Goal: Task Accomplishment & Management: Use online tool/utility

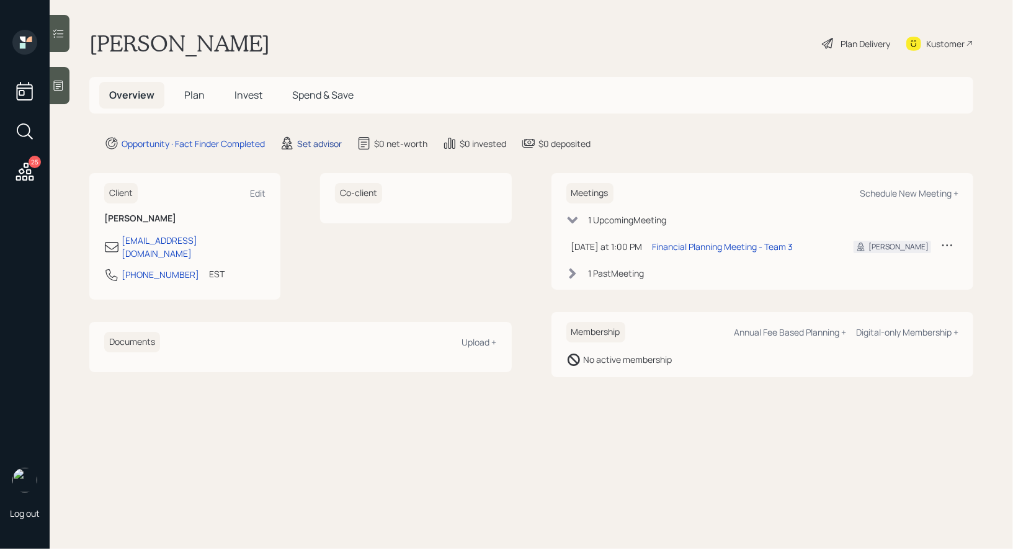
click at [327, 142] on div "Set advisor" at bounding box center [319, 143] width 45 height 13
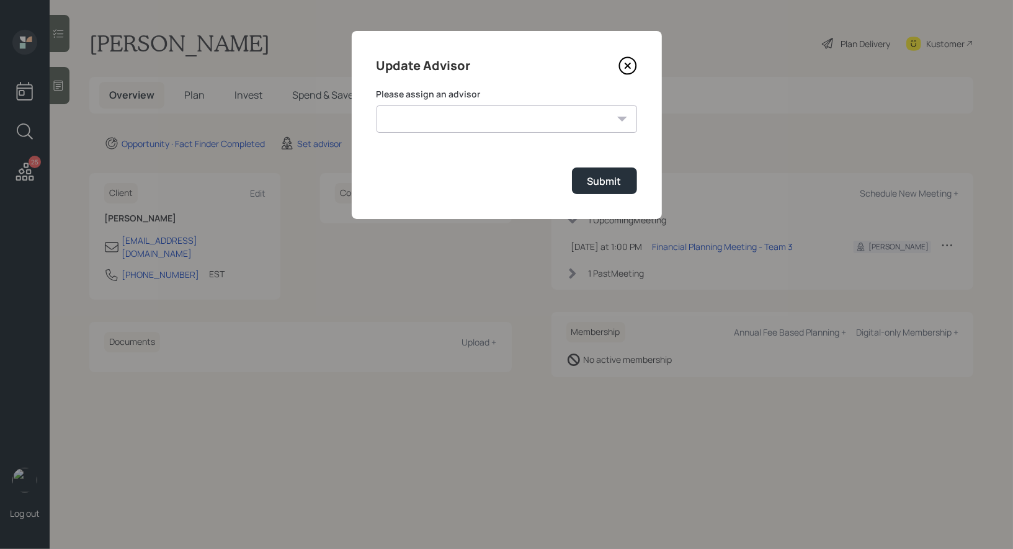
click at [452, 121] on select "[PERSON_NAME] [PERSON_NAME] [PERSON_NAME] End [PERSON_NAME] [PERSON_NAME] [PERS…" at bounding box center [506, 118] width 260 height 27
select select "8b79112e-3cfb-44f9-89e7-15267fe946c1"
click at [376, 105] on select "[PERSON_NAME] [PERSON_NAME] [PERSON_NAME] End [PERSON_NAME] [PERSON_NAME] [PERS…" at bounding box center [506, 118] width 260 height 27
click at [615, 182] on div "Submit" at bounding box center [604, 181] width 34 height 14
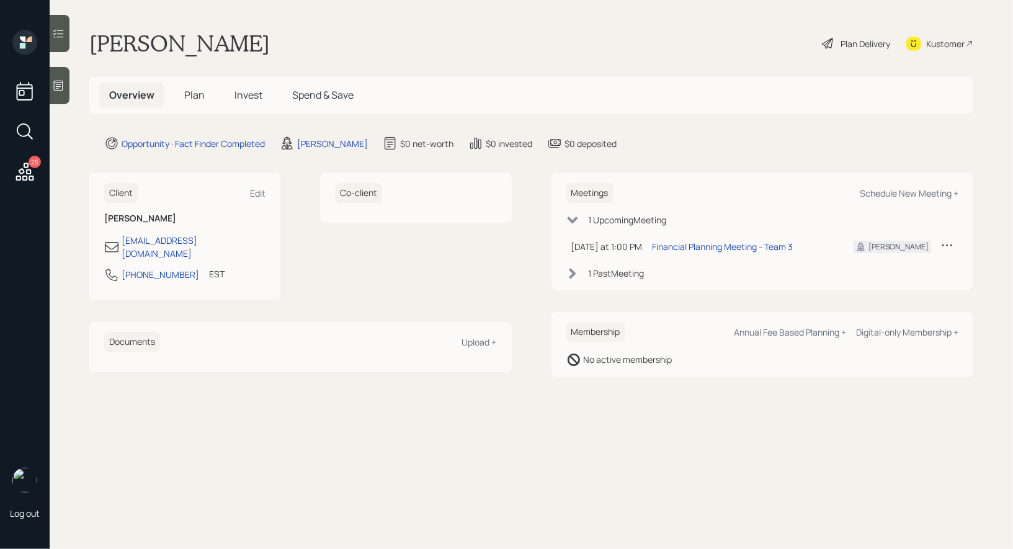
click at [197, 96] on span "Plan" at bounding box center [194, 95] width 20 height 14
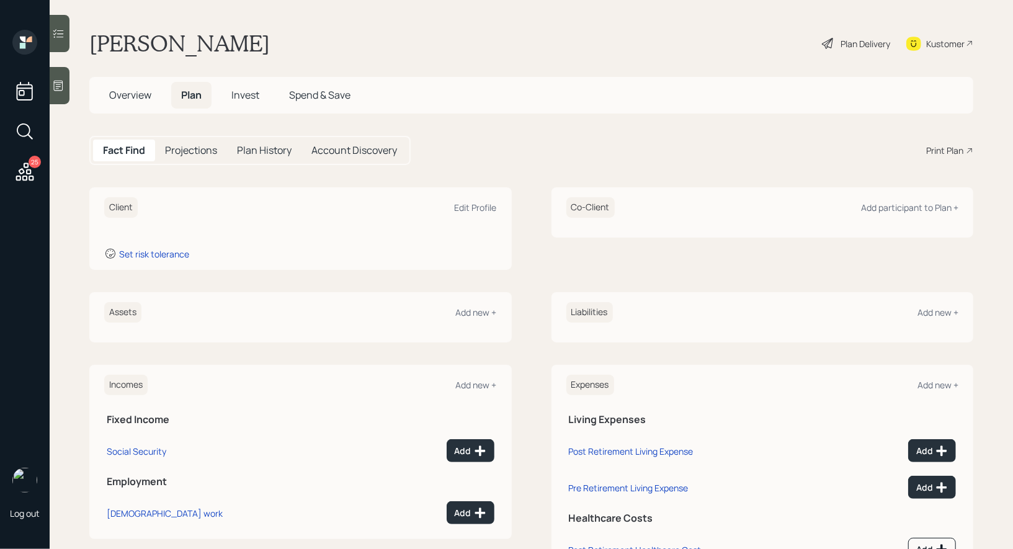
click at [60, 92] on div at bounding box center [60, 85] width 20 height 37
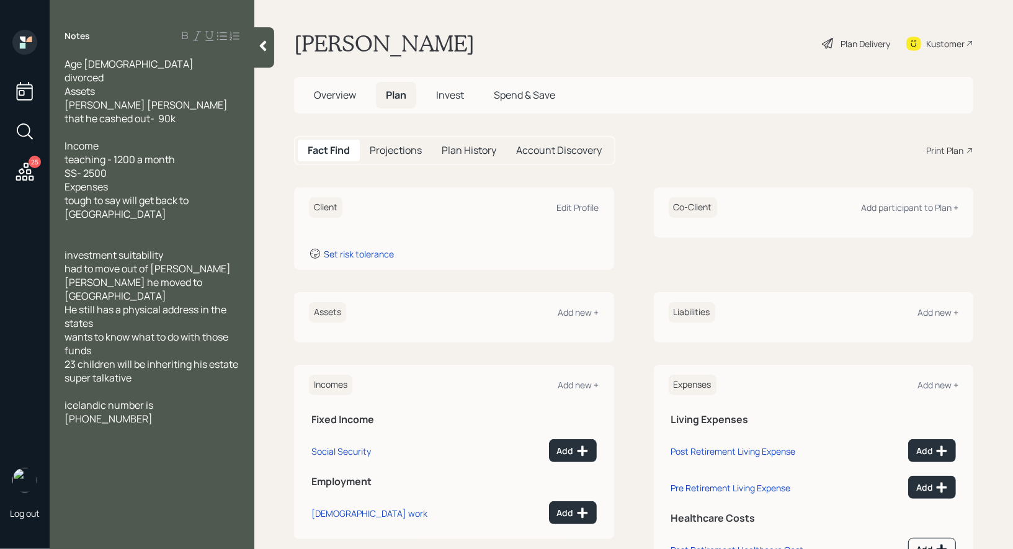
scroll to position [25, 0]
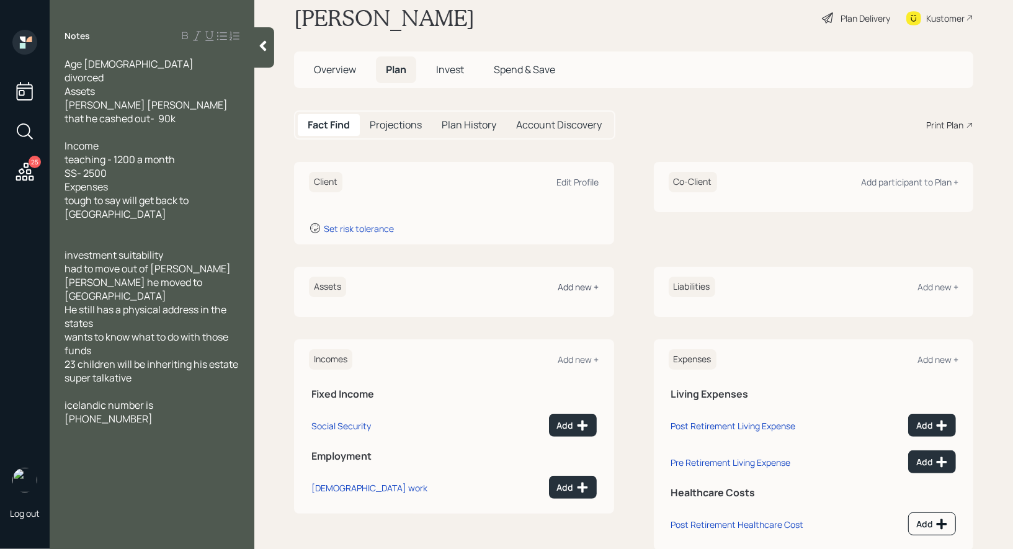
click at [576, 285] on div "Add new +" at bounding box center [578, 287] width 41 height 12
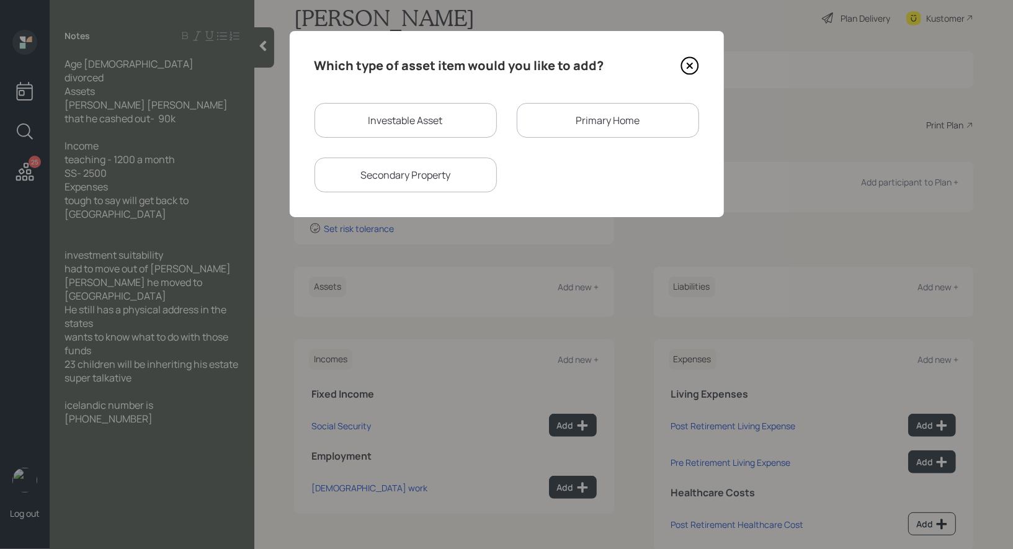
click at [448, 122] on div "Investable Asset" at bounding box center [405, 120] width 182 height 35
select select "taxable"
select select "balanced"
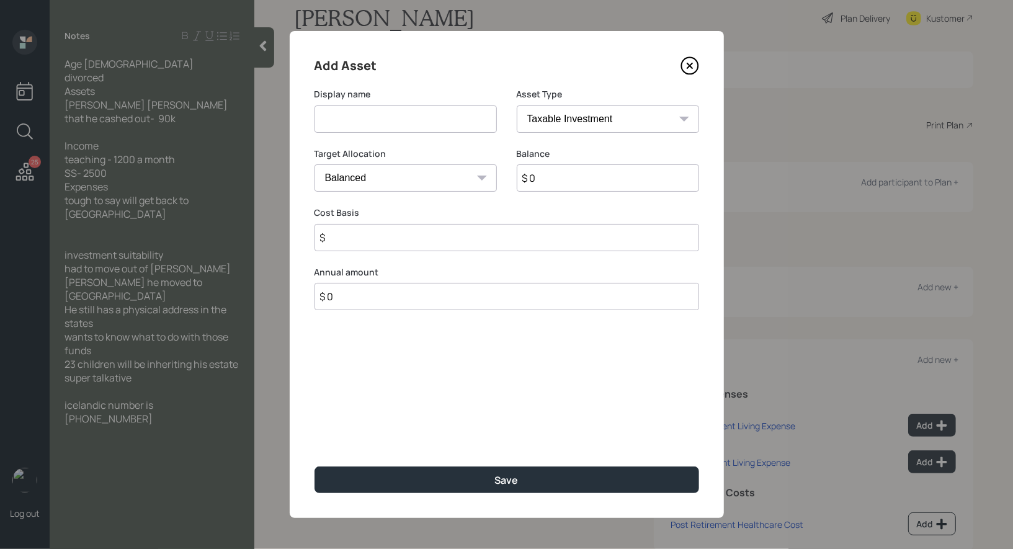
click at [439, 124] on input at bounding box center [405, 118] width 182 height 27
type input "IRA"
click at [634, 113] on select "SEP [PERSON_NAME] IRA 401(k) [PERSON_NAME] 401(k) 403(b) [PERSON_NAME] 403(b) 4…" at bounding box center [608, 118] width 182 height 27
select select "ira"
click at [517, 105] on select "SEP [PERSON_NAME] IRA 401(k) [PERSON_NAME] 401(k) 403(b) [PERSON_NAME] 403(b) 4…" at bounding box center [608, 118] width 182 height 27
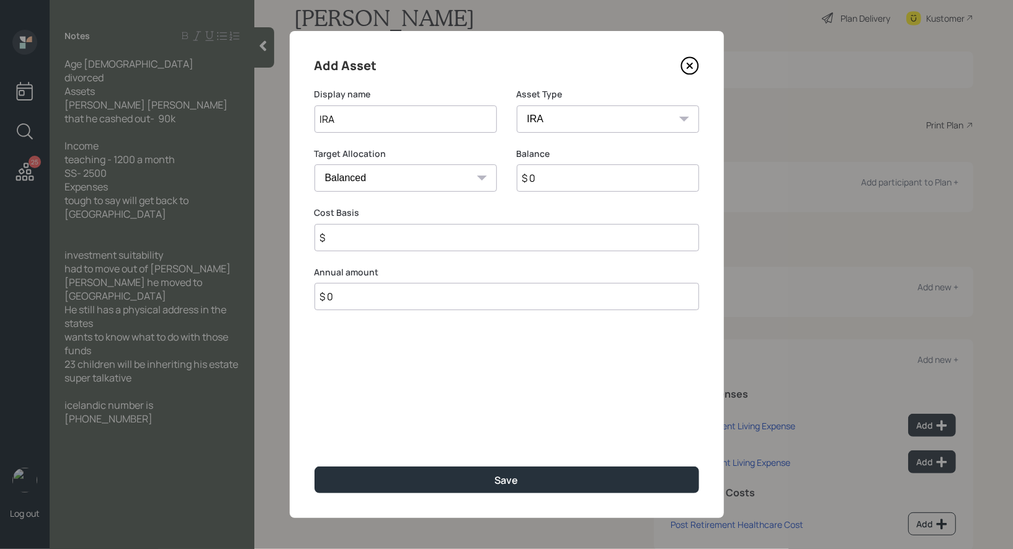
type input "$"
click at [569, 185] on input "$ 0" at bounding box center [608, 177] width 182 height 27
type input "$ 90,000"
click at [416, 234] on input "$" at bounding box center [506, 237] width 384 height 27
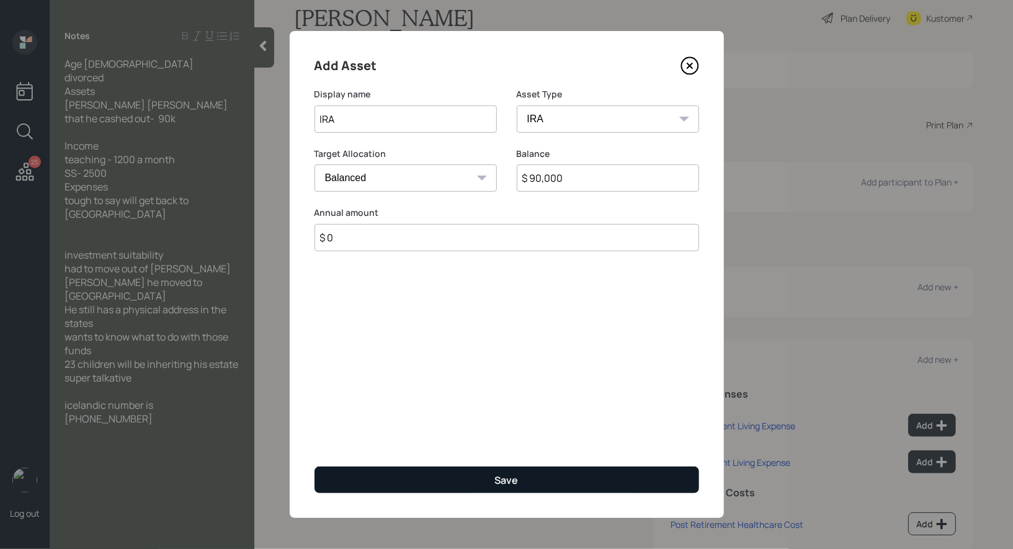
type input "$ 0"
click at [416, 471] on button "Save" at bounding box center [506, 479] width 384 height 27
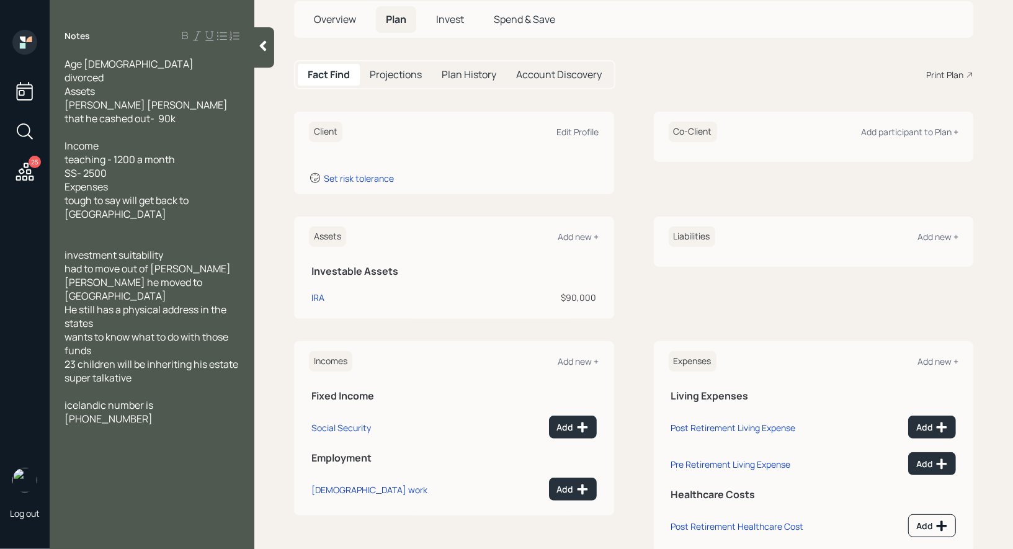
scroll to position [85, 0]
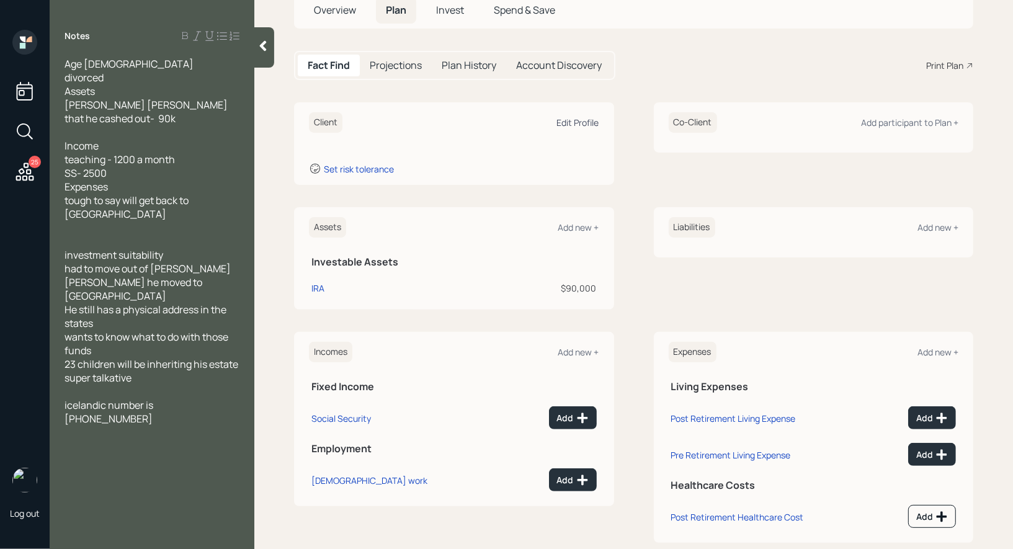
click at [577, 121] on div "Edit Profile" at bounding box center [578, 123] width 42 height 12
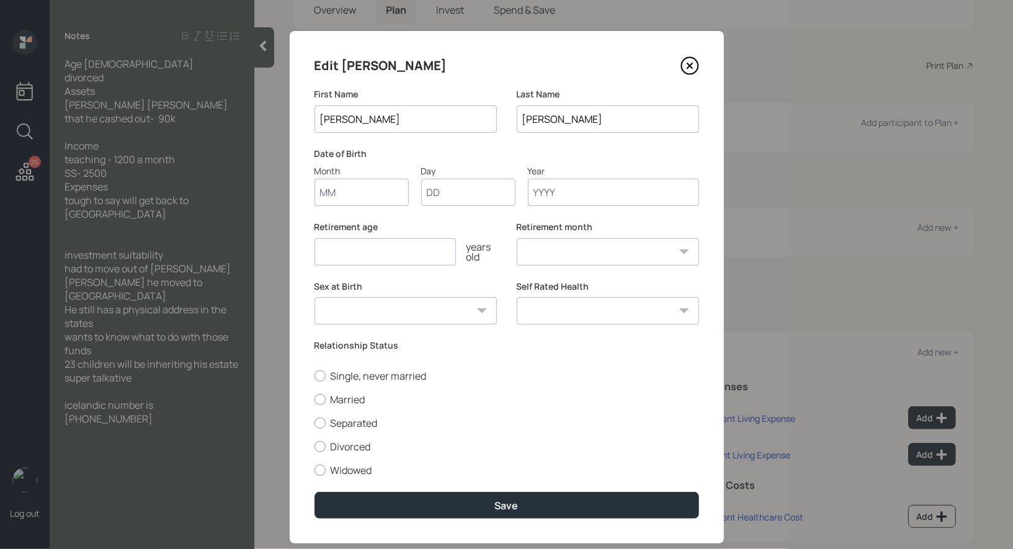
click at [336, 193] on input "Month" at bounding box center [361, 192] width 94 height 27
type input "01"
type input "1960"
select select "1"
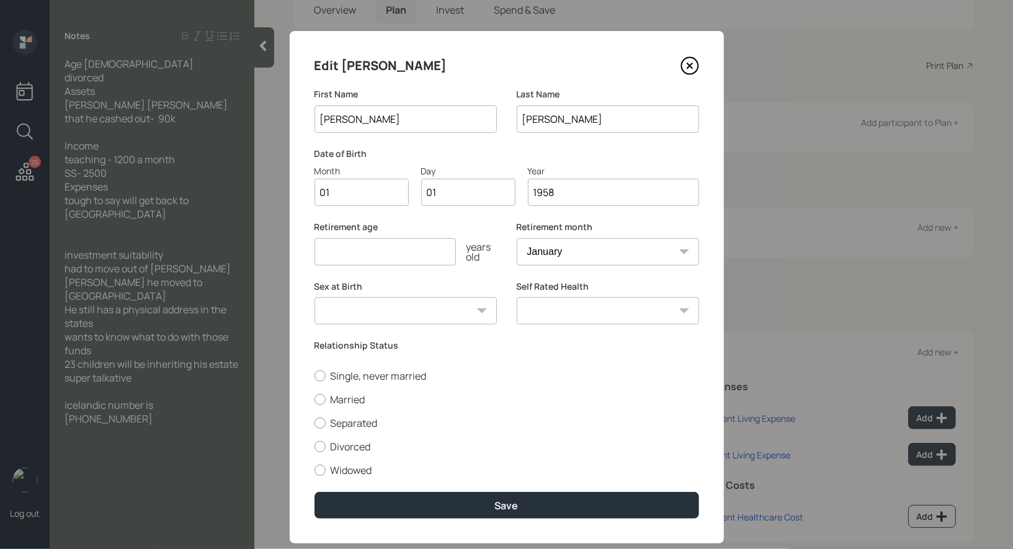
type input "1958"
click at [360, 257] on input "number" at bounding box center [384, 251] width 141 height 27
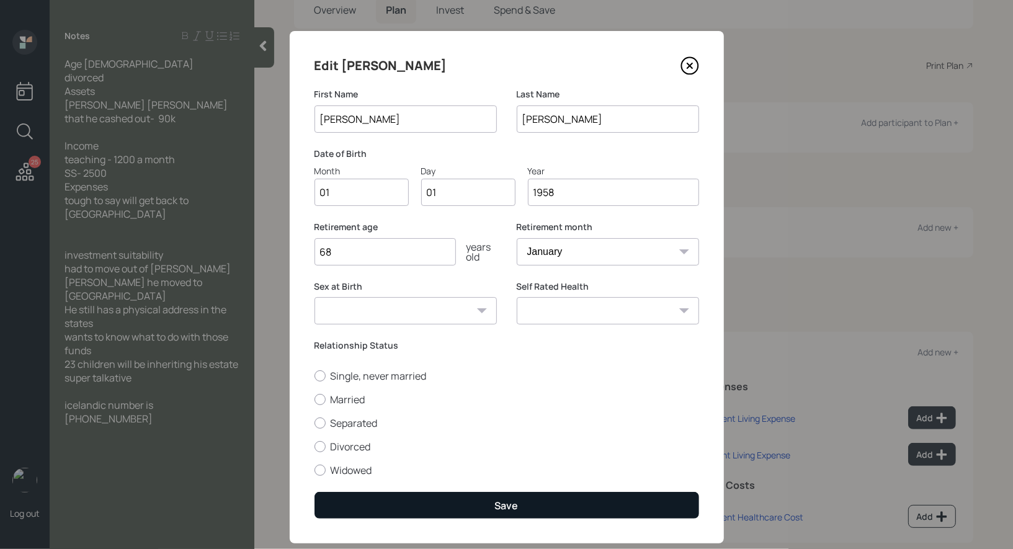
type input "68"
click at [458, 511] on button "Save" at bounding box center [506, 505] width 384 height 27
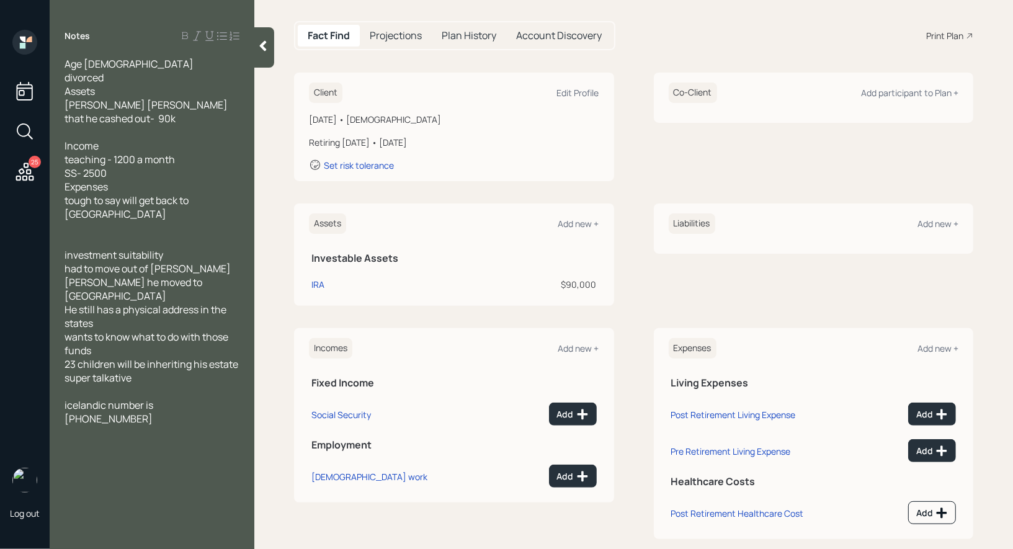
scroll to position [132, 0]
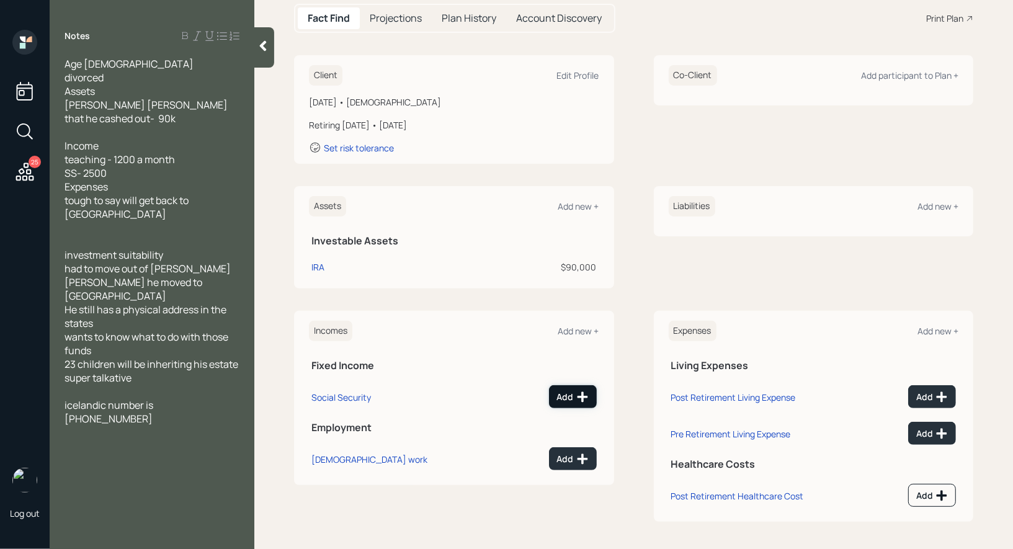
click at [569, 398] on div "Add" at bounding box center [573, 397] width 32 height 12
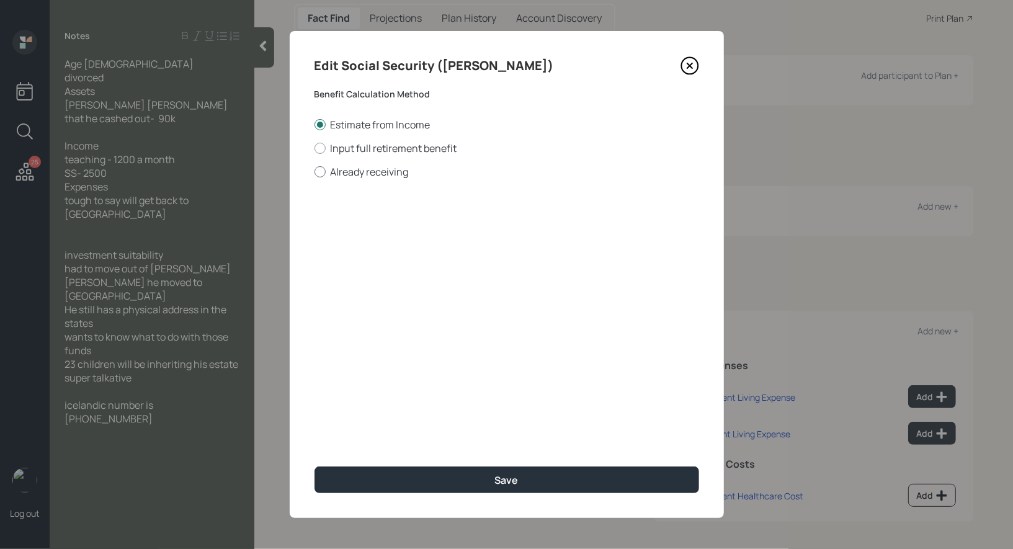
click at [352, 172] on label "Already receiving" at bounding box center [506, 172] width 384 height 14
click at [314, 172] on input "Already receiving" at bounding box center [314, 171] width 1 height 1
radio input "true"
click at [381, 226] on input "$" at bounding box center [506, 223] width 384 height 27
type input "$ 2,500"
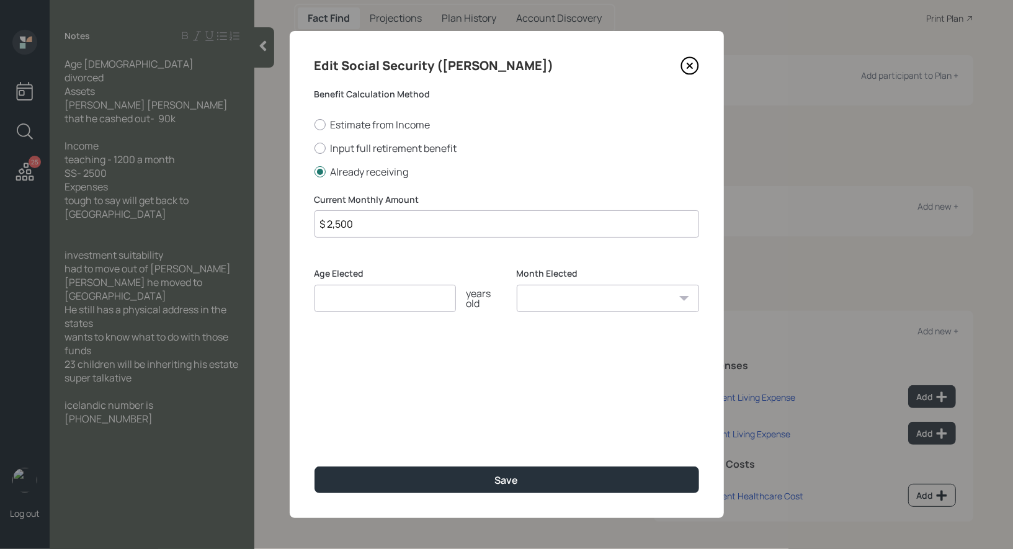
click at [352, 300] on input "number" at bounding box center [384, 298] width 141 height 27
type input "66"
click at [558, 299] on select "January February March April May June July August September October November De…" at bounding box center [608, 298] width 182 height 27
select select "1"
click at [517, 285] on select "January February March April May June July August September October November De…" at bounding box center [608, 298] width 182 height 27
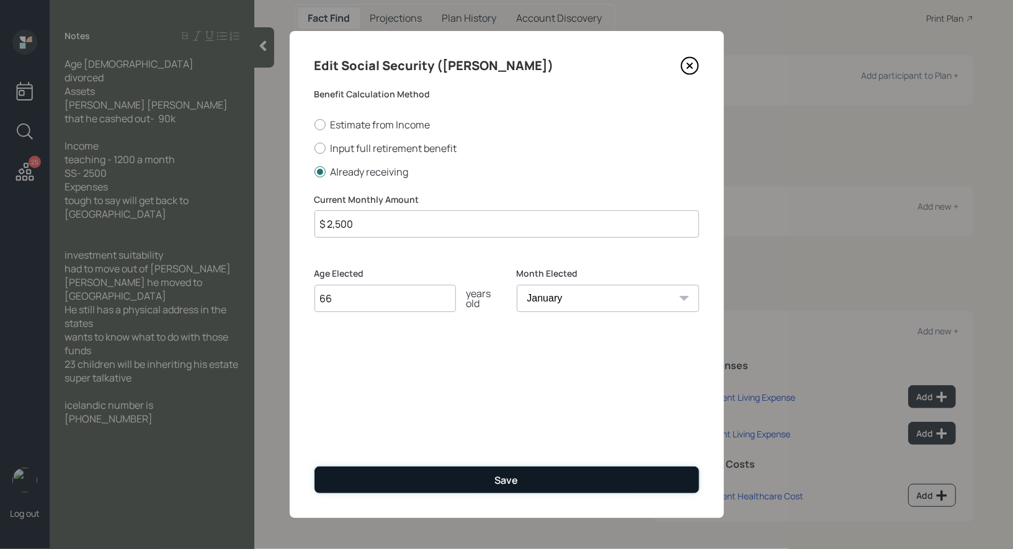
click at [432, 480] on button "Save" at bounding box center [506, 479] width 384 height 27
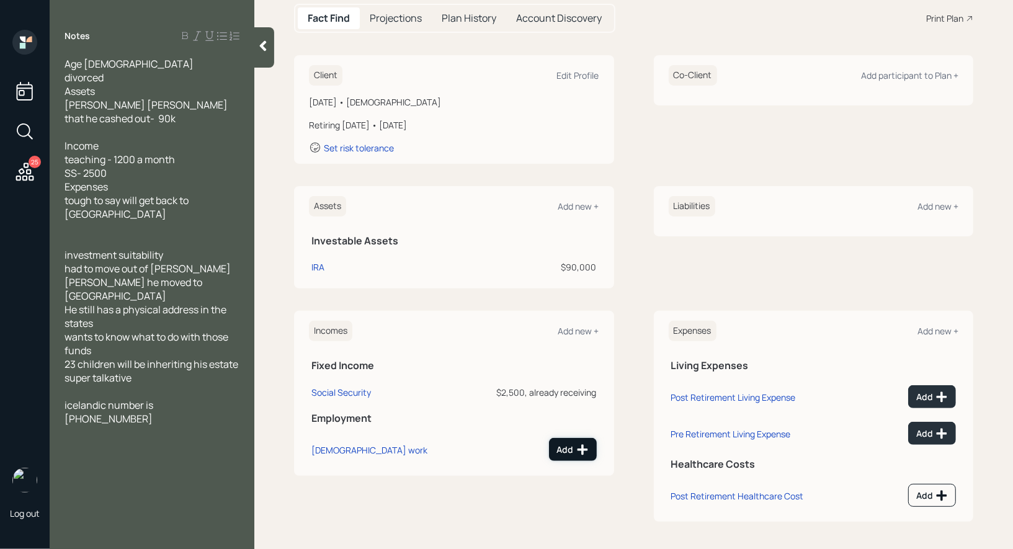
click at [572, 447] on div "Add" at bounding box center [573, 449] width 32 height 12
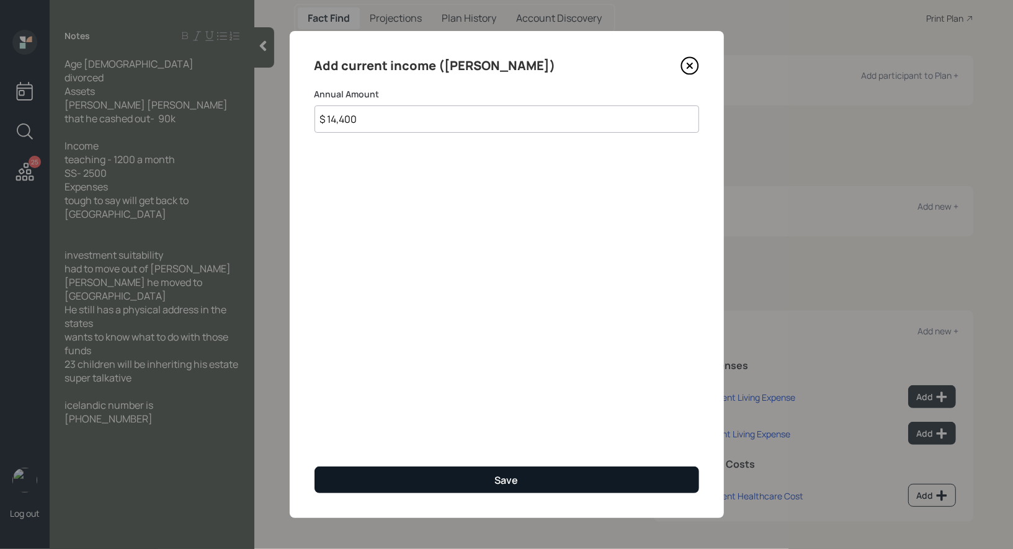
type input "$ 14,400"
click at [414, 479] on button "Save" at bounding box center [506, 479] width 384 height 27
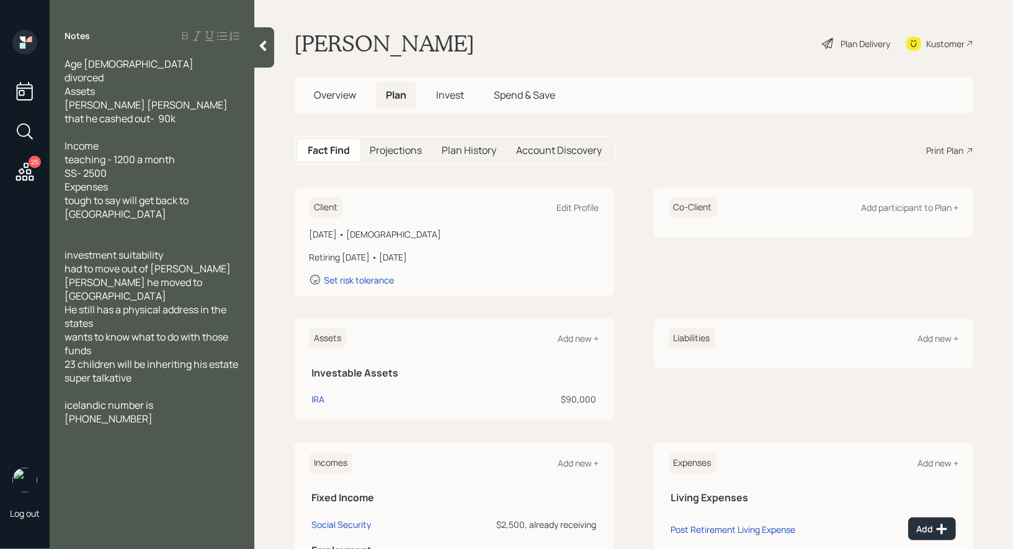
click at [863, 39] on div "Plan Delivery" at bounding box center [865, 43] width 50 height 13
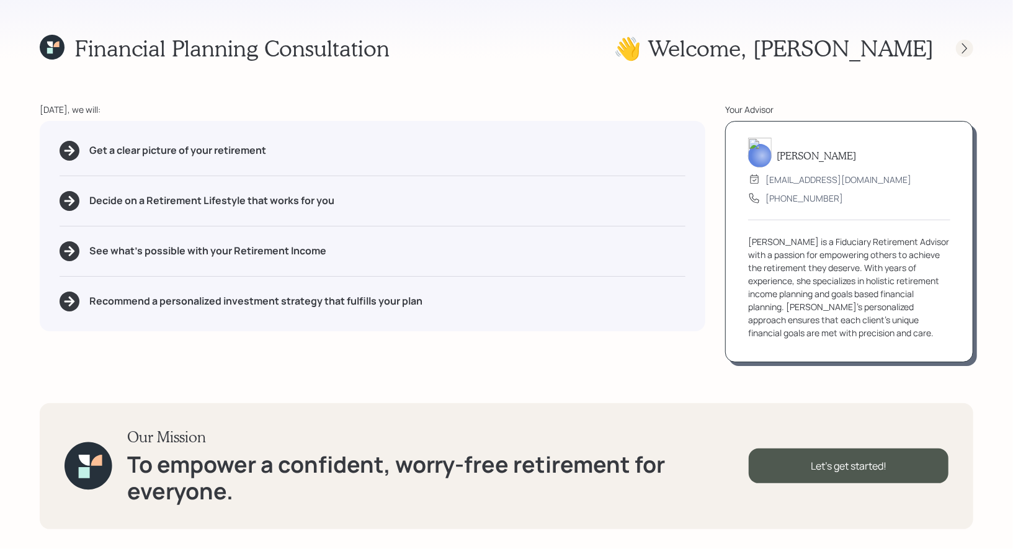
click at [961, 44] on icon at bounding box center [964, 48] width 12 height 12
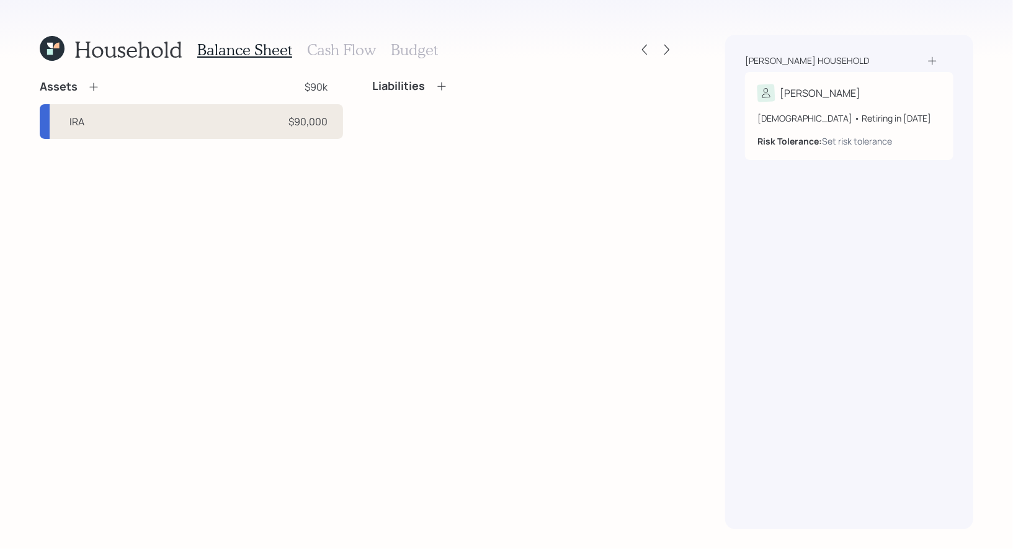
click at [205, 123] on div "IRA $90,000" at bounding box center [191, 121] width 303 height 35
select select "ira"
select select "balanced"
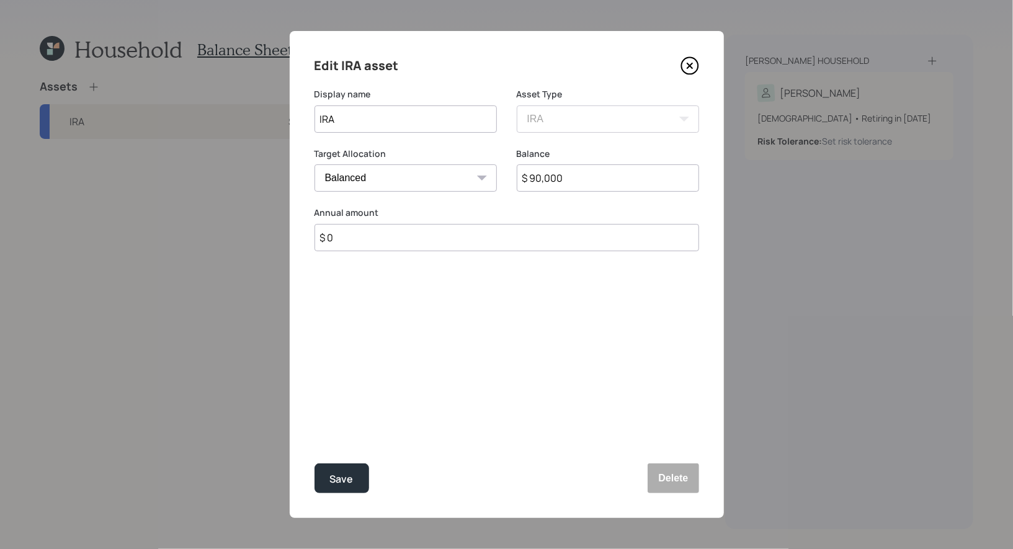
click at [578, 185] on input "$ 90,000" at bounding box center [608, 177] width 182 height 27
type input "$ 1"
click at [346, 471] on div "Save" at bounding box center [342, 479] width 24 height 17
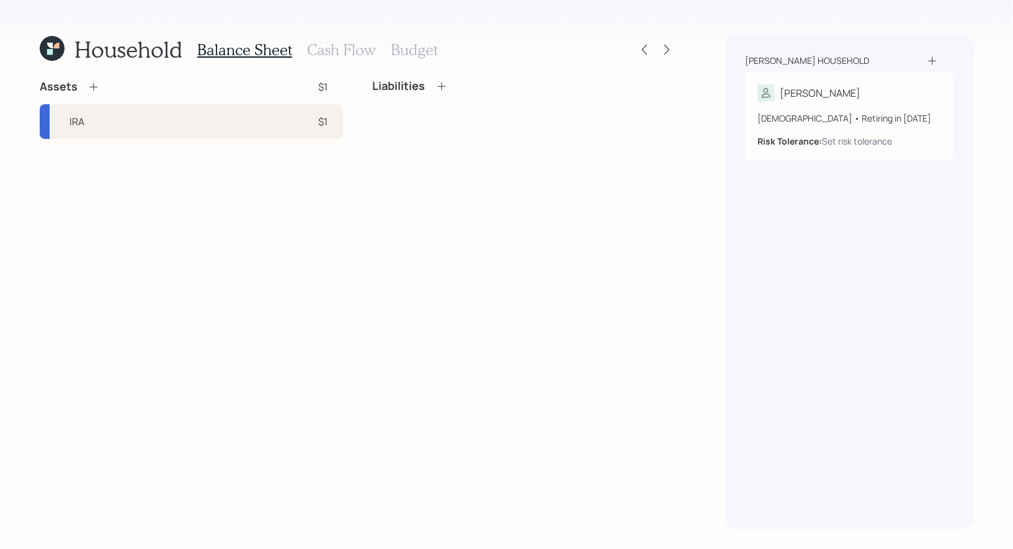
click at [89, 86] on icon at bounding box center [93, 87] width 12 height 12
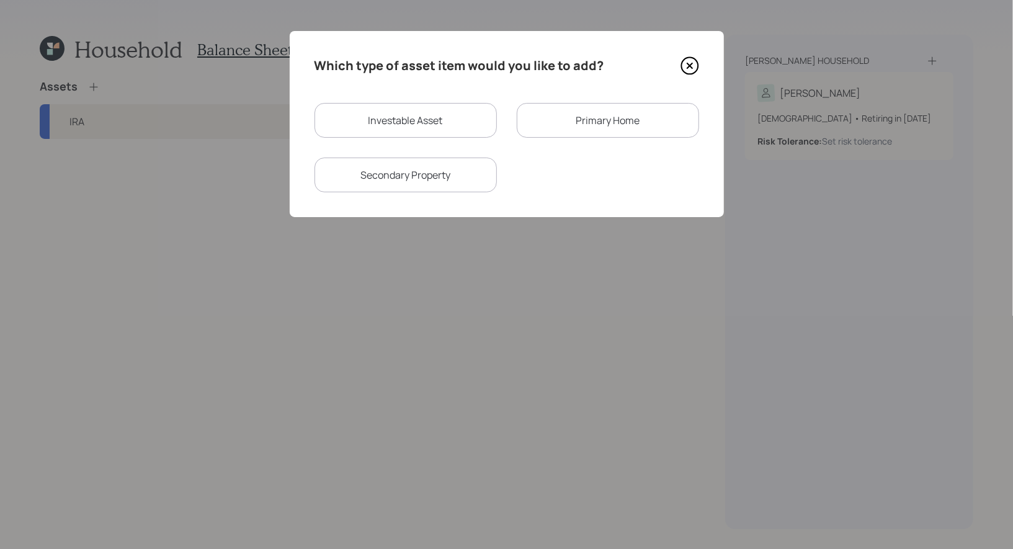
click at [362, 119] on div "Investable Asset" at bounding box center [405, 120] width 182 height 35
select select "taxable"
select select "balanced"
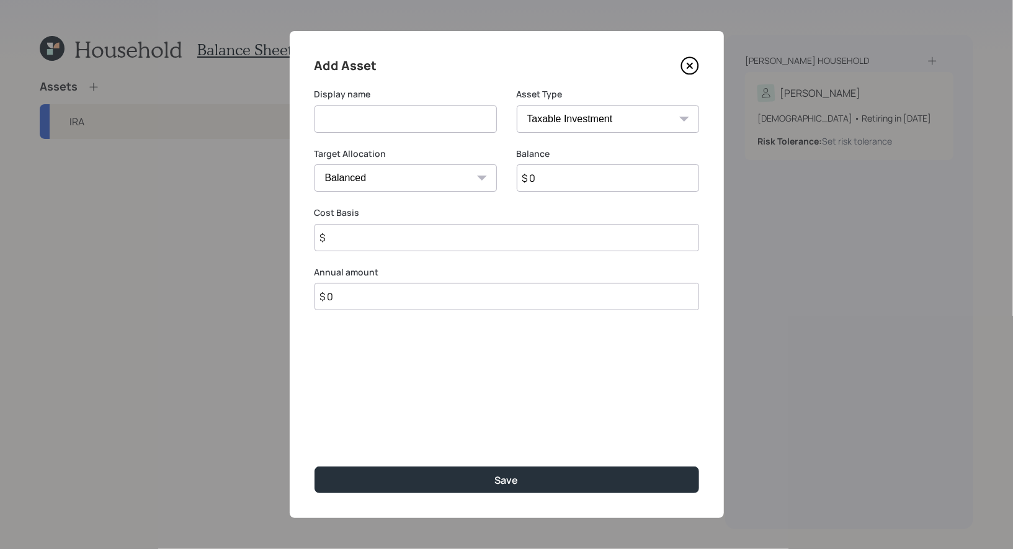
click at [367, 105] on input at bounding box center [405, 118] width 182 height 27
type input "Proceeds from IRA"
click at [602, 173] on input "$ 0" at bounding box center [608, 177] width 182 height 27
type input "$ 200,000"
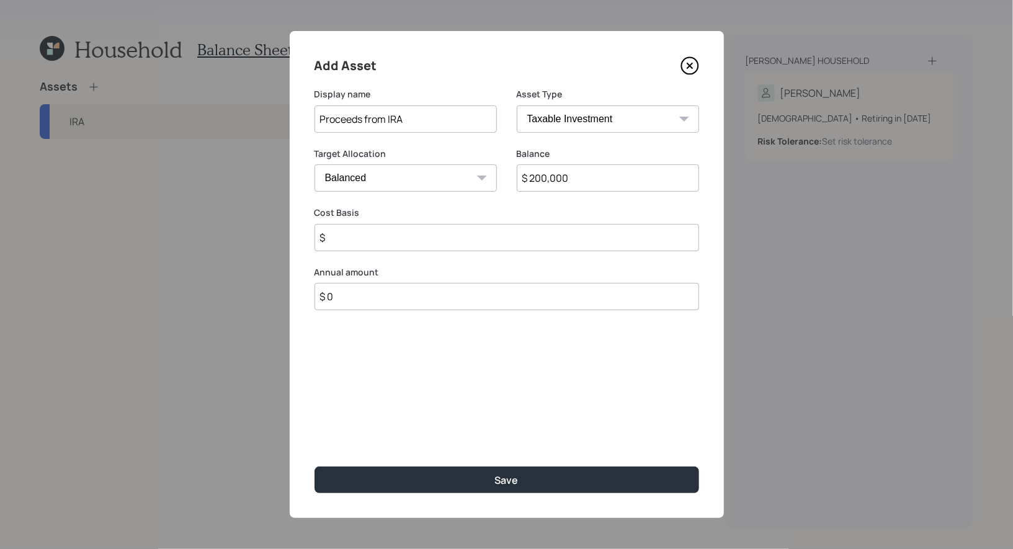
click at [426, 179] on select "Cash Conservative Balanced Aggressive" at bounding box center [405, 177] width 182 height 27
select select "uninvested"
click at [314, 164] on select "Cash Conservative Balanced Aggressive" at bounding box center [405, 177] width 182 height 27
click at [371, 241] on input "$" at bounding box center [506, 237] width 384 height 27
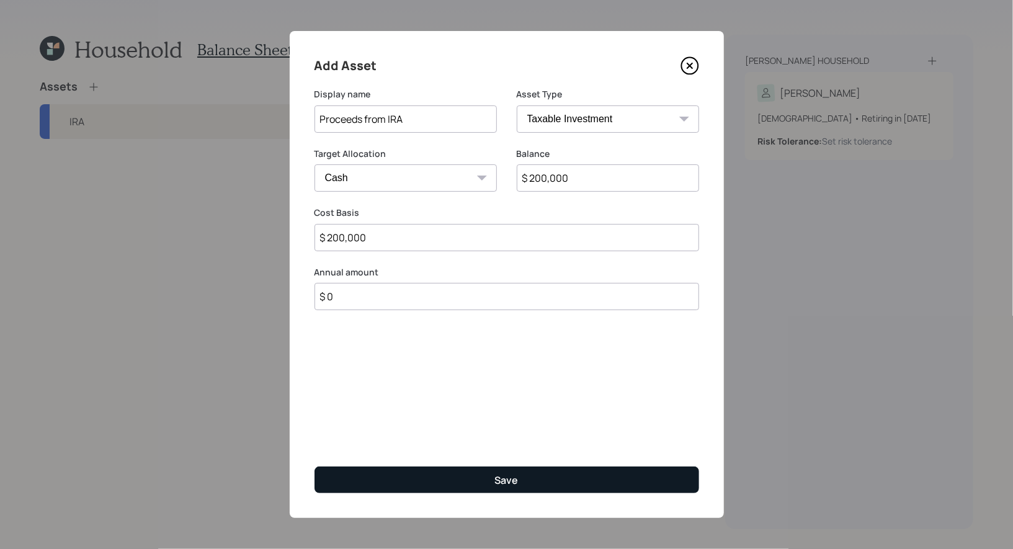
type input "$ 200,000"
click at [437, 478] on button "Save" at bounding box center [506, 479] width 384 height 27
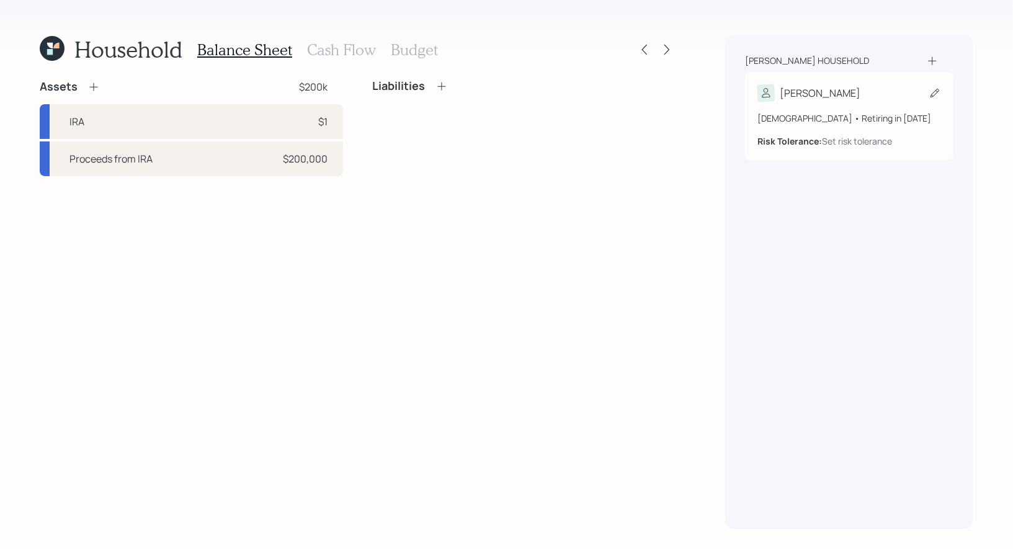
click at [935, 92] on icon at bounding box center [934, 93] width 12 height 12
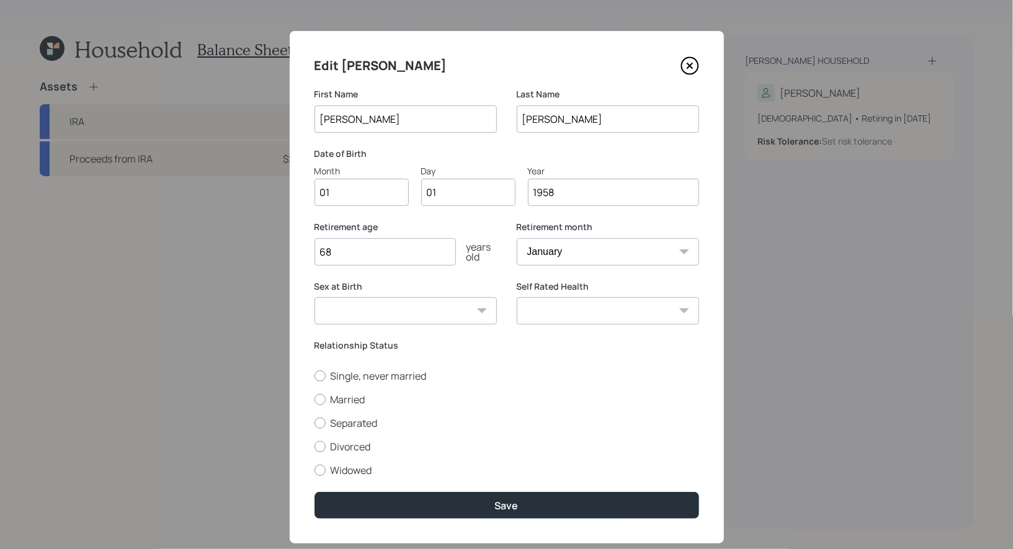
click at [344, 257] on input "68" at bounding box center [384, 251] width 141 height 27
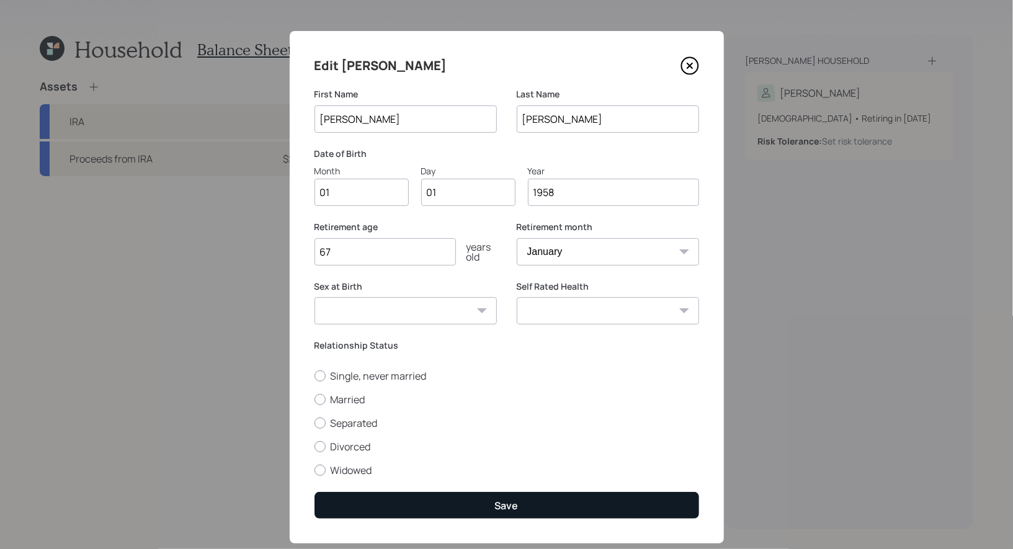
type input "67"
click at [434, 507] on button "Save" at bounding box center [506, 505] width 384 height 27
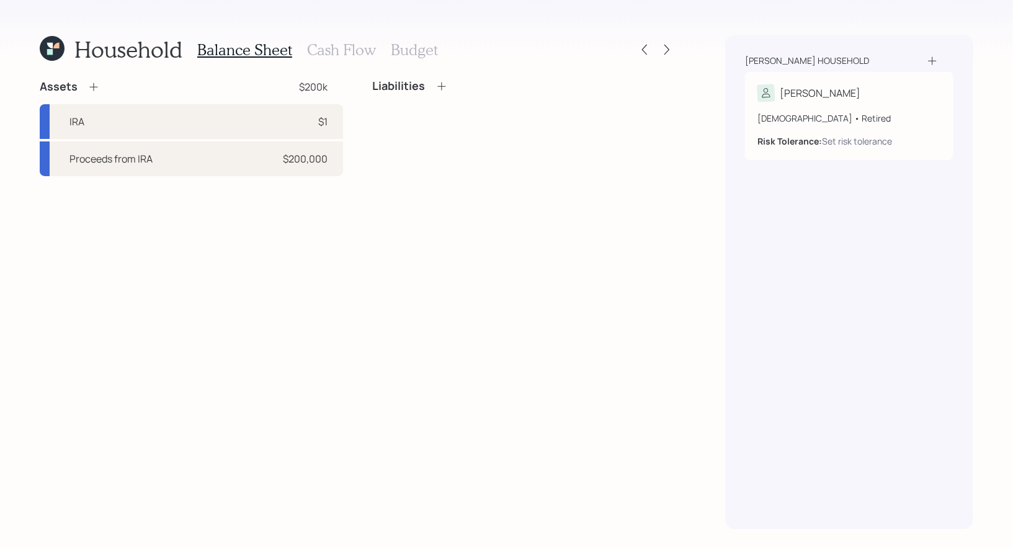
click at [334, 47] on h3 "Cash Flow" at bounding box center [341, 50] width 69 height 18
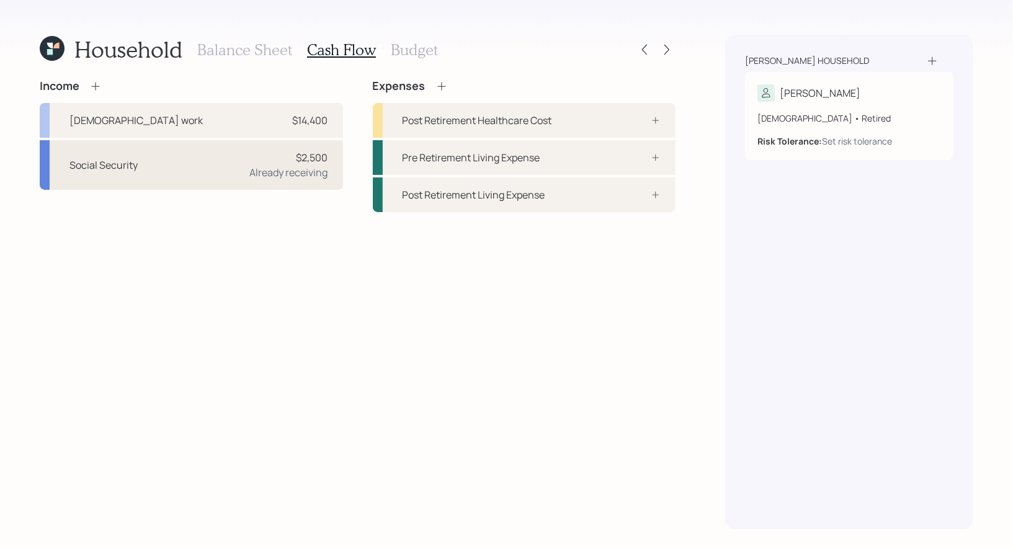
click at [273, 156] on div "$2,500 Already receiving" at bounding box center [289, 165] width 78 height 30
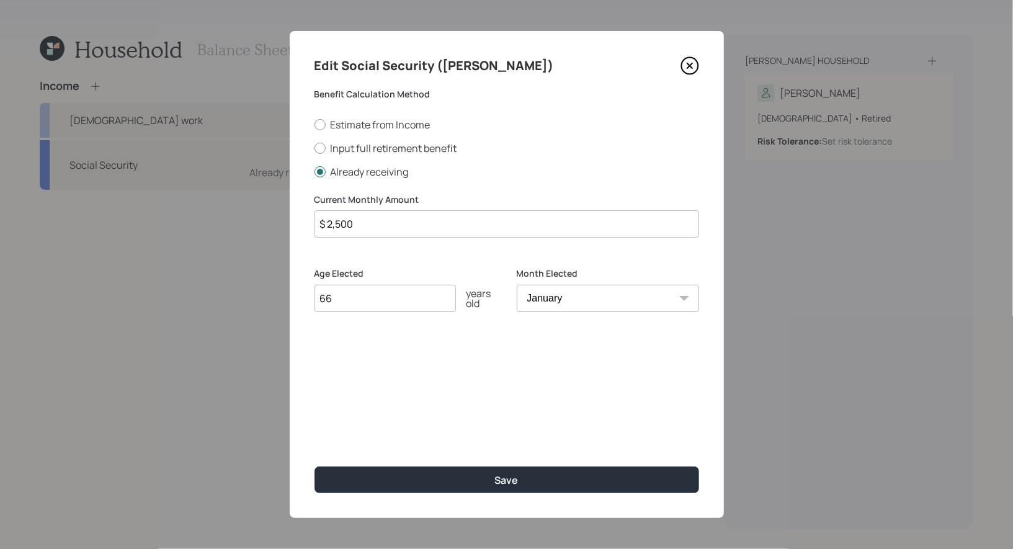
click at [446, 228] on input "$ 2,500" at bounding box center [506, 223] width 384 height 27
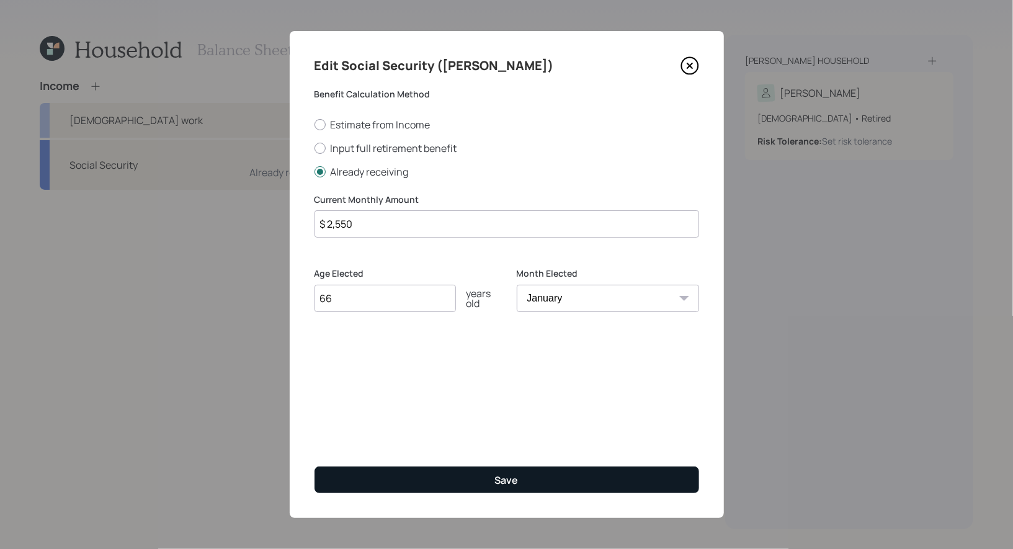
type input "$ 2,550"
click at [440, 478] on button "Save" at bounding box center [506, 479] width 384 height 27
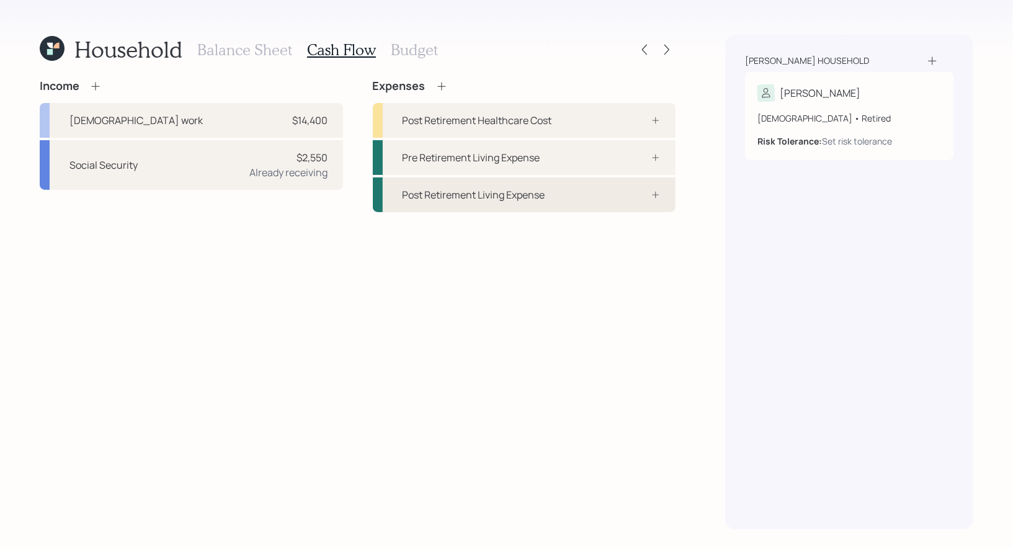
click at [565, 200] on div "Post Retirement Living Expense" at bounding box center [524, 194] width 303 height 35
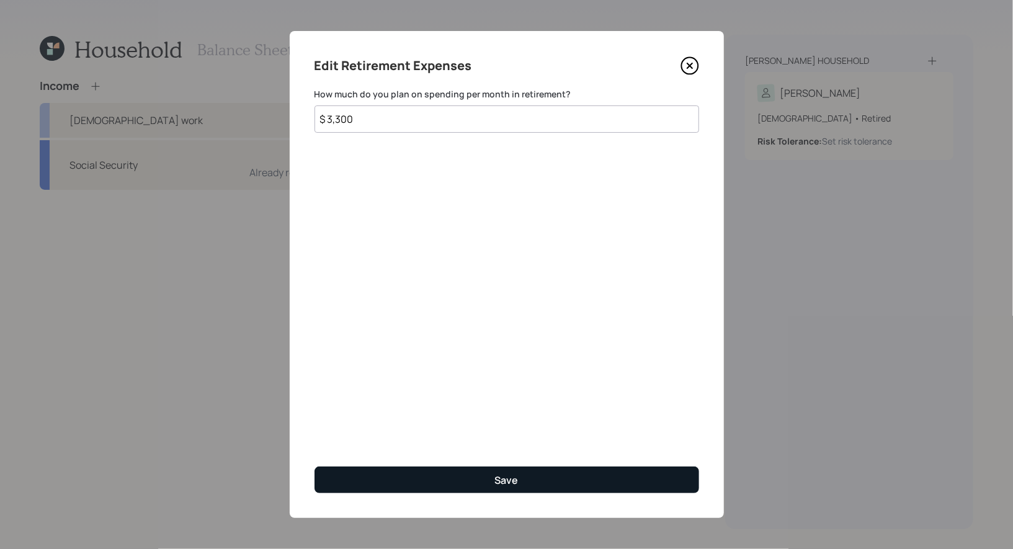
type input "$ 3,300"
click at [454, 479] on button "Save" at bounding box center [506, 479] width 384 height 27
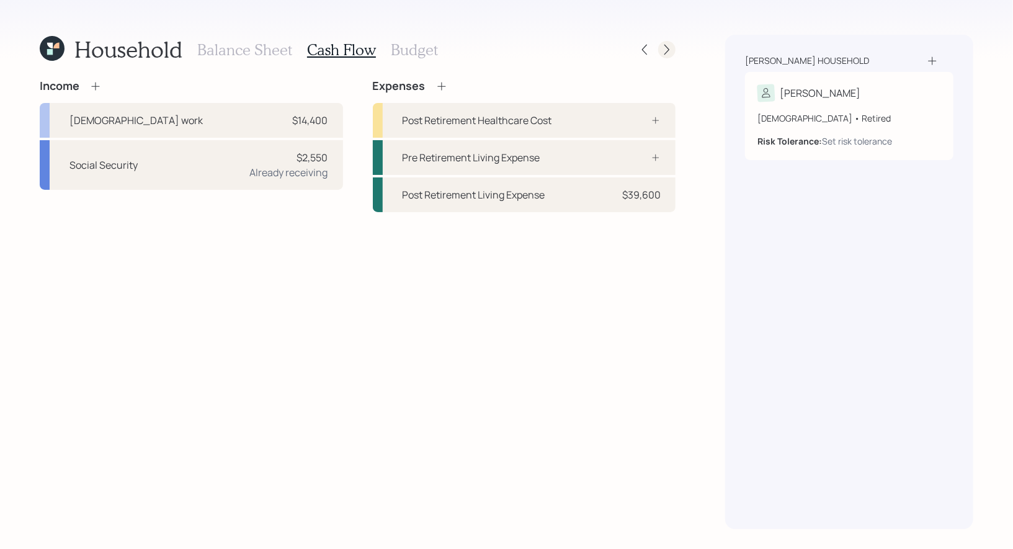
click at [669, 50] on icon at bounding box center [666, 50] width 5 height 11
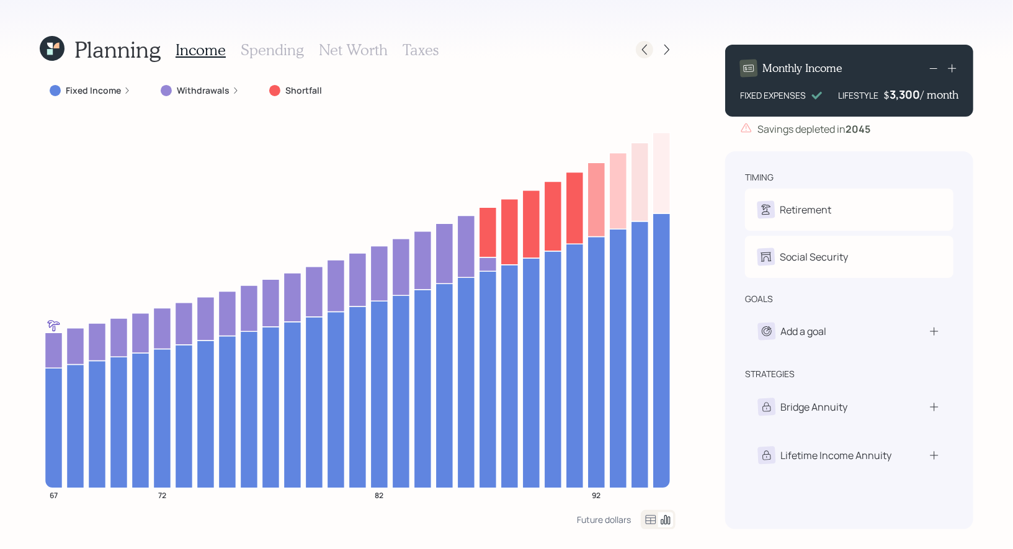
click at [642, 53] on icon at bounding box center [644, 49] width 12 height 12
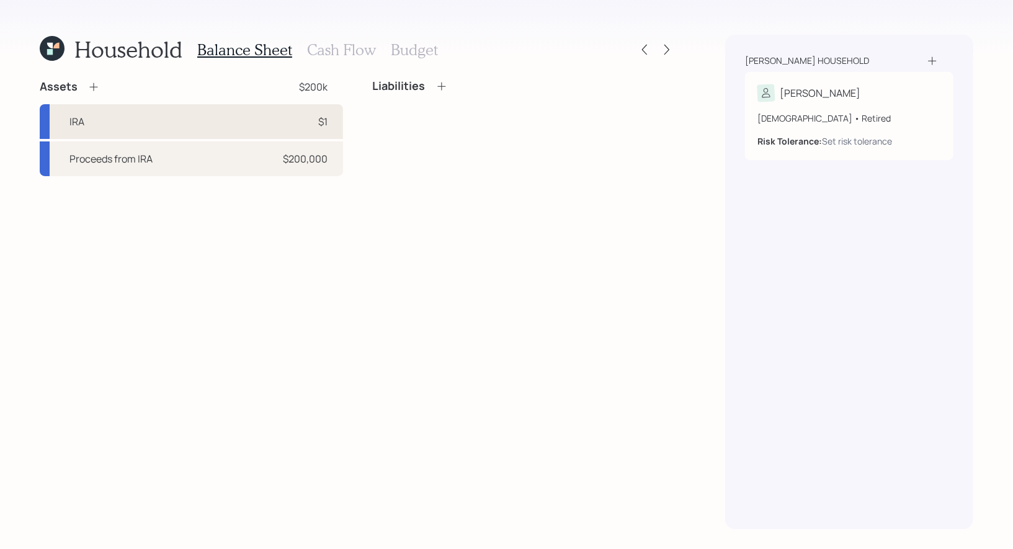
click at [220, 123] on div "IRA $1" at bounding box center [191, 121] width 303 height 35
select select "ira"
select select "balanced"
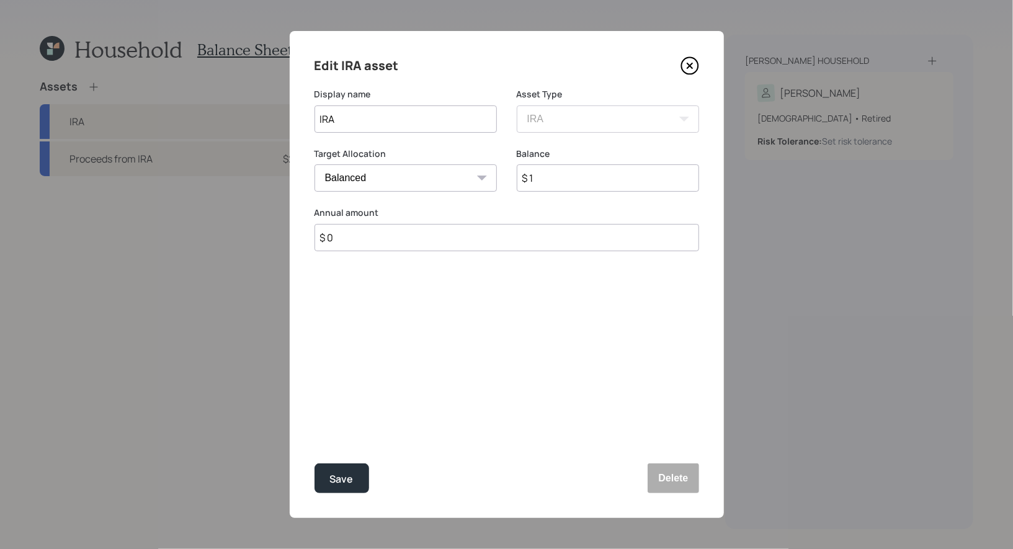
click at [585, 178] on input "$ 1" at bounding box center [608, 177] width 182 height 27
type input "$ 90,000"
click at [343, 476] on div "Save" at bounding box center [342, 479] width 24 height 17
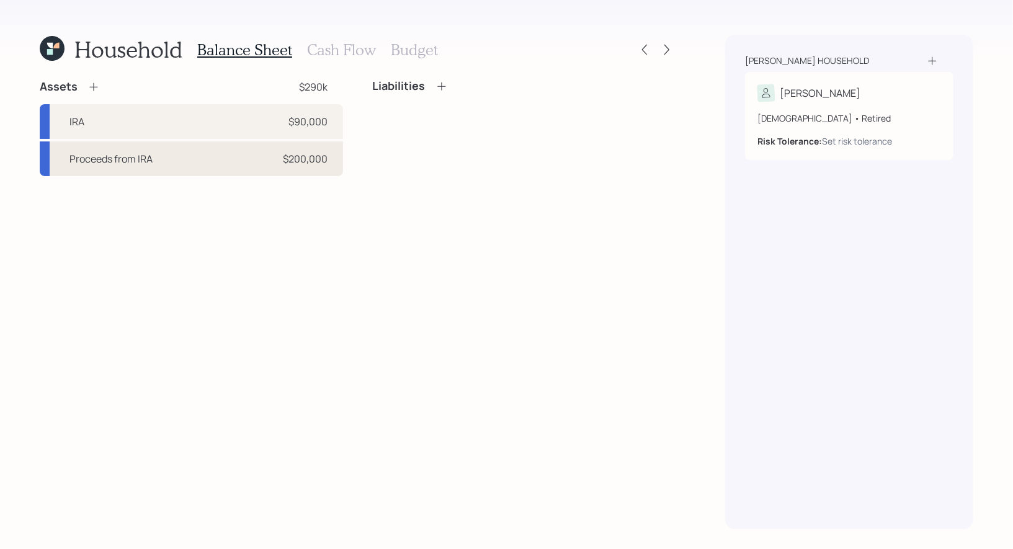
click at [189, 159] on div "Proceeds from IRA $200,000" at bounding box center [191, 158] width 303 height 35
select select "taxable"
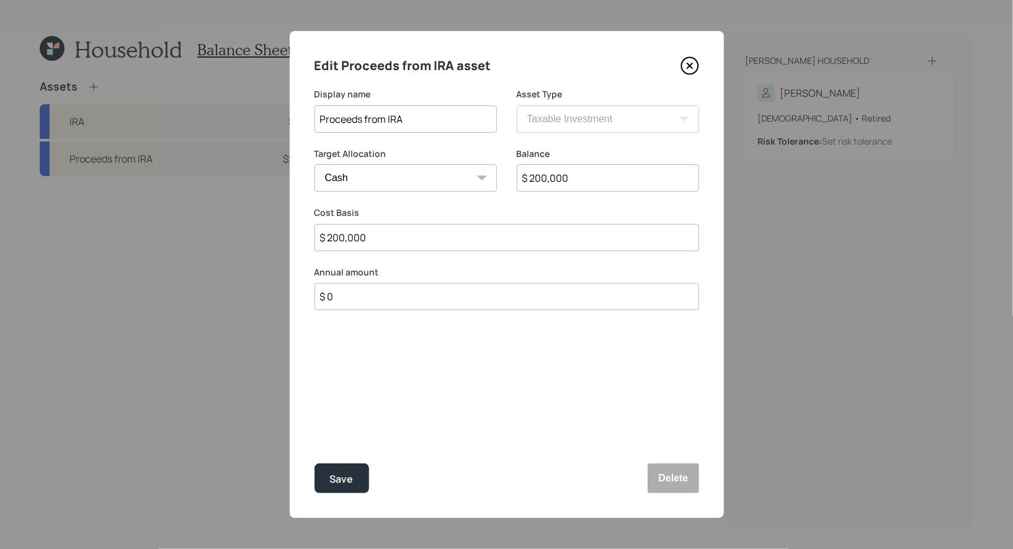
click at [607, 176] on input "$ 200,000" at bounding box center [608, 177] width 182 height 27
type input "$ 1"
type input "$ 12"
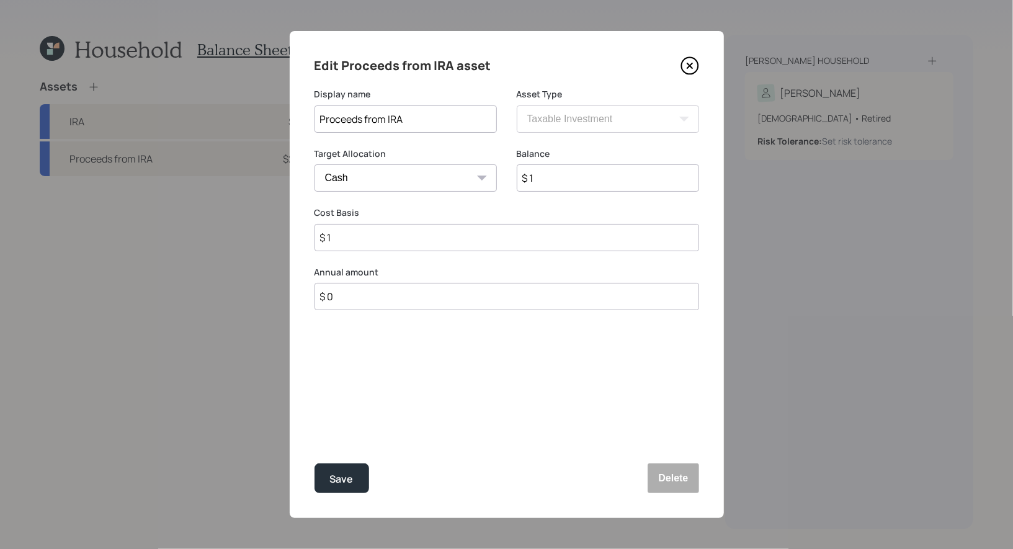
type input "$ 12"
type input "$ 120"
type input "$ 1,200"
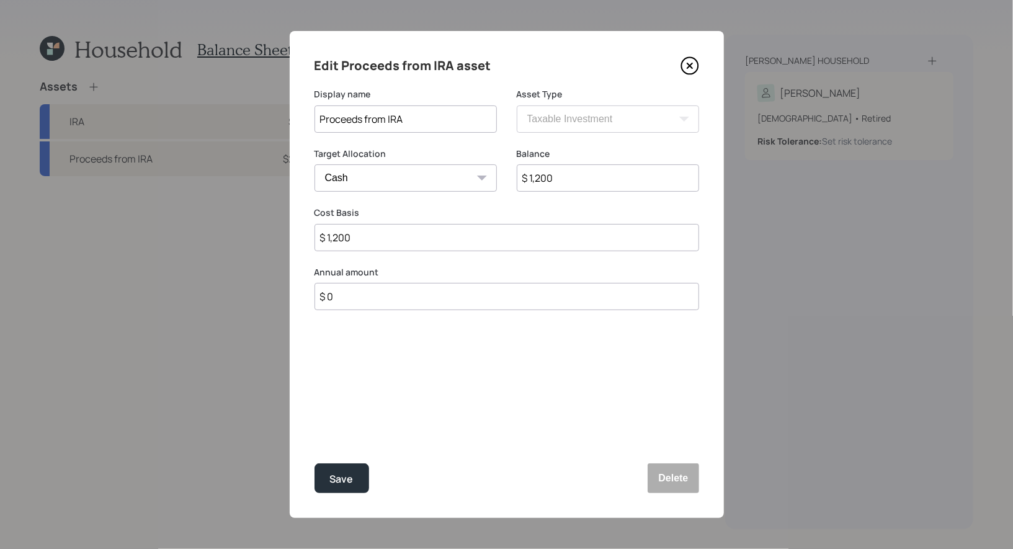
type input "$ 12,000"
type input "$ 120,000"
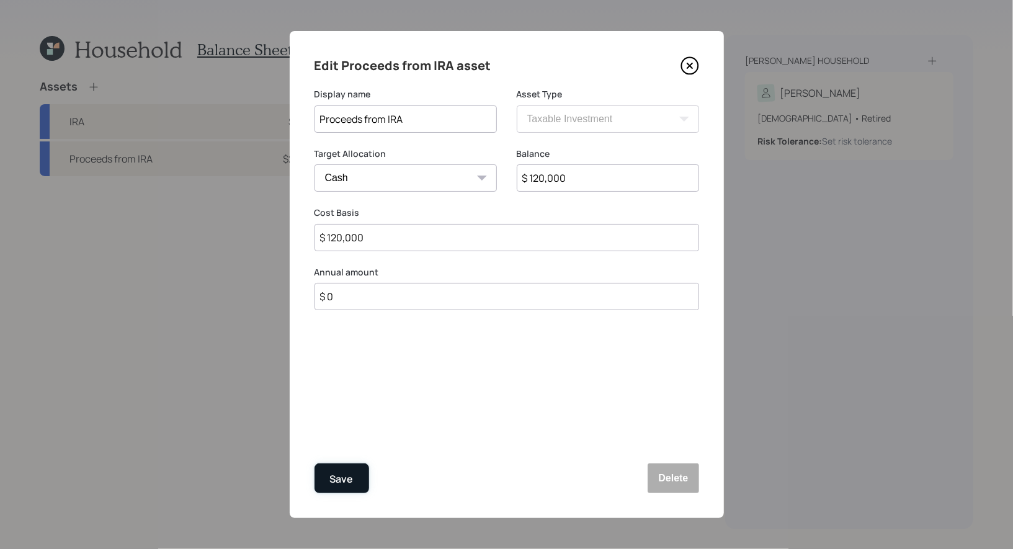
click at [332, 480] on div "Save" at bounding box center [342, 479] width 24 height 17
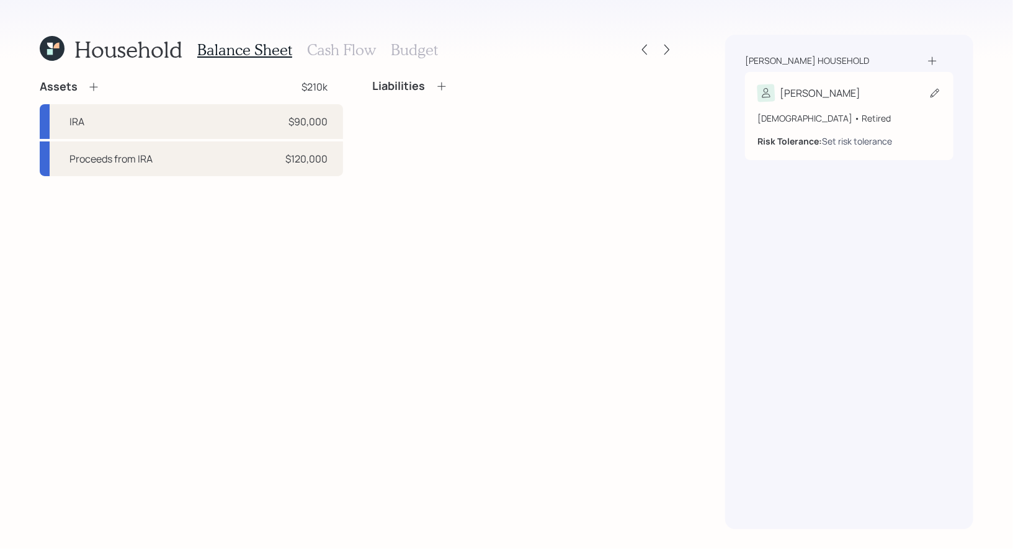
click at [878, 140] on div "Set risk tolerance" at bounding box center [857, 141] width 70 height 13
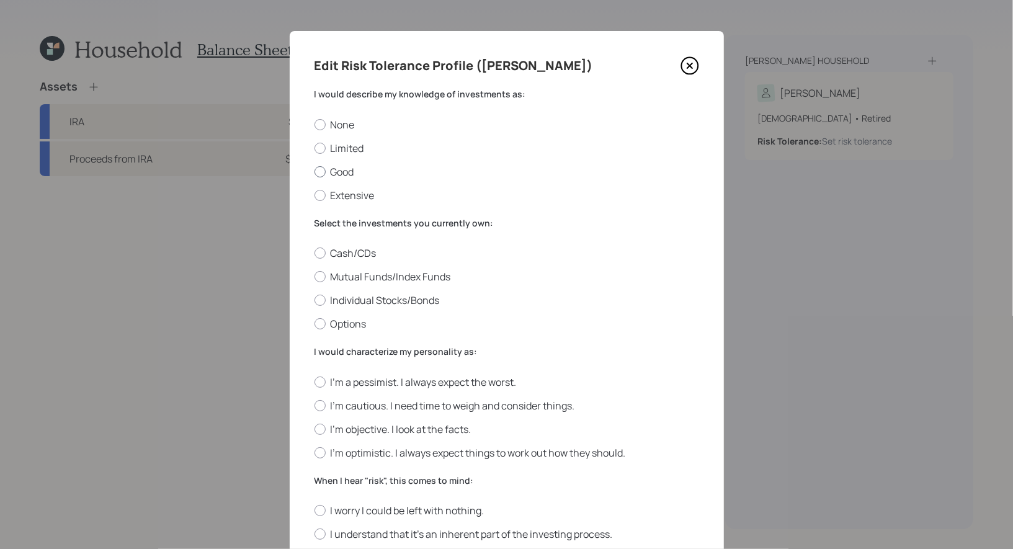
click at [321, 172] on div at bounding box center [319, 171] width 11 height 11
click at [314, 172] on input "Good" at bounding box center [314, 171] width 1 height 1
radio input "true"
click at [320, 146] on div at bounding box center [319, 148] width 11 height 11
click at [314, 148] on input "Limited" at bounding box center [314, 148] width 1 height 1
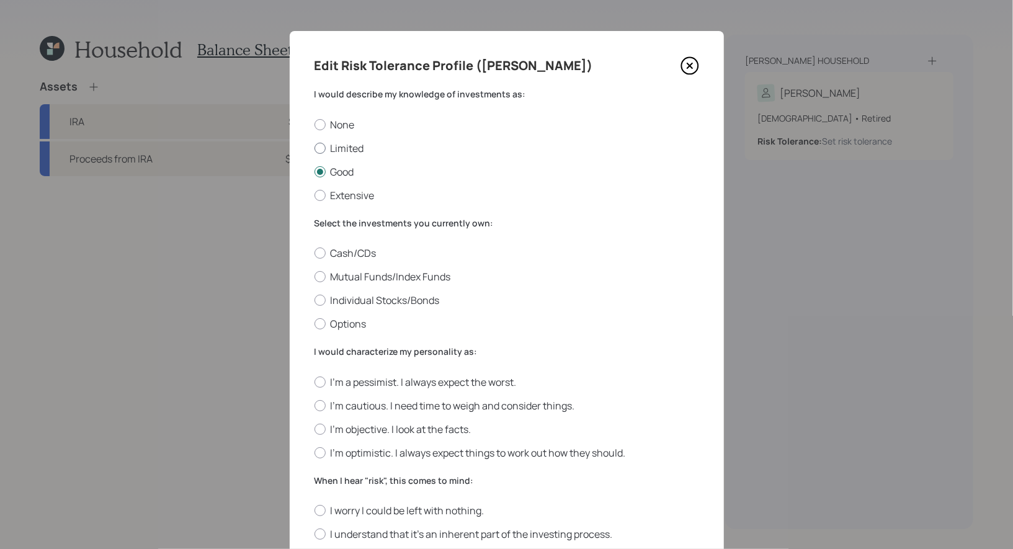
radio input "true"
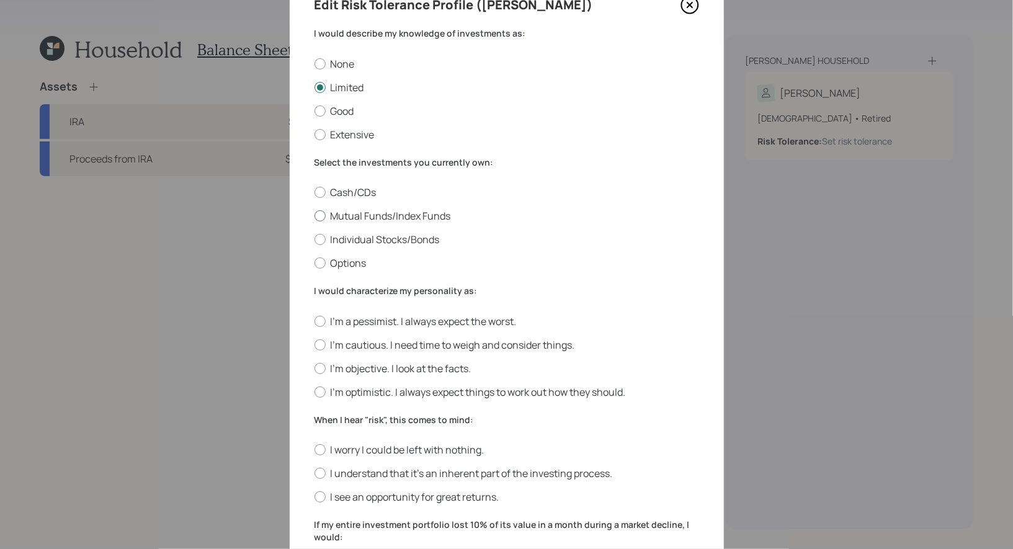
click at [319, 216] on div at bounding box center [319, 215] width 11 height 11
click at [314, 216] on input "Mutual Funds/Index Funds" at bounding box center [314, 216] width 1 height 1
radio input "true"
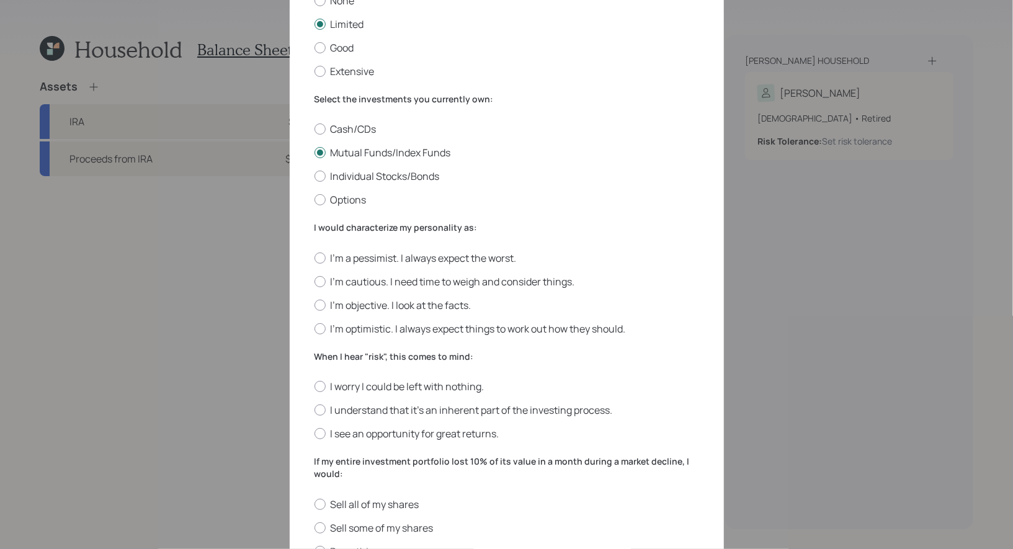
scroll to position [126, 0]
click at [318, 276] on div at bounding box center [319, 279] width 11 height 11
click at [314, 279] on input "I'm cautious. I need time to weigh and consider things." at bounding box center [314, 279] width 1 height 1
radio input "true"
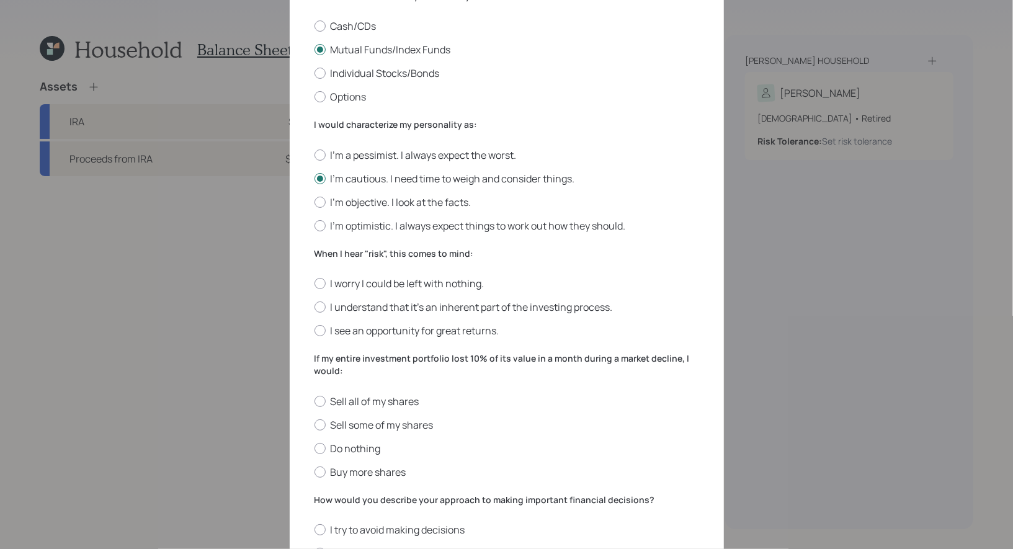
scroll to position [228, 0]
click at [322, 283] on div at bounding box center [319, 282] width 11 height 11
click at [314, 283] on input "I worry I could be left with nothing." at bounding box center [314, 283] width 1 height 1
radio input "true"
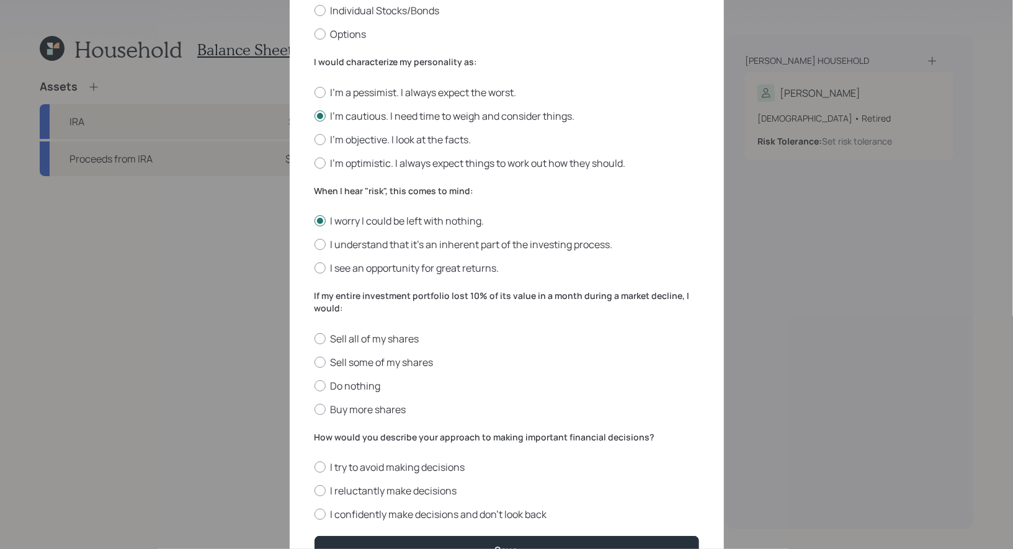
scroll to position [309, 0]
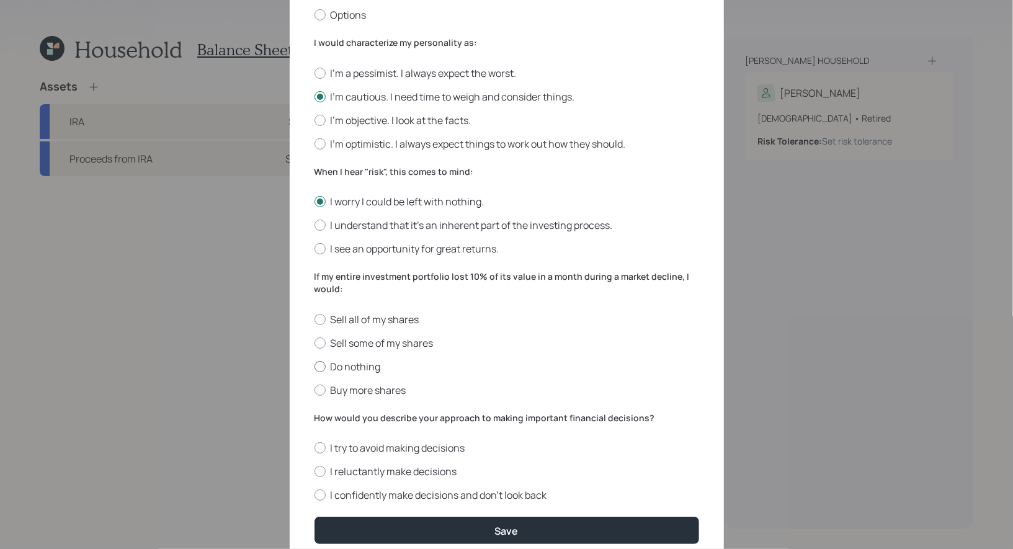
click at [321, 368] on div at bounding box center [319, 366] width 11 height 11
click at [314, 367] on input "Do nothing" at bounding box center [314, 366] width 1 height 1
radio input "true"
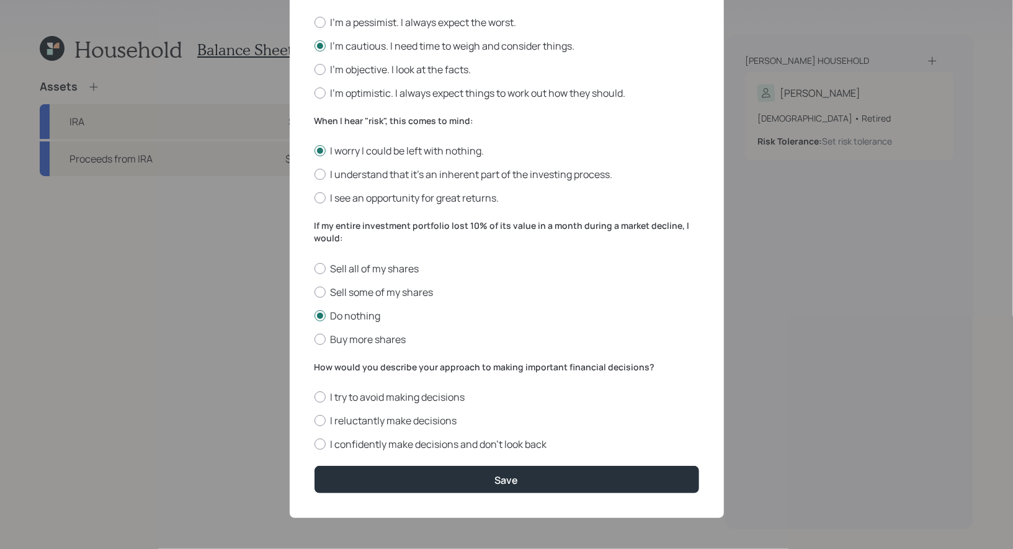
scroll to position [362, 0]
click at [321, 419] on div at bounding box center [319, 420] width 11 height 11
click at [314, 420] on input "I reluctantly make decisions" at bounding box center [314, 420] width 1 height 1
radio input "true"
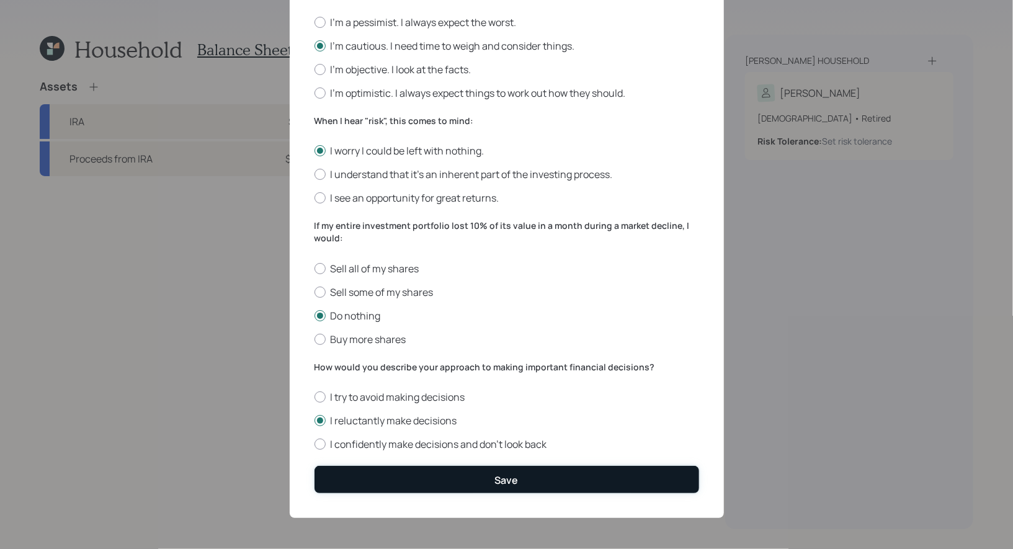
click at [497, 479] on div "Save" at bounding box center [507, 480] width 24 height 14
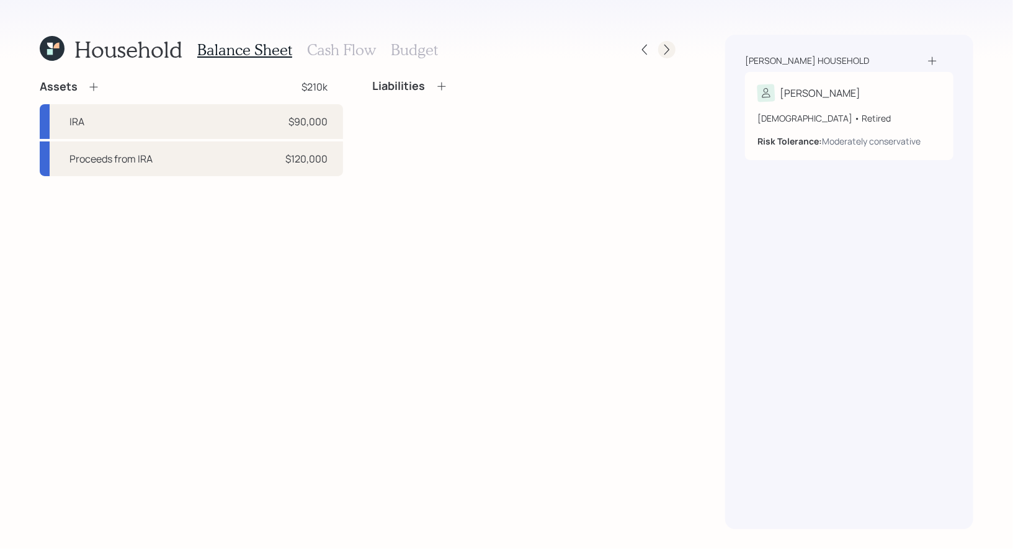
click at [668, 47] on icon at bounding box center [666, 49] width 12 height 12
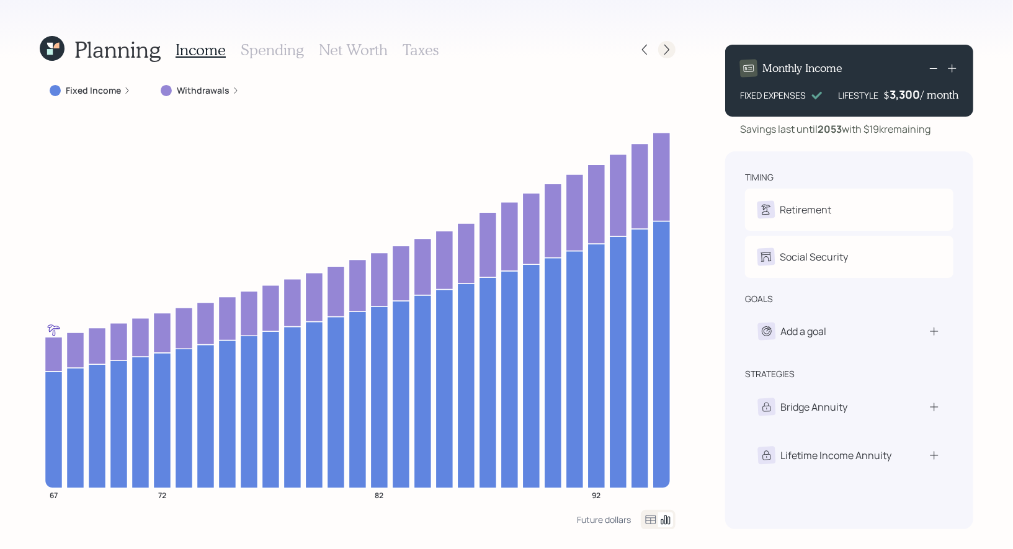
click at [669, 49] on icon at bounding box center [666, 50] width 5 height 11
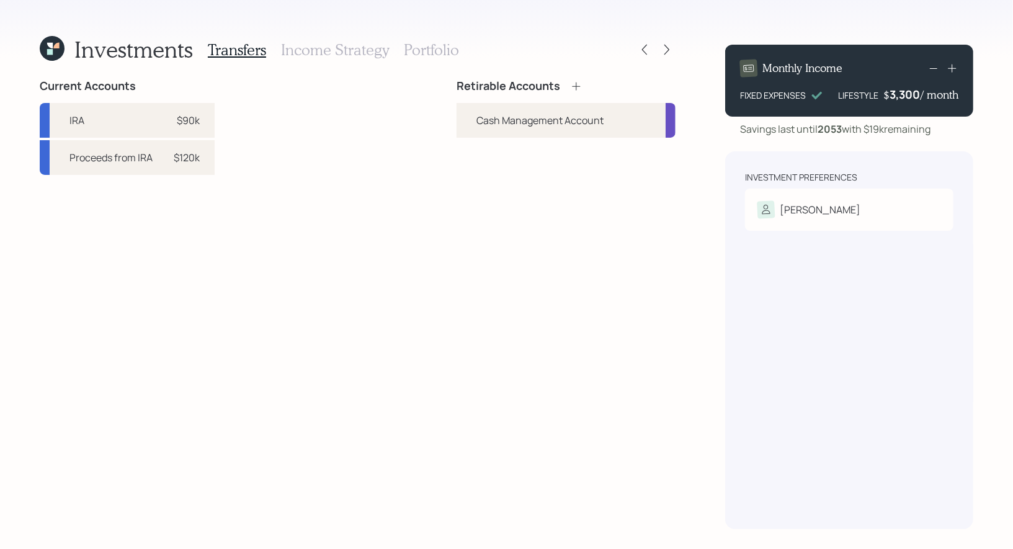
click at [578, 84] on icon at bounding box center [576, 86] width 12 height 12
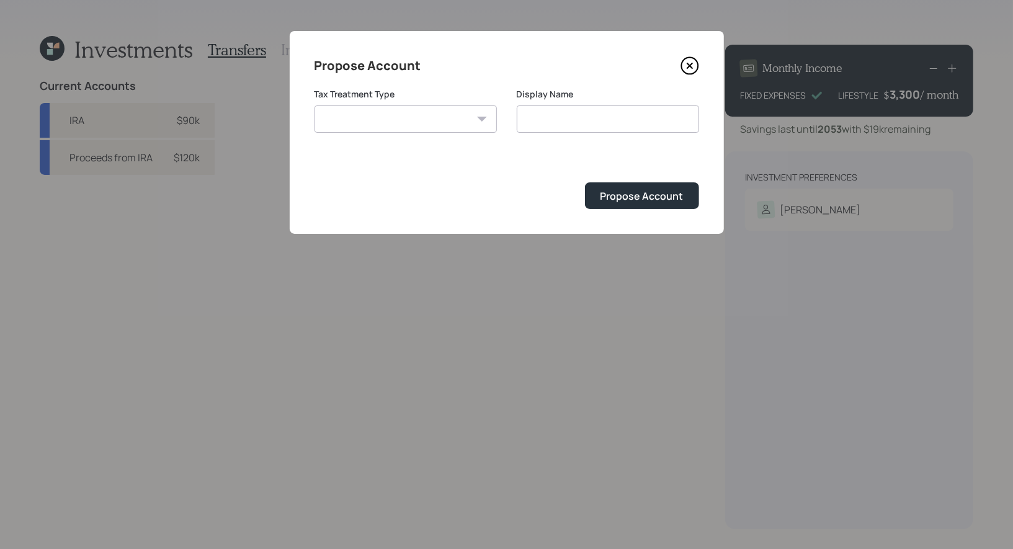
click at [409, 117] on select "[PERSON_NAME] Taxable Traditional" at bounding box center [405, 118] width 182 height 27
select select "traditional"
click at [314, 105] on select "[PERSON_NAME] Taxable Traditional" at bounding box center [405, 118] width 182 height 27
click at [625, 112] on input "Traditional" at bounding box center [608, 118] width 182 height 27
type input "Traditional IRA"
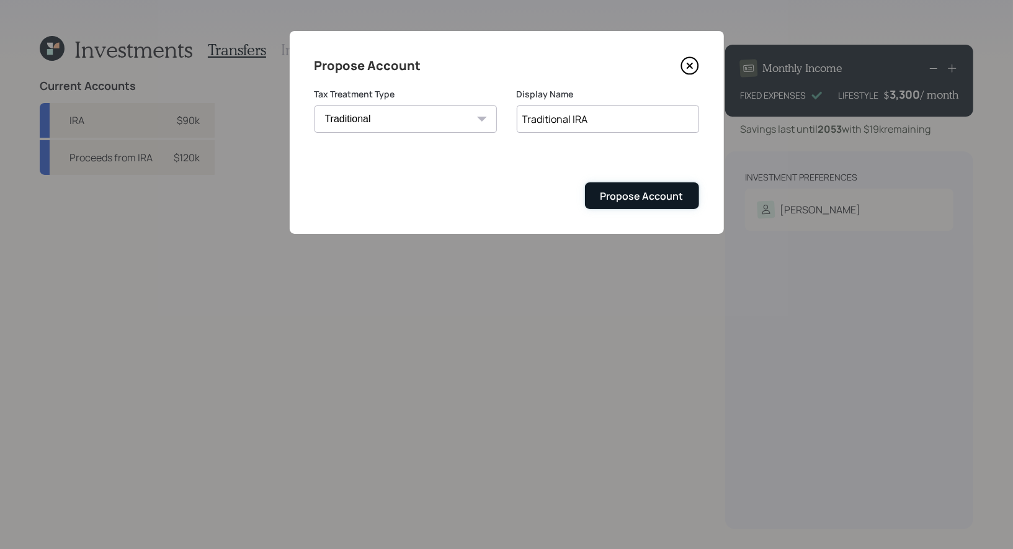
click at [653, 195] on div "Propose Account" at bounding box center [641, 196] width 83 height 14
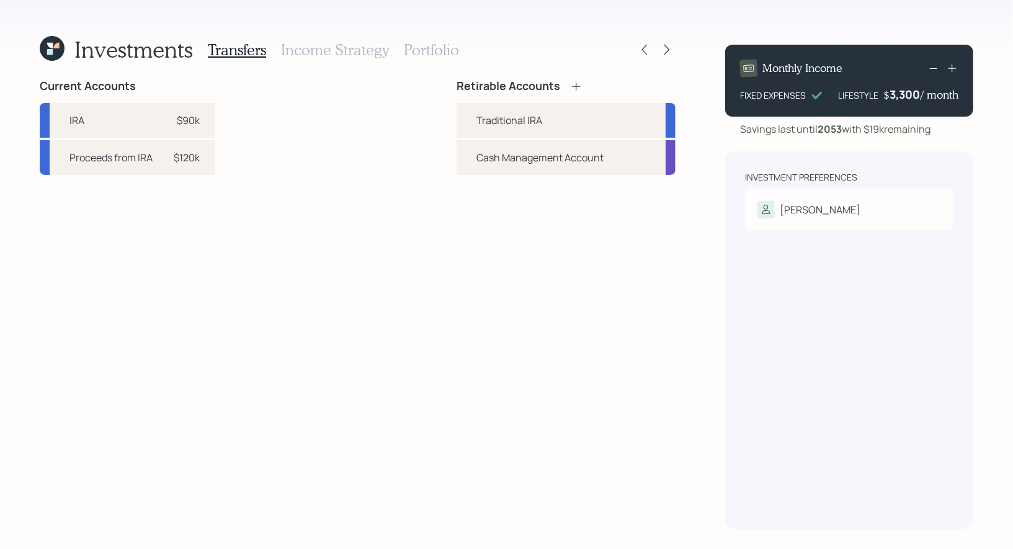
click at [576, 86] on icon at bounding box center [576, 86] width 8 height 8
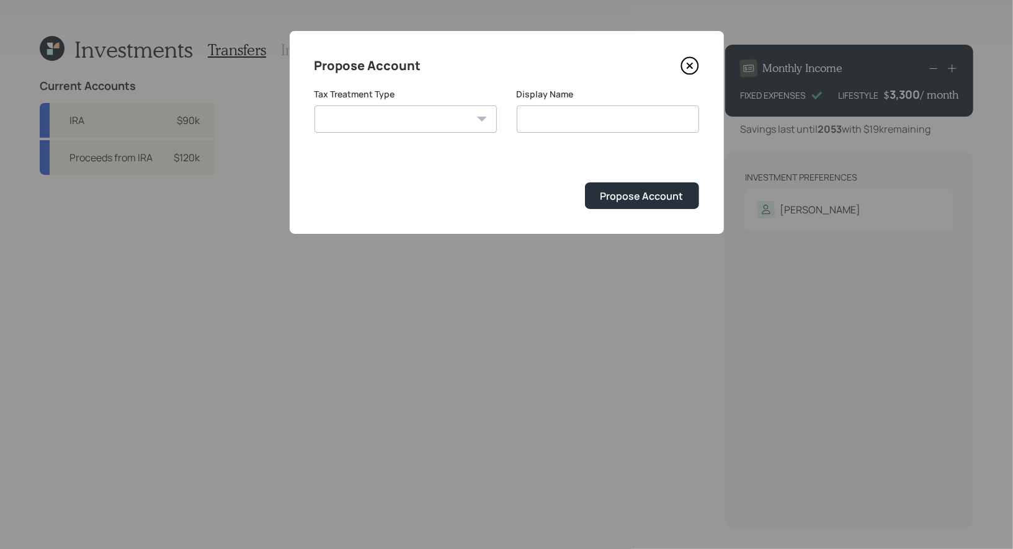
click at [413, 115] on select "[PERSON_NAME] Taxable Traditional" at bounding box center [405, 118] width 182 height 27
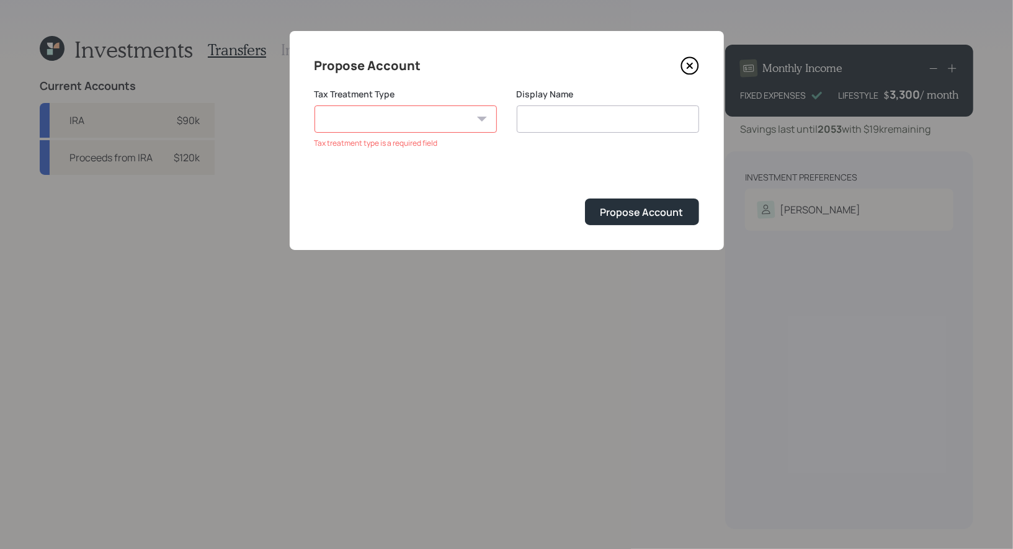
click at [688, 66] on icon at bounding box center [689, 65] width 5 height 5
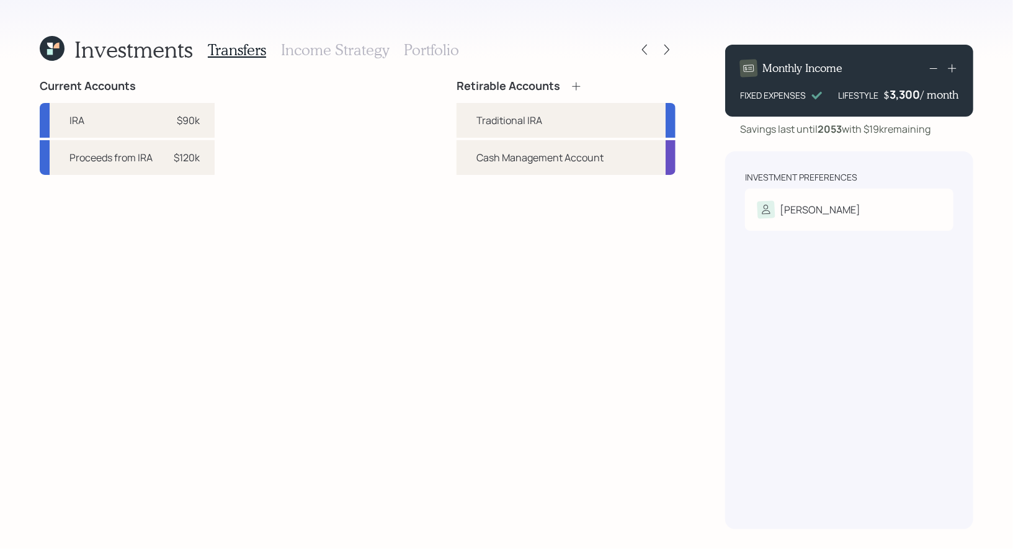
click at [52, 42] on icon at bounding box center [52, 48] width 25 height 25
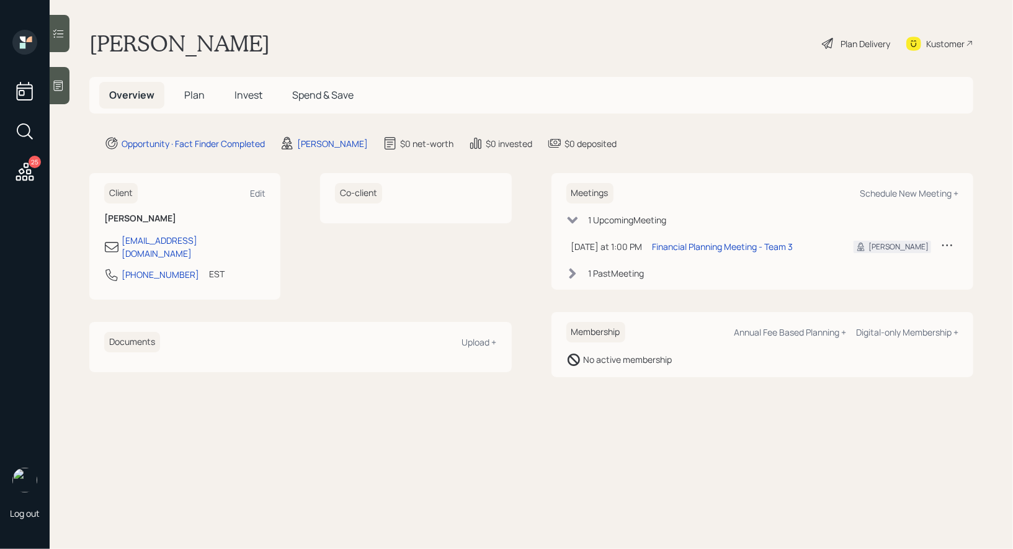
click at [192, 92] on span "Plan" at bounding box center [194, 95] width 20 height 14
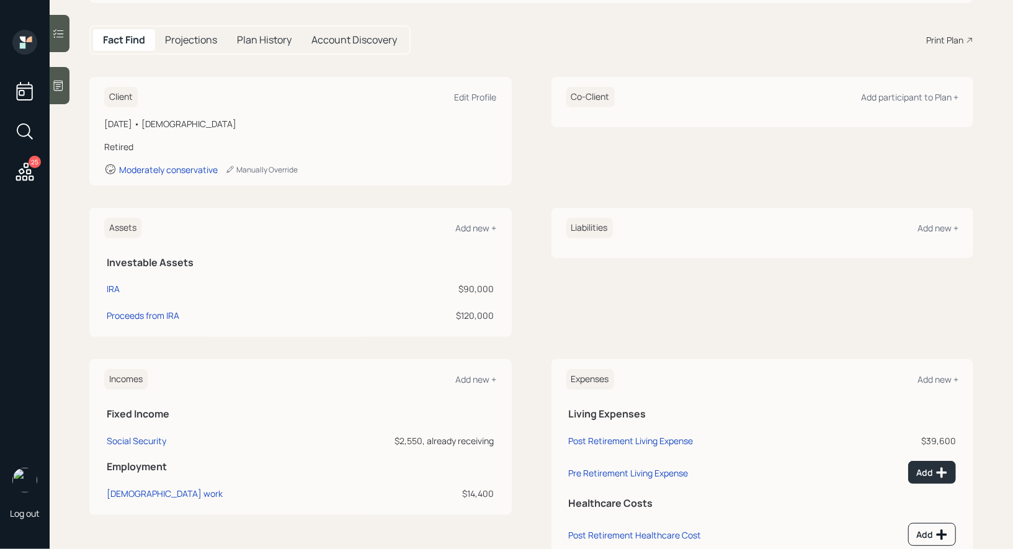
scroll to position [150, 0]
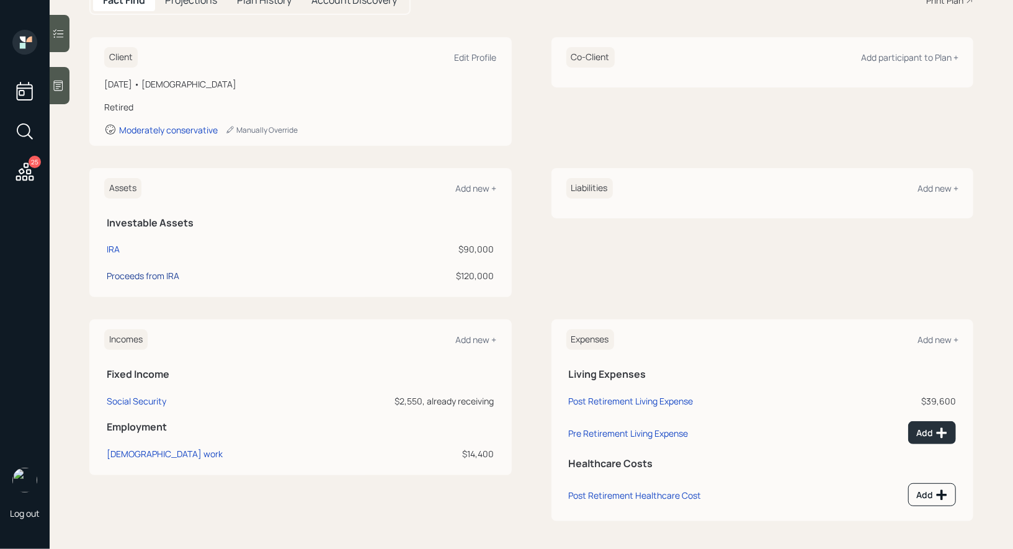
click at [149, 273] on div "Proceeds from IRA" at bounding box center [143, 275] width 73 height 13
select select "taxable"
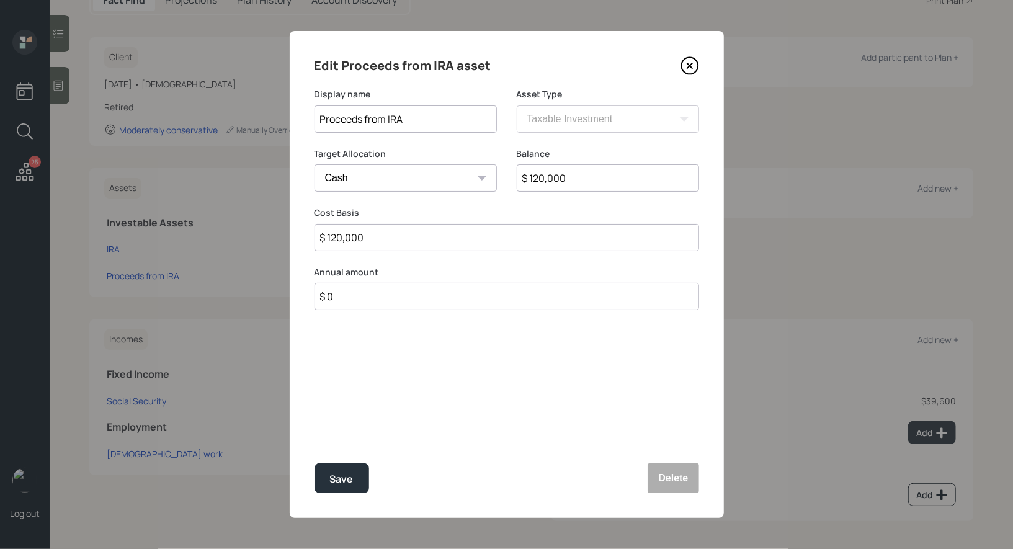
click at [427, 113] on input "Proceeds from IRA" at bounding box center [405, 118] width 182 height 27
type input "Cash"
click at [340, 483] on div "Save" at bounding box center [342, 479] width 24 height 17
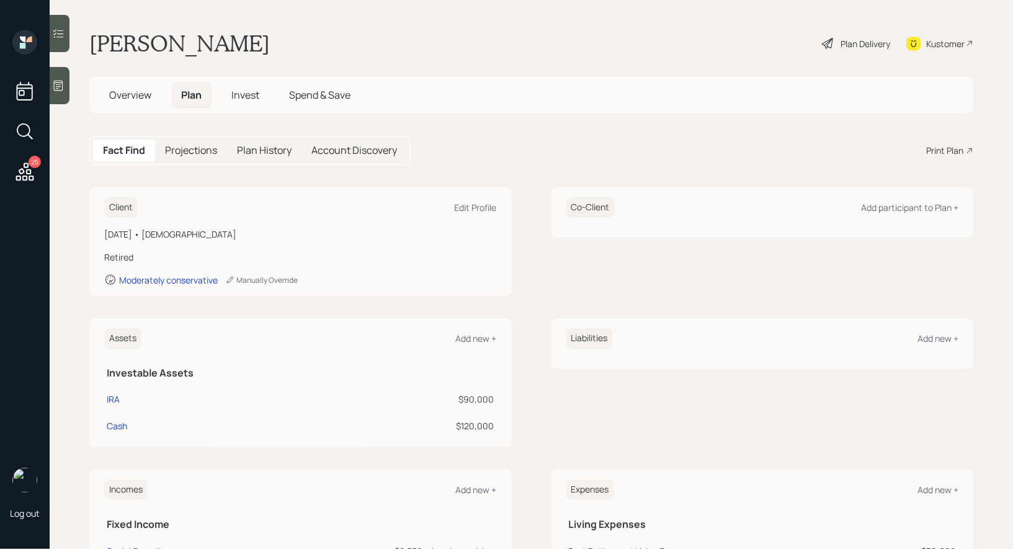
click at [863, 43] on div "Plan Delivery" at bounding box center [865, 43] width 50 height 13
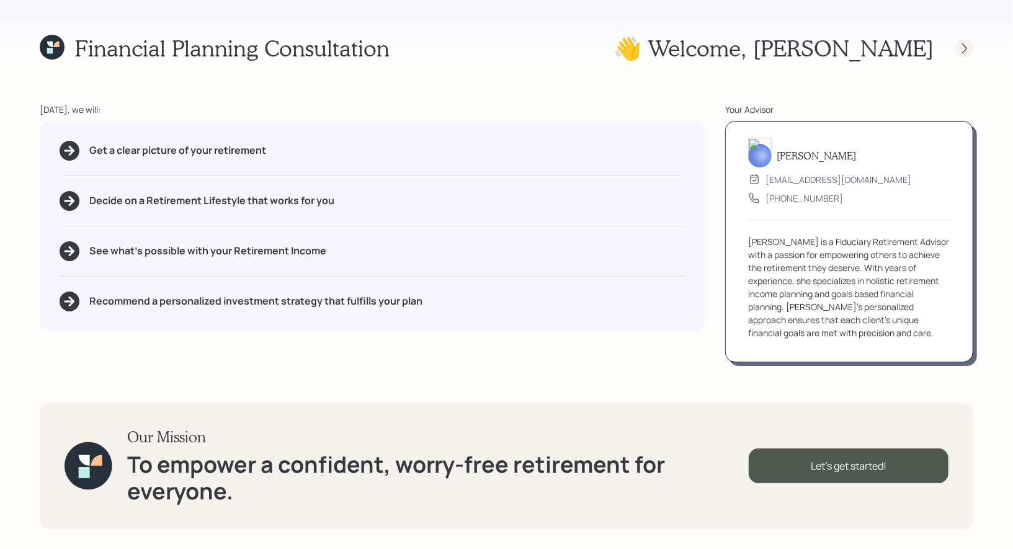
click at [965, 47] on icon at bounding box center [964, 48] width 12 height 12
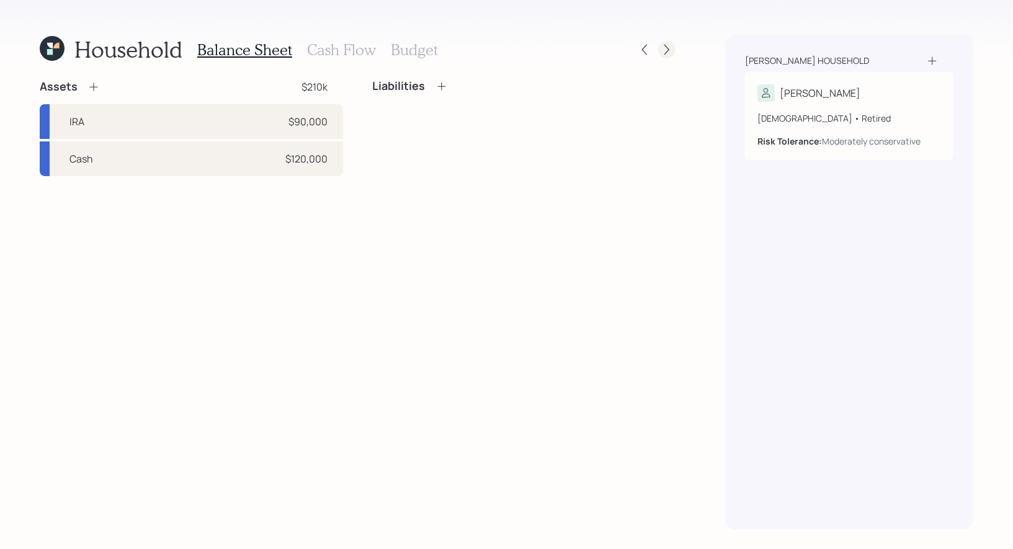
click at [665, 47] on icon at bounding box center [666, 49] width 12 height 12
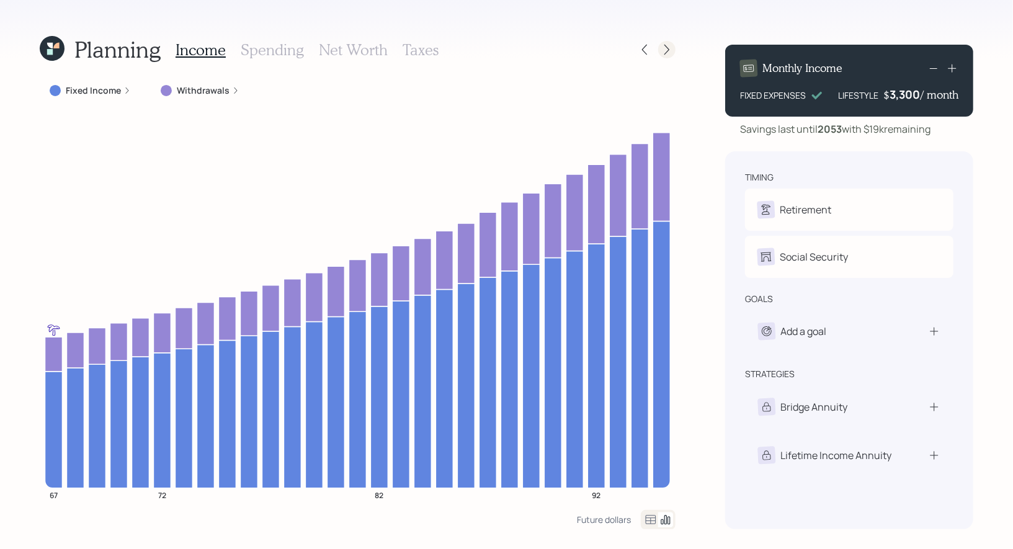
click at [667, 50] on icon at bounding box center [666, 50] width 5 height 11
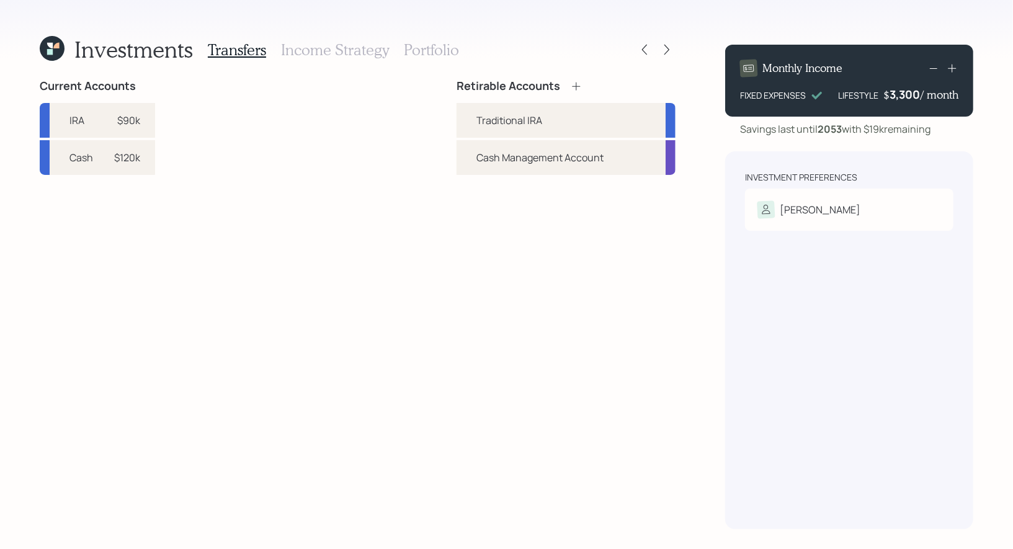
click at [424, 48] on h3 "Portfolio" at bounding box center [431, 50] width 55 height 18
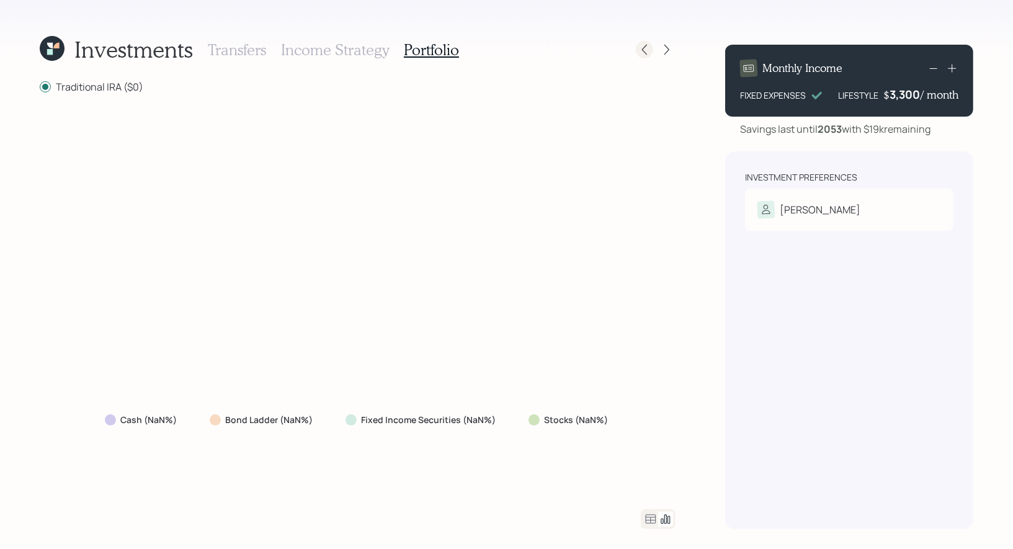
click at [646, 53] on icon at bounding box center [644, 50] width 5 height 11
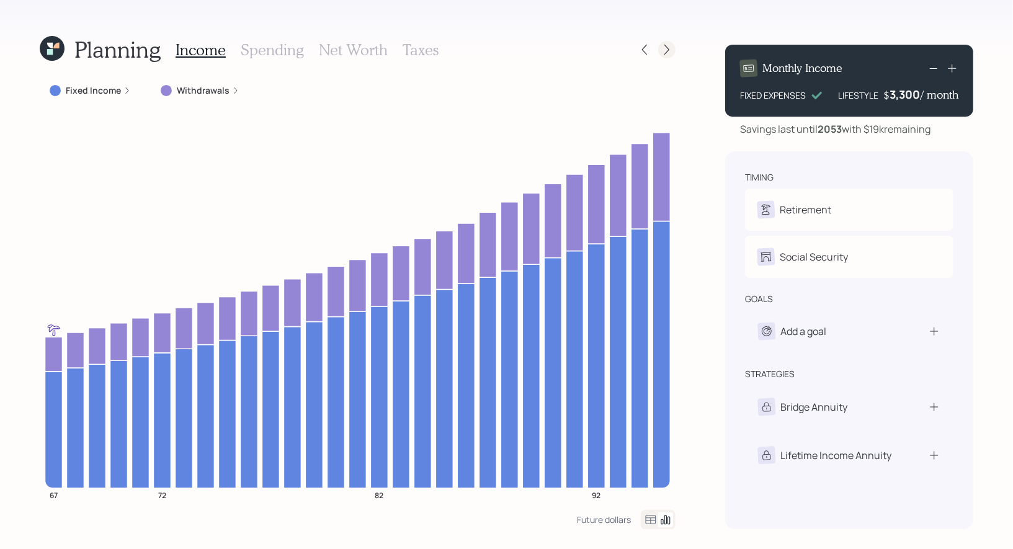
click at [665, 43] on icon at bounding box center [666, 49] width 12 height 12
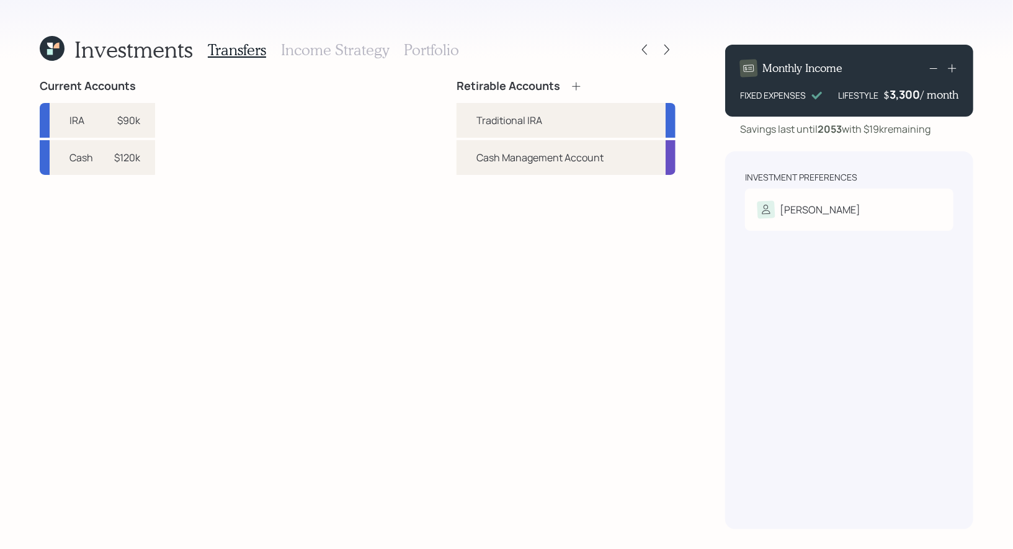
click at [576, 84] on icon at bounding box center [576, 86] width 8 height 8
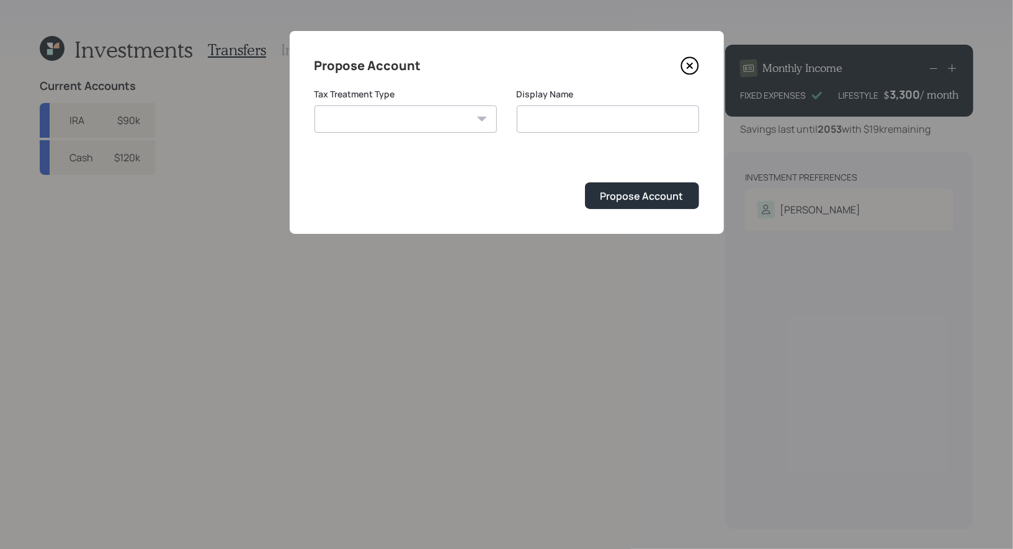
click at [410, 115] on select "[PERSON_NAME] Taxable Traditional" at bounding box center [405, 118] width 182 height 27
select select "taxable"
click at [314, 105] on select "[PERSON_NAME] Taxable Traditional" at bounding box center [405, 118] width 182 height 27
click at [589, 123] on input "Taxable" at bounding box center [608, 118] width 182 height 27
type input "Taxable Brokerage"
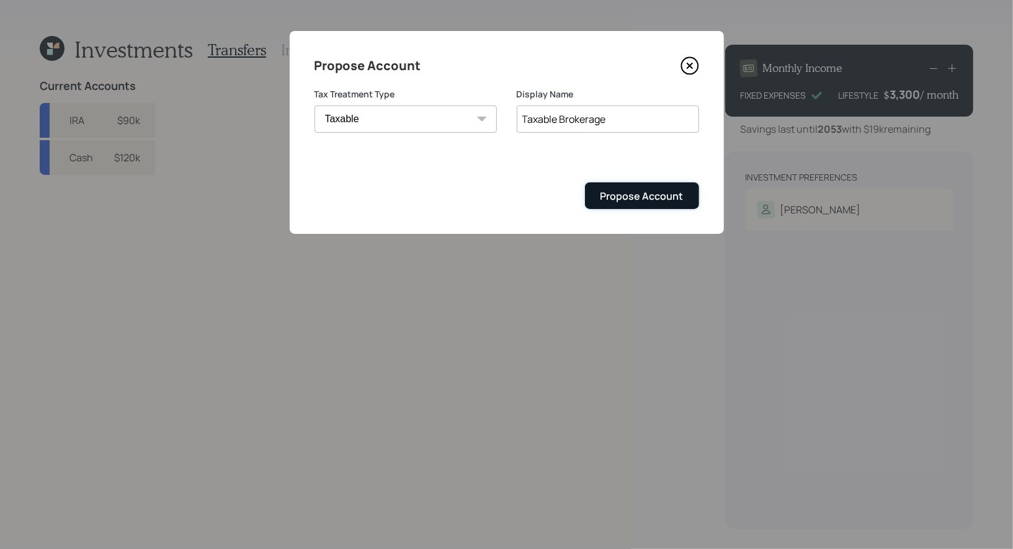
click at [659, 192] on div "Propose Account" at bounding box center [641, 196] width 83 height 14
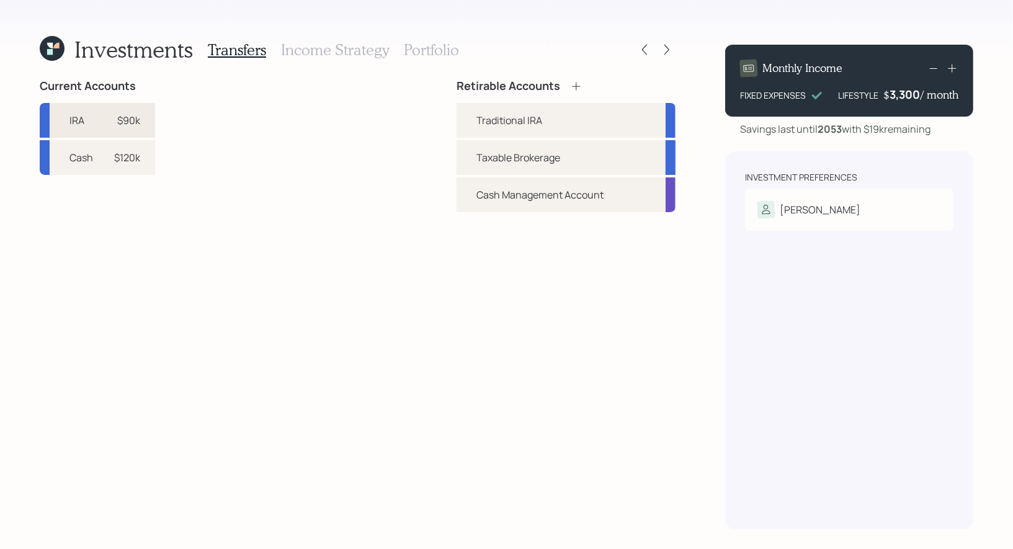
click at [134, 119] on div "$90k" at bounding box center [128, 120] width 23 height 15
click at [484, 115] on div "Traditional IRA" at bounding box center [509, 120] width 66 height 15
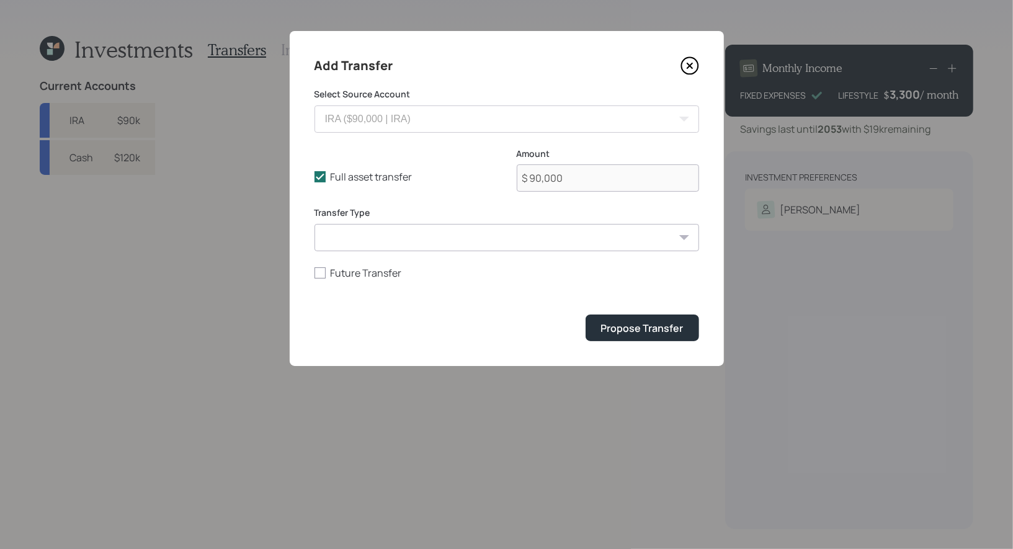
click at [384, 239] on select "ACAT Transfer Non ACAT Transfer Capitalize Rollover Rollover Deposit" at bounding box center [506, 237] width 384 height 27
select select "acat_transfer"
click at [314, 224] on select "ACAT Transfer Non ACAT Transfer Capitalize Rollover Rollover Deposit" at bounding box center [506, 237] width 384 height 27
click at [658, 330] on div "Propose Transfer" at bounding box center [642, 328] width 82 height 14
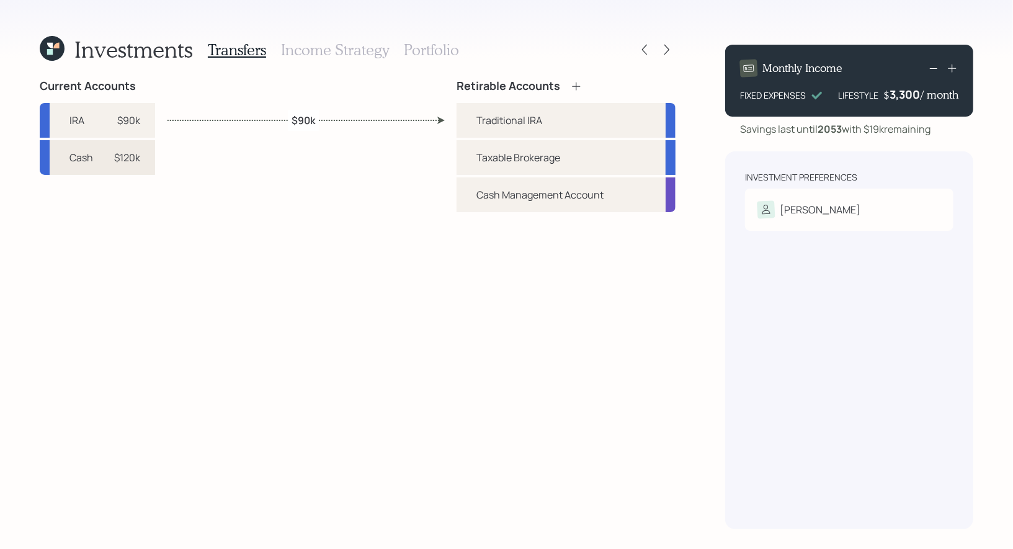
click at [141, 159] on div "Cash $120k" at bounding box center [97, 157] width 115 height 35
click at [483, 158] on div "Taxable Brokerage" at bounding box center [518, 157] width 84 height 15
select select "30a5e45c-300d-493d-bdbe-1e723f05036a"
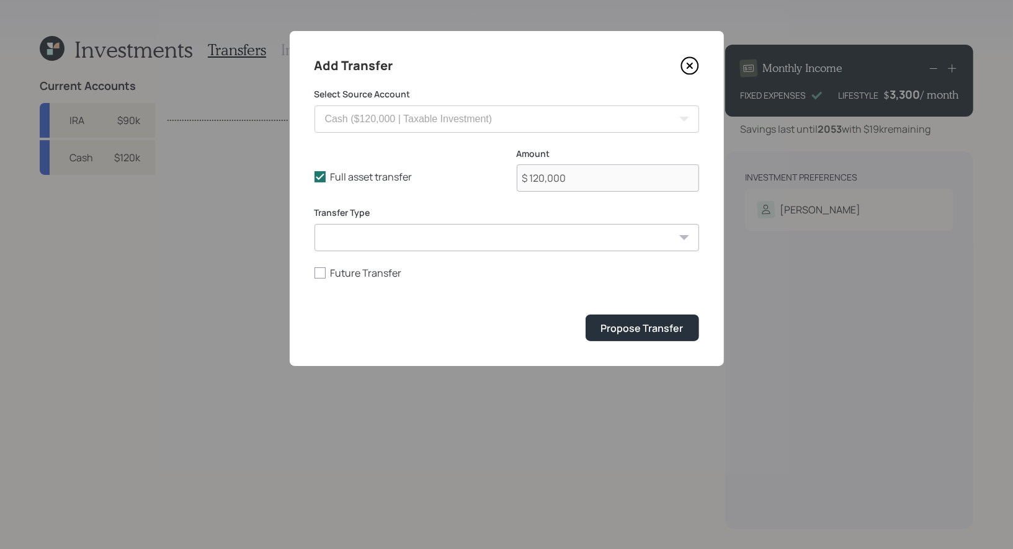
click at [454, 239] on select "ACAT Transfer Non ACAT Transfer Capitalize Rollover Rollover Deposit" at bounding box center [506, 237] width 384 height 27
click at [319, 177] on polyline at bounding box center [319, 176] width 7 height 5
click at [314, 177] on input "Full asset transfer" at bounding box center [314, 177] width 1 height 1
checkbox input "false"
click at [592, 175] on input "$ 120,000" at bounding box center [608, 177] width 182 height 27
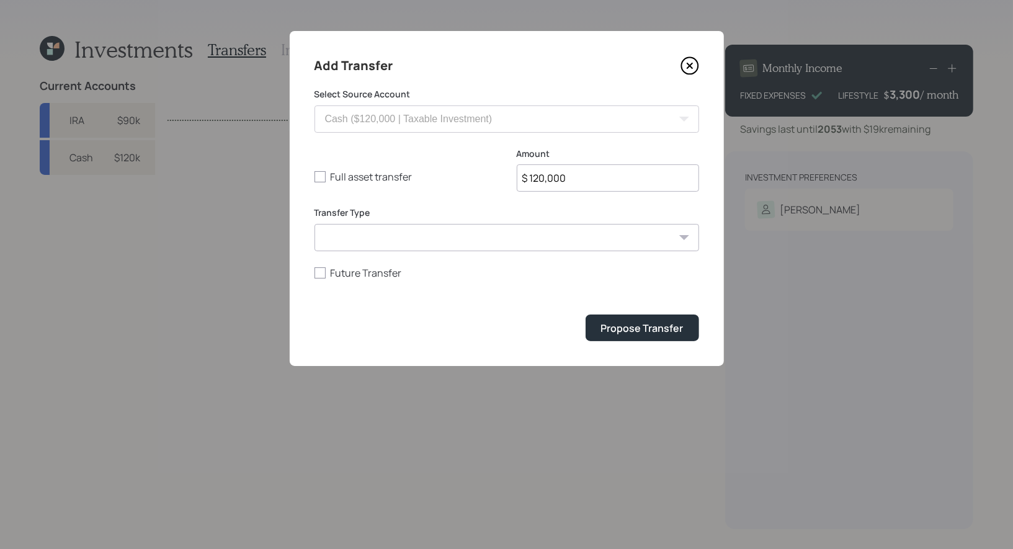
click at [592, 175] on input "$ 120,000" at bounding box center [608, 177] width 182 height 27
type input "$ 60,000"
click at [414, 239] on select "ACAT Transfer Non ACAT Transfer Capitalize Rollover Rollover Deposit" at bounding box center [506, 237] width 384 height 27
select select "deposit"
click at [314, 224] on select "ACAT Transfer Non ACAT Transfer Capitalize Rollover Rollover Deposit" at bounding box center [506, 237] width 384 height 27
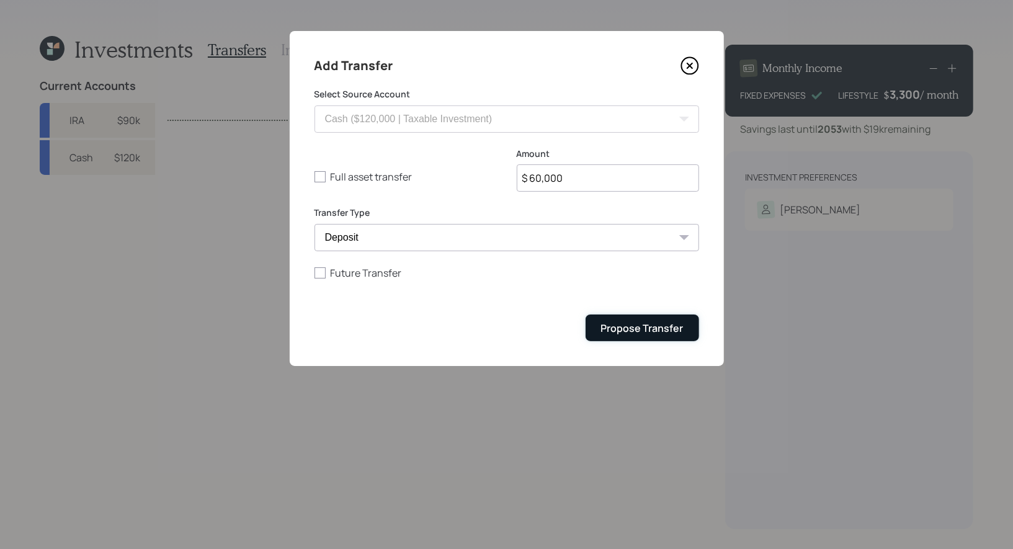
click at [622, 326] on div "Propose Transfer" at bounding box center [642, 328] width 82 height 14
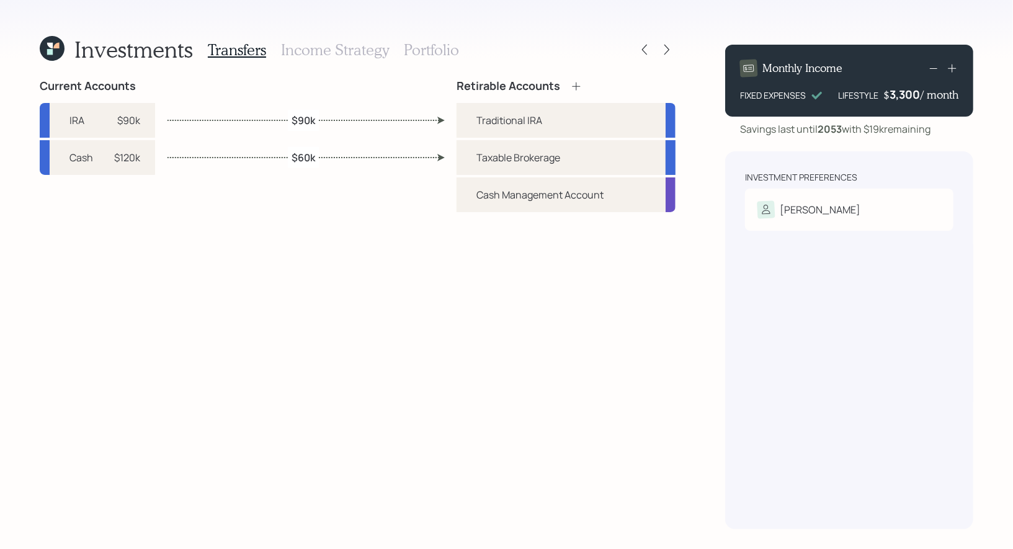
click at [422, 53] on h3 "Portfolio" at bounding box center [431, 50] width 55 height 18
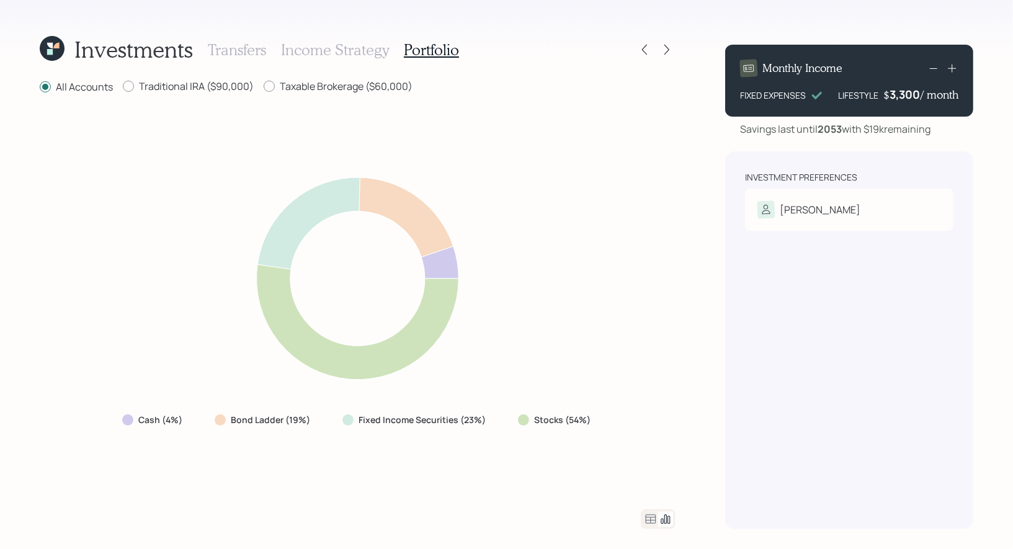
click at [226, 48] on h3 "Transfers" at bounding box center [237, 50] width 58 height 18
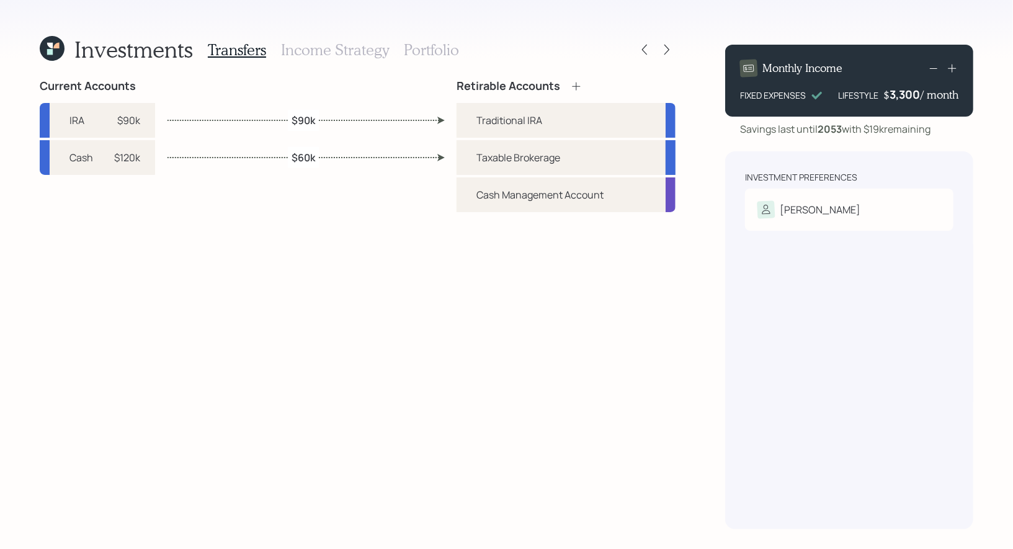
click at [52, 48] on icon at bounding box center [50, 46] width 6 height 6
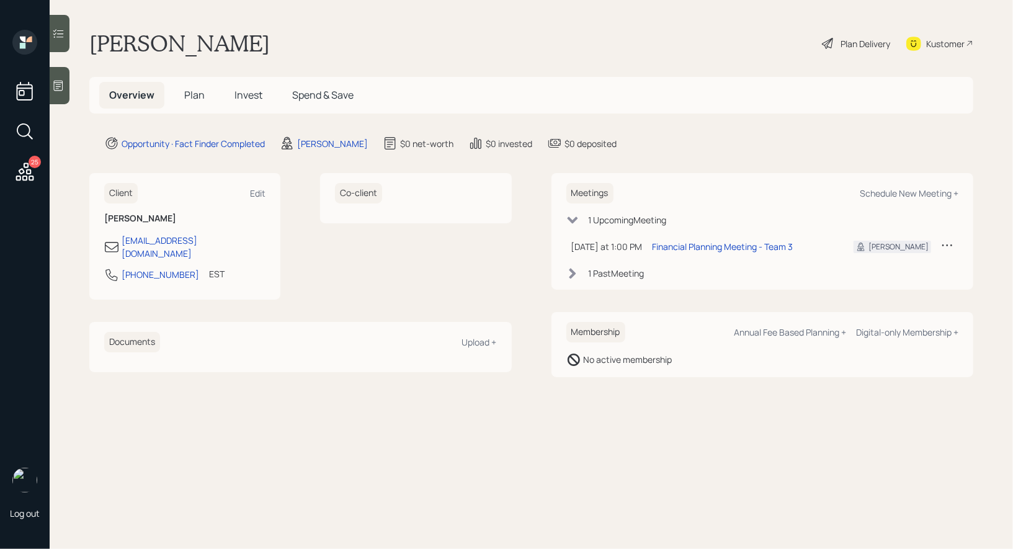
click at [195, 94] on span "Plan" at bounding box center [194, 95] width 20 height 14
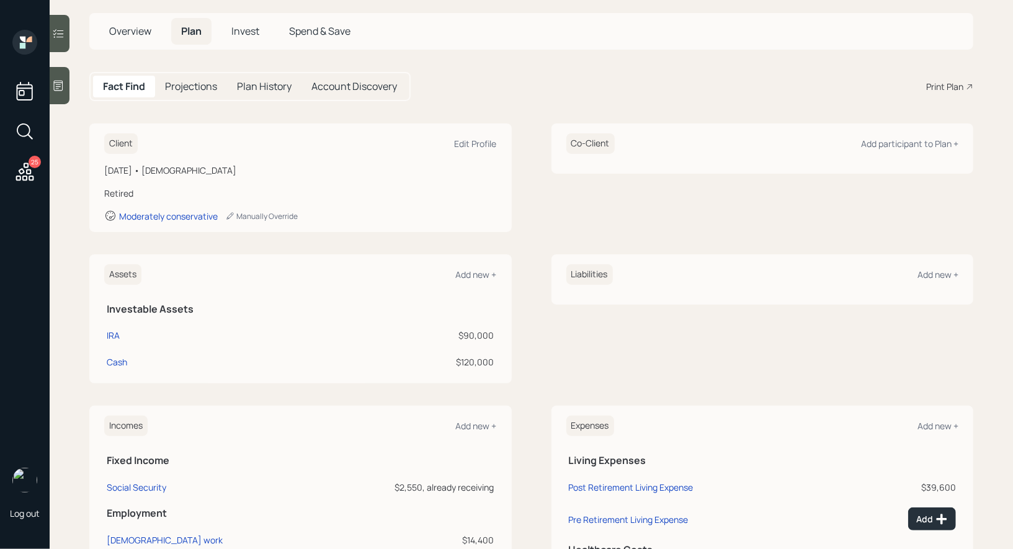
scroll to position [73, 0]
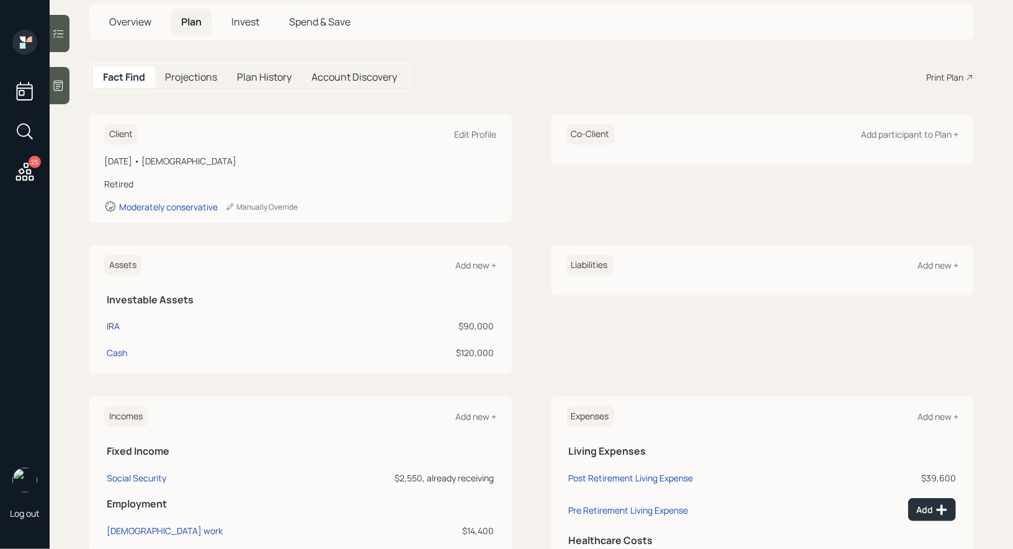
click at [110, 325] on div "IRA" at bounding box center [113, 325] width 13 height 13
select select "ira"
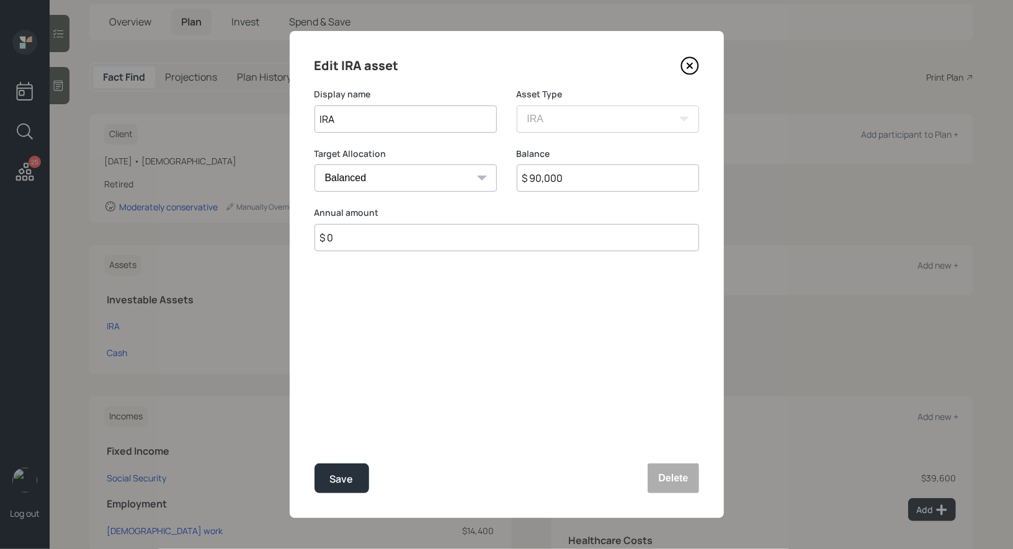
click at [382, 182] on select "Cash Conservative Balanced Aggressive" at bounding box center [405, 177] width 182 height 27
select select "uninvested"
click at [314, 164] on select "Cash Conservative Balanced Aggressive" at bounding box center [405, 177] width 182 height 27
click at [336, 485] on div "Save" at bounding box center [342, 479] width 24 height 17
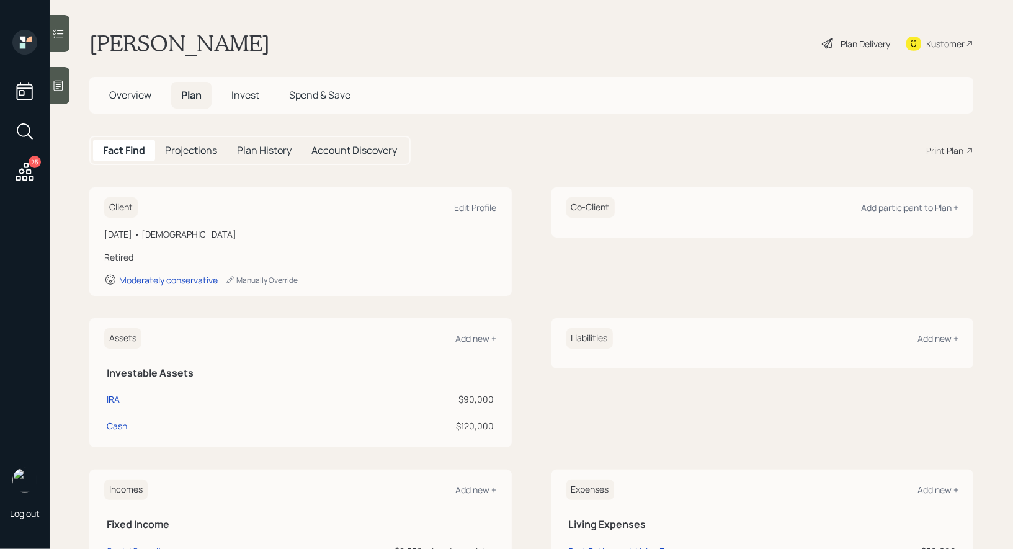
click at [833, 45] on icon at bounding box center [827, 43] width 15 height 15
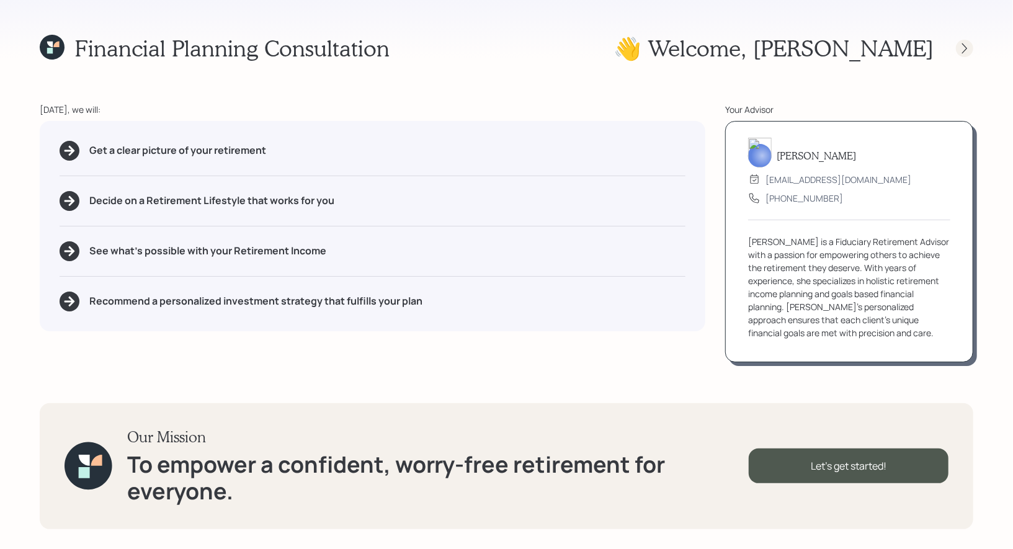
click at [966, 49] on icon at bounding box center [964, 48] width 5 height 11
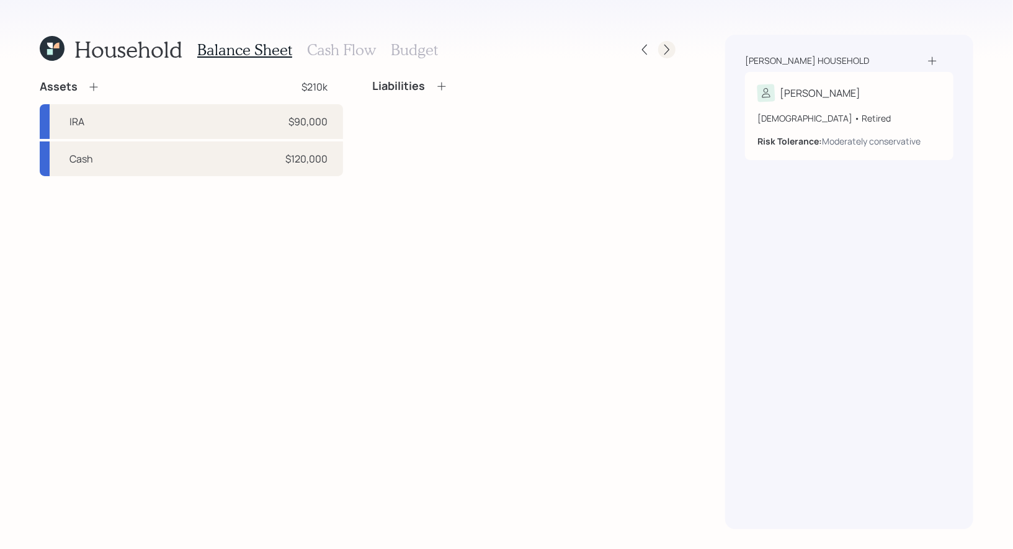
click at [669, 49] on icon at bounding box center [666, 50] width 5 height 11
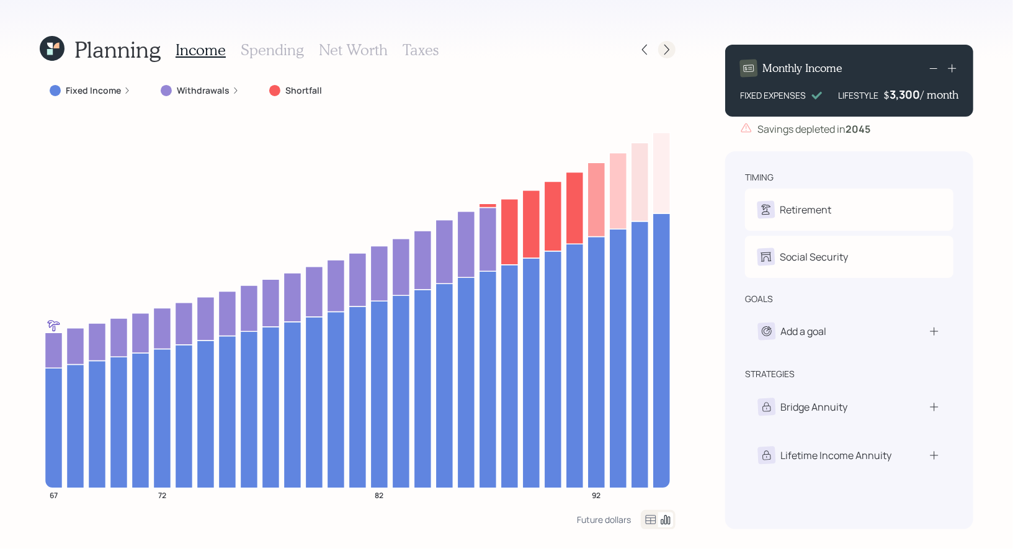
click at [665, 48] on icon at bounding box center [666, 49] width 12 height 12
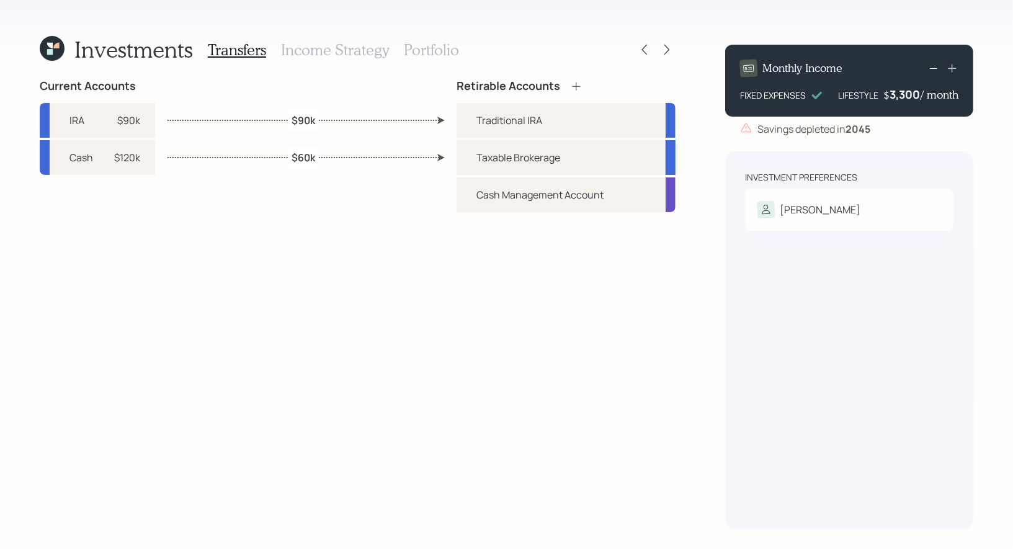
click at [45, 49] on icon at bounding box center [52, 48] width 25 height 25
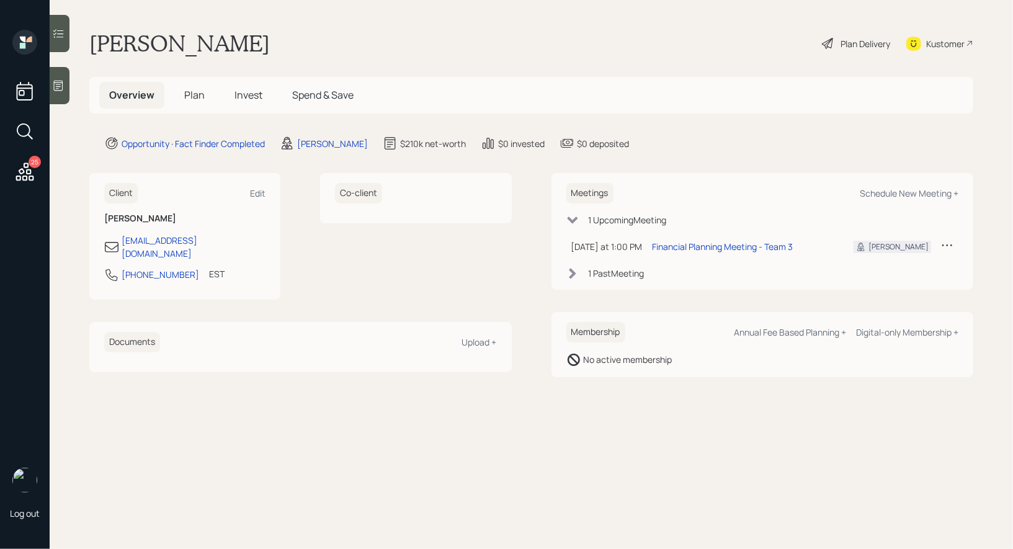
click at [192, 91] on span "Plan" at bounding box center [194, 95] width 20 height 14
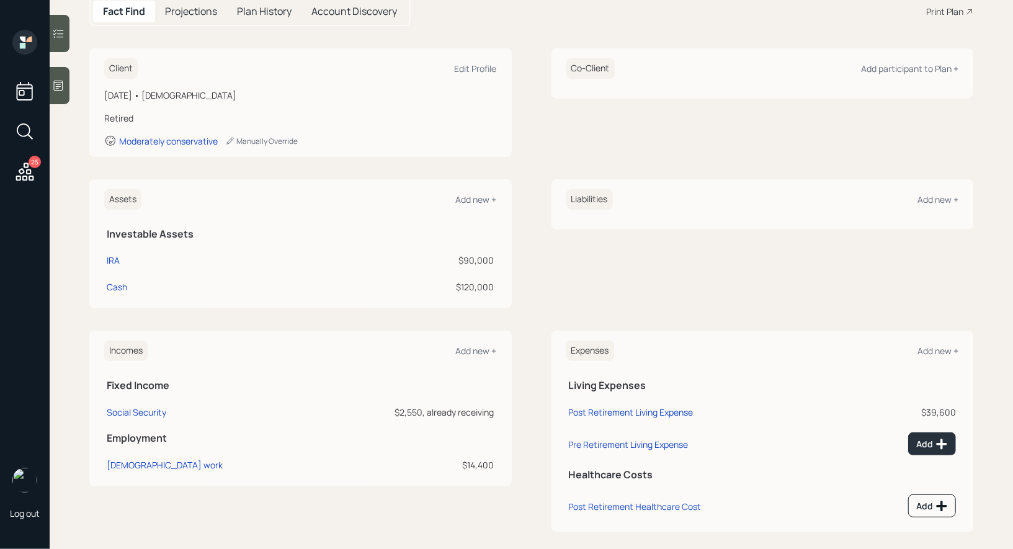
scroll to position [141, 0]
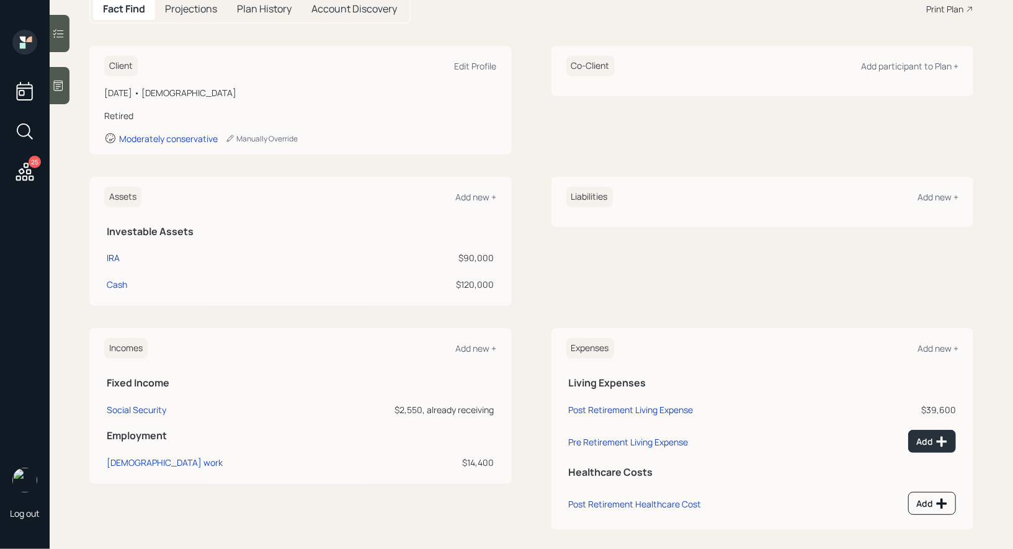
click at [113, 254] on div "IRA" at bounding box center [113, 257] width 13 height 13
select select "ira"
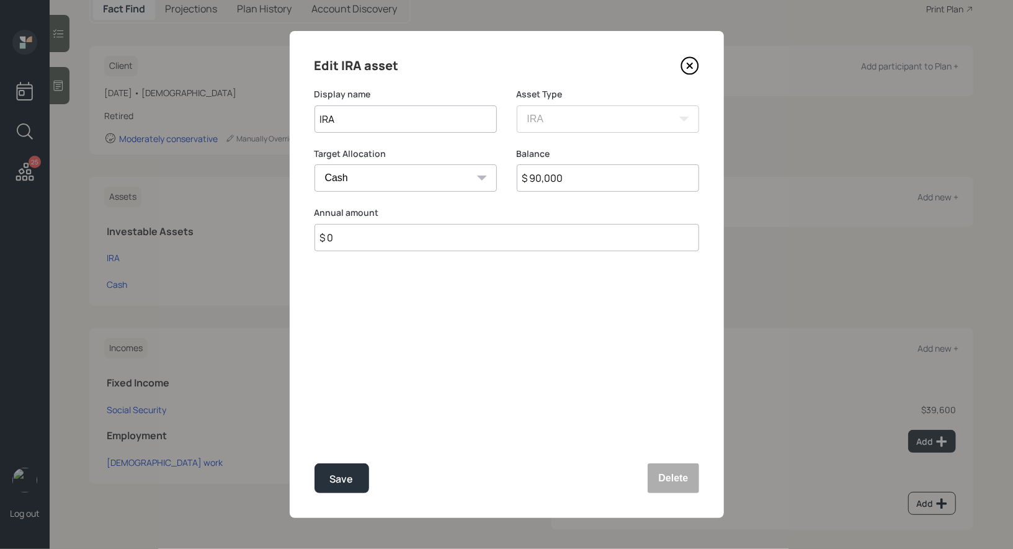
click at [605, 181] on input "$ 90,000" at bounding box center [608, 177] width 182 height 27
click at [670, 476] on button "Delete" at bounding box center [672, 478] width 51 height 30
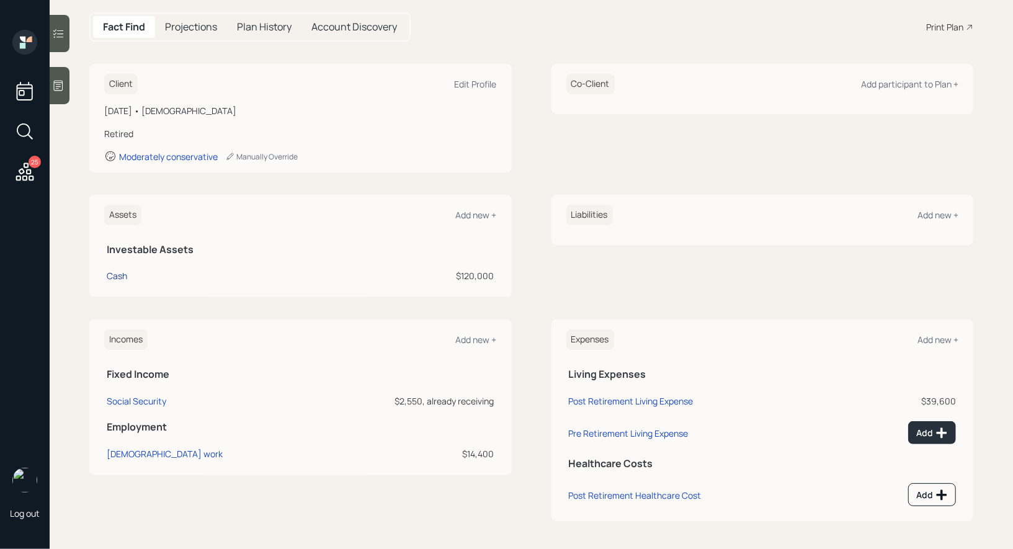
click at [117, 277] on div "Cash" at bounding box center [117, 275] width 20 height 13
select select "taxable"
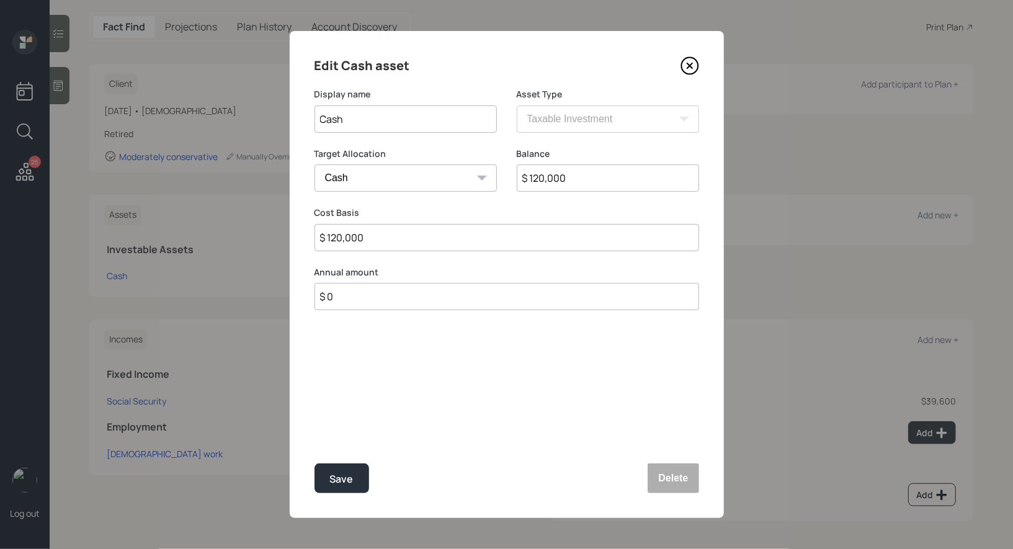
click at [595, 185] on input "$ 120,000" at bounding box center [608, 177] width 182 height 27
type input "$ 2"
type input "$ 20"
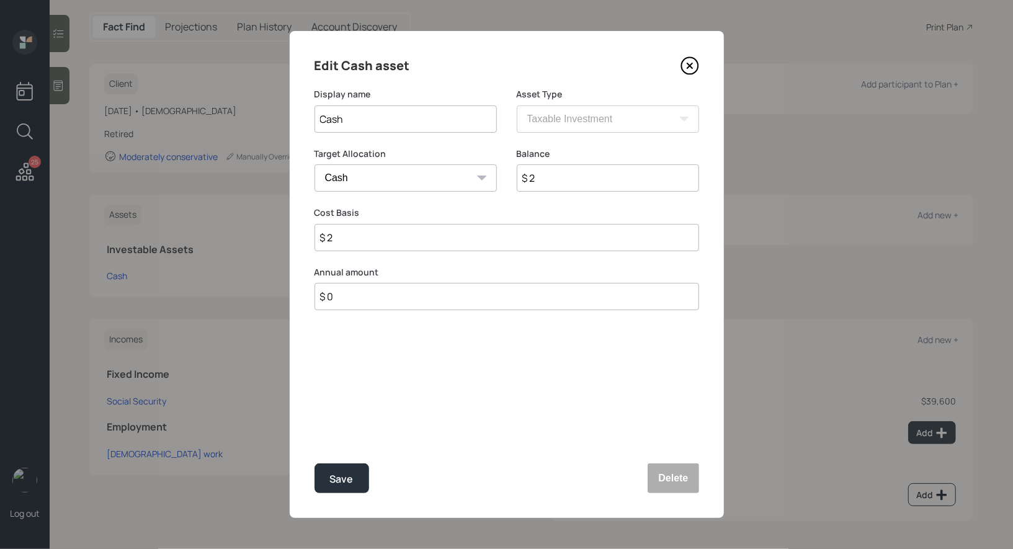
type input "$ 20"
type input "$ 200"
type input "$ 2,000"
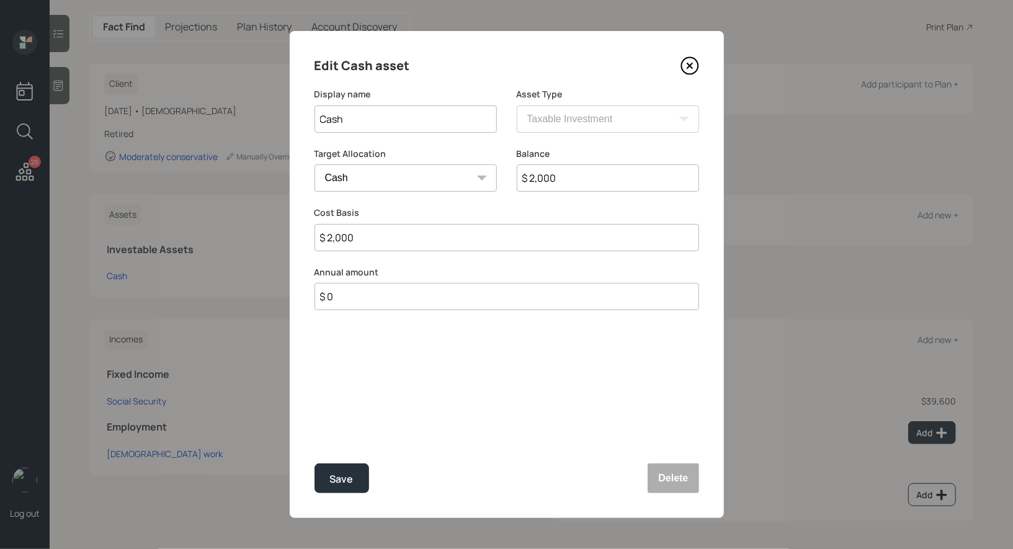
type input "$ 20,000"
type input "$ 200,000"
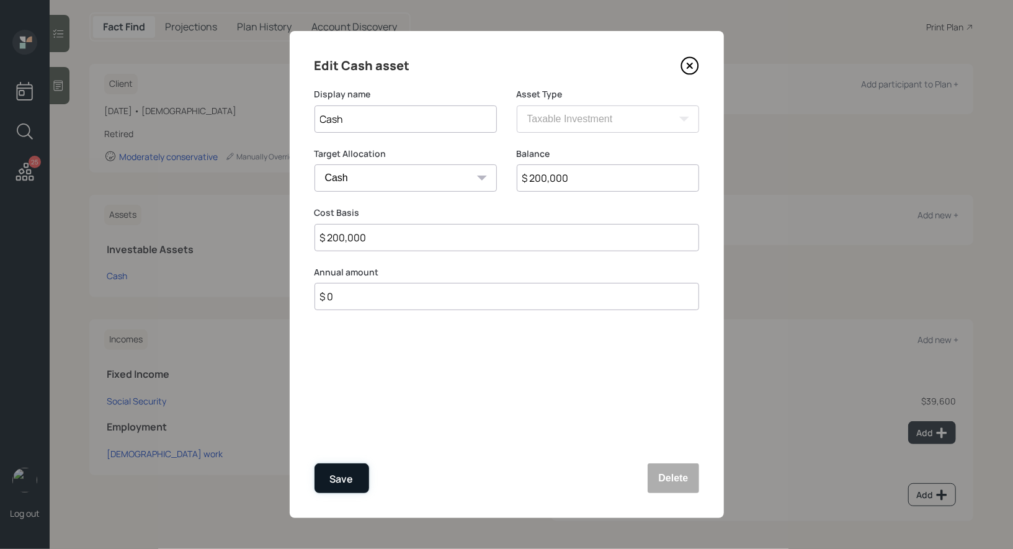
click at [353, 478] on button "Save" at bounding box center [341, 478] width 55 height 30
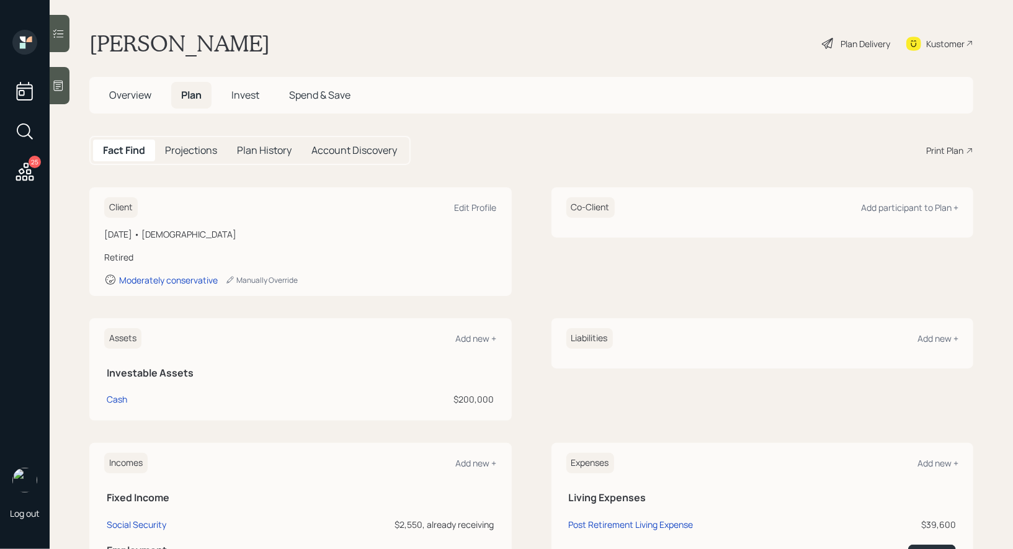
click at [847, 38] on div "Plan Delivery" at bounding box center [865, 43] width 50 height 13
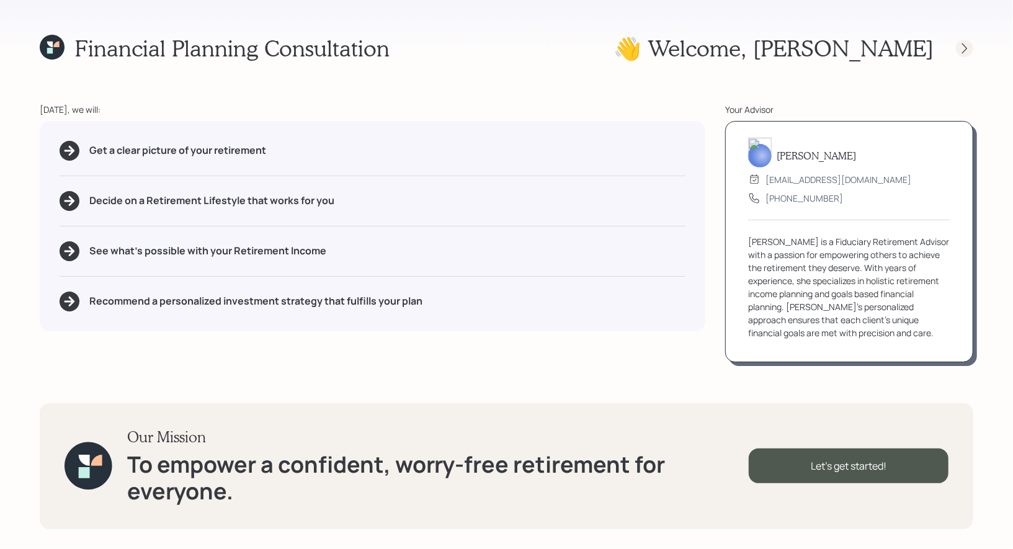
click at [969, 55] on div at bounding box center [964, 48] width 17 height 17
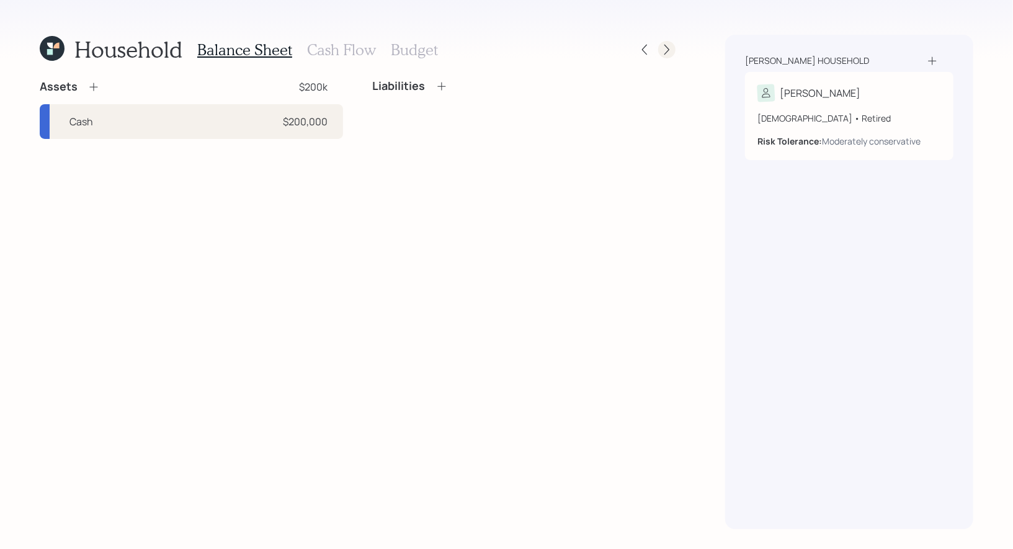
click at [663, 51] on icon at bounding box center [666, 49] width 12 height 12
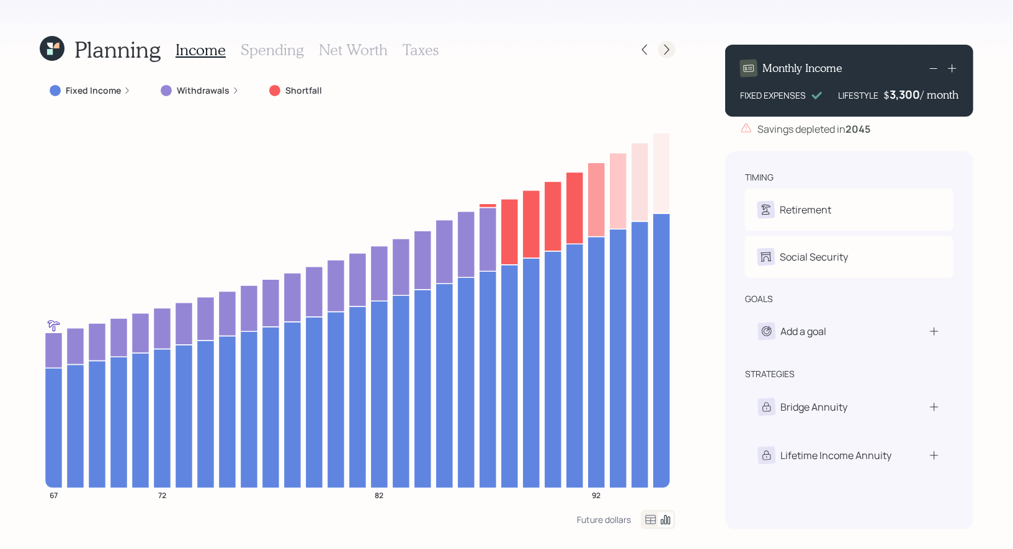
click at [666, 50] on icon at bounding box center [666, 49] width 12 height 12
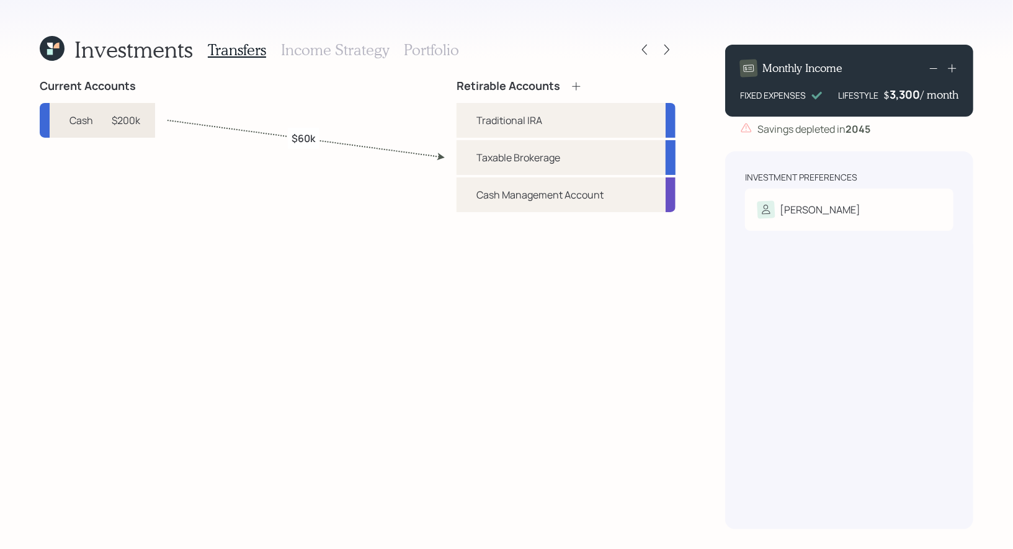
click at [141, 122] on div "Cash $200k" at bounding box center [97, 120] width 115 height 35
click at [146, 118] on div "Cash $200k" at bounding box center [97, 120] width 115 height 35
click at [51, 51] on icon at bounding box center [50, 52] width 6 height 6
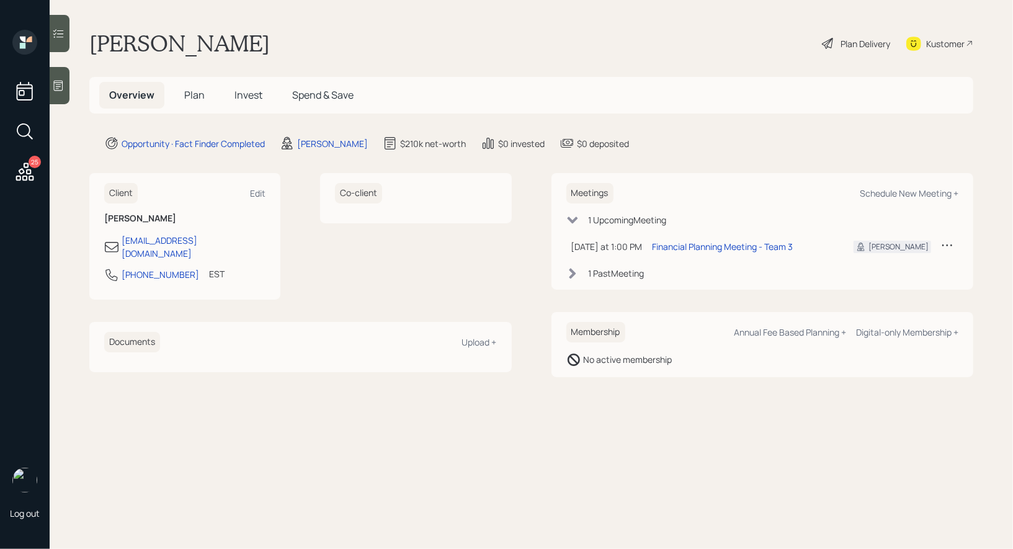
click at [252, 93] on span "Invest" at bounding box center [248, 95] width 28 height 14
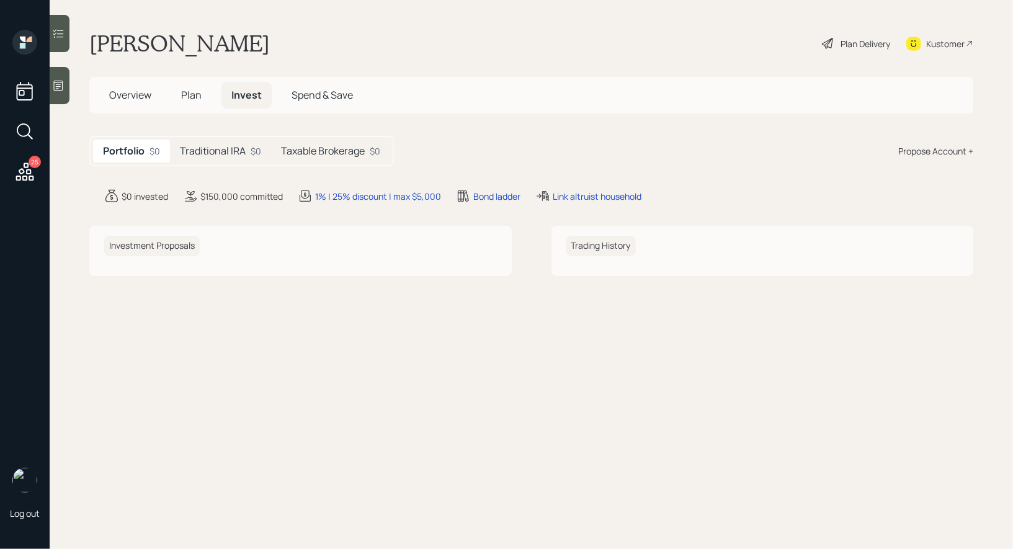
click at [326, 149] on h5 "Taxable Brokerage" at bounding box center [323, 151] width 84 height 12
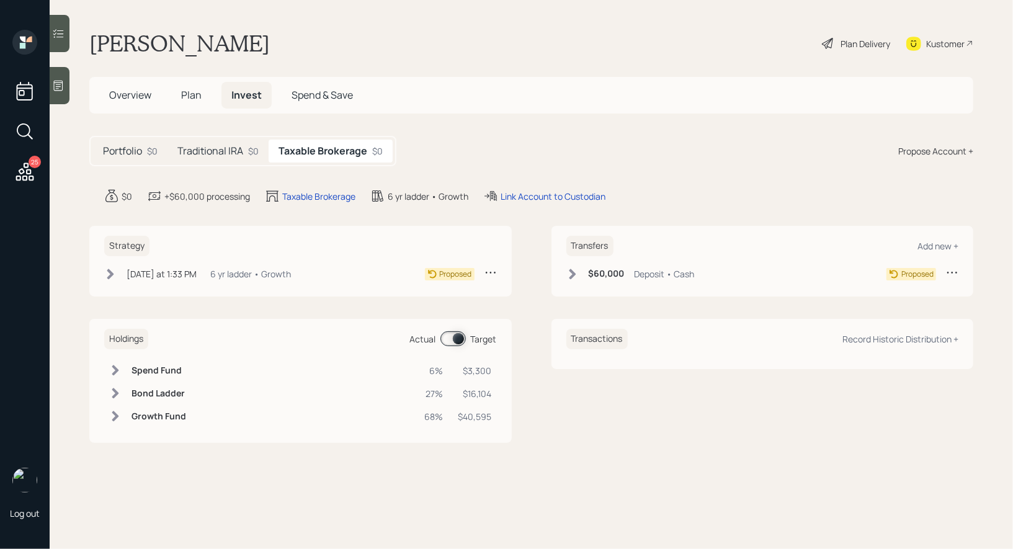
click at [574, 269] on icon at bounding box center [572, 274] width 12 height 12
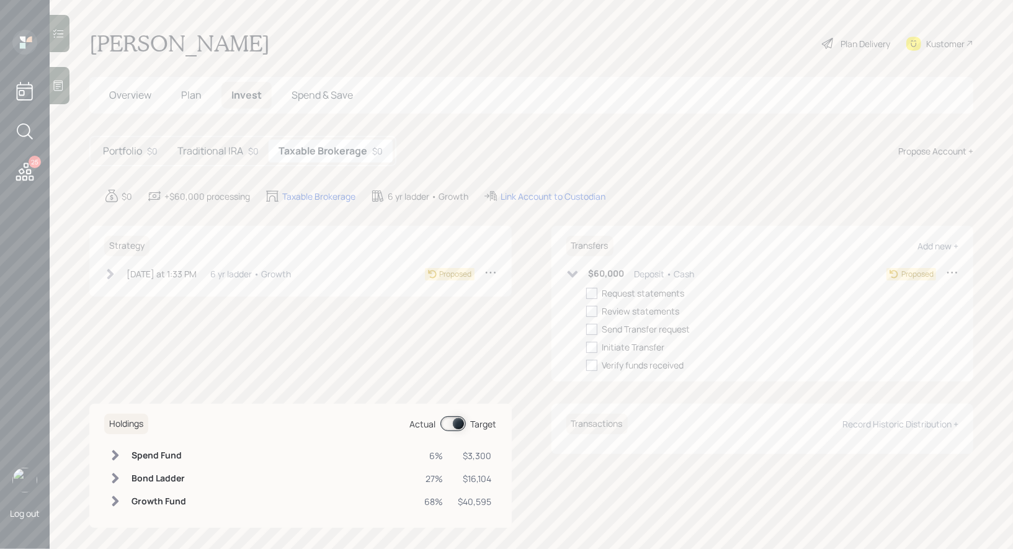
click at [951, 272] on icon at bounding box center [952, 272] width 12 height 12
click at [874, 298] on div "Edit transfer" at bounding box center [913, 296] width 89 height 12
select select "deposit"
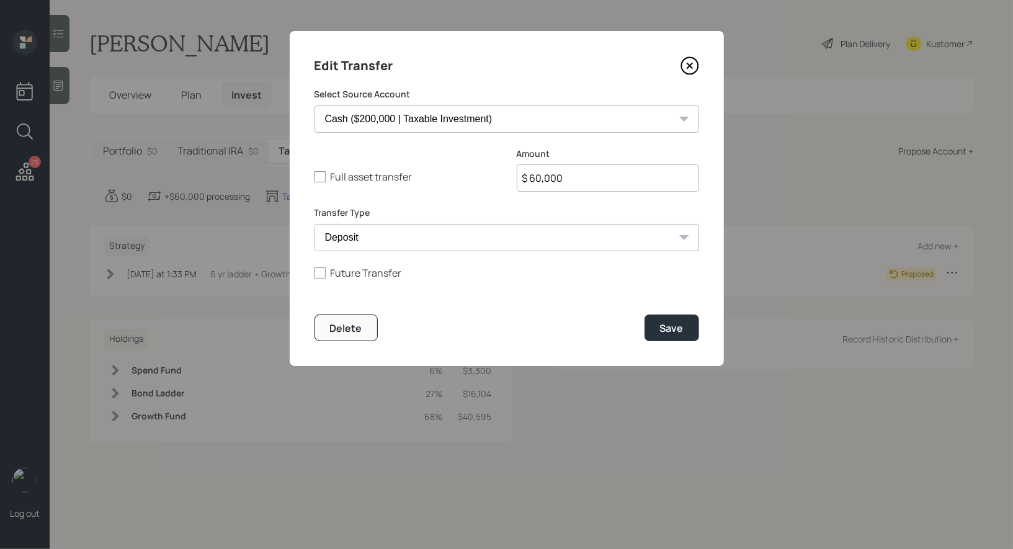
click at [585, 179] on input "$ 60,000" at bounding box center [608, 177] width 182 height 27
type input "$ 150,000"
click at [670, 326] on div "Save" at bounding box center [672, 328] width 24 height 14
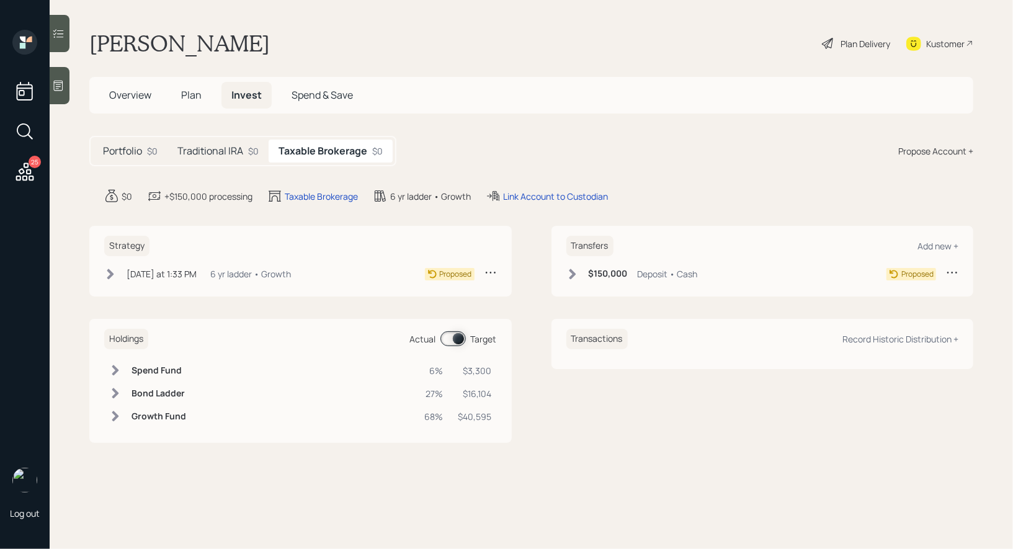
click at [209, 145] on h5 "Traditional IRA" at bounding box center [210, 151] width 66 height 12
click at [301, 196] on div "Traditional IRA" at bounding box center [310, 196] width 56 height 13
select select "traditional"
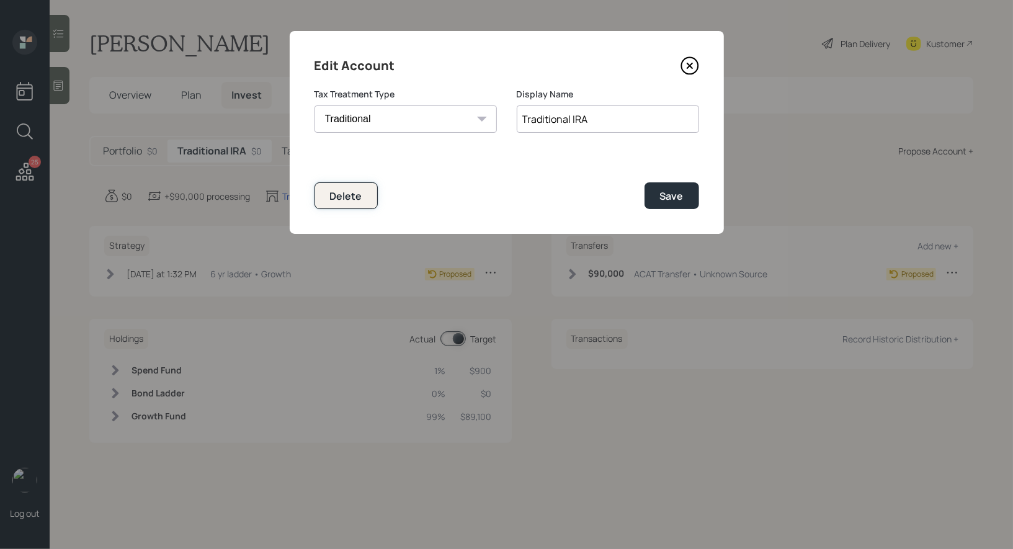
click at [335, 197] on div "Delete" at bounding box center [346, 196] width 32 height 14
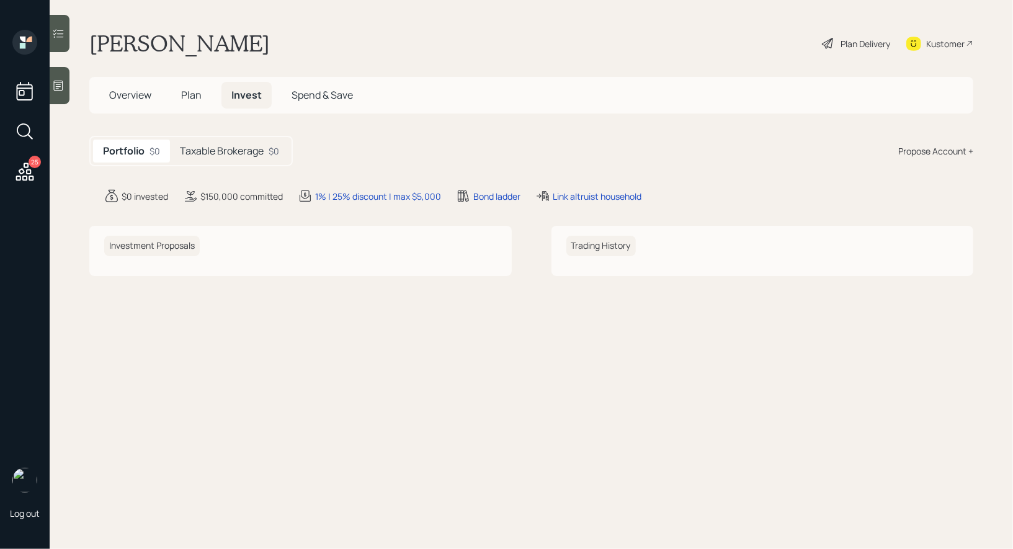
click at [860, 39] on div "Plan Delivery" at bounding box center [865, 43] width 50 height 13
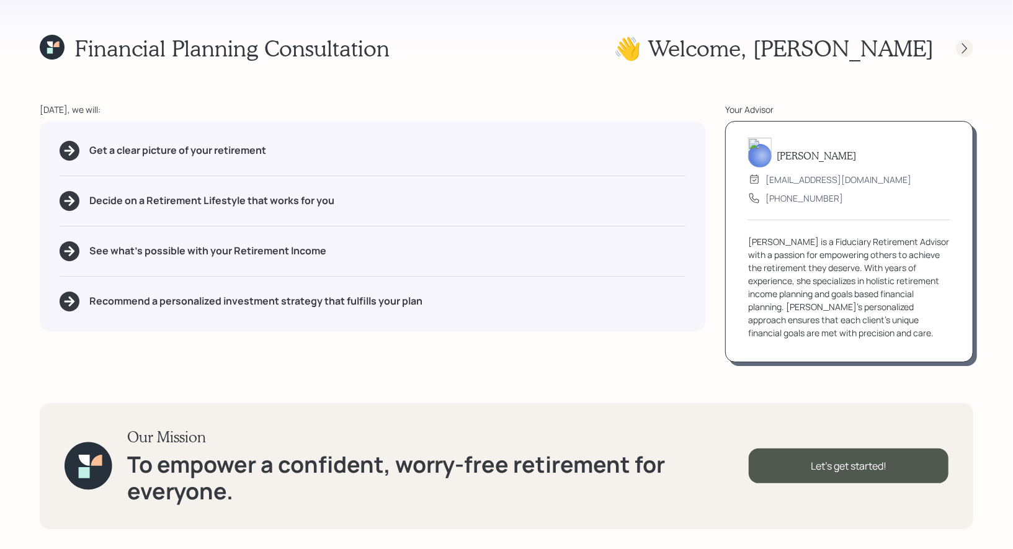
click at [969, 47] on icon at bounding box center [964, 48] width 12 height 12
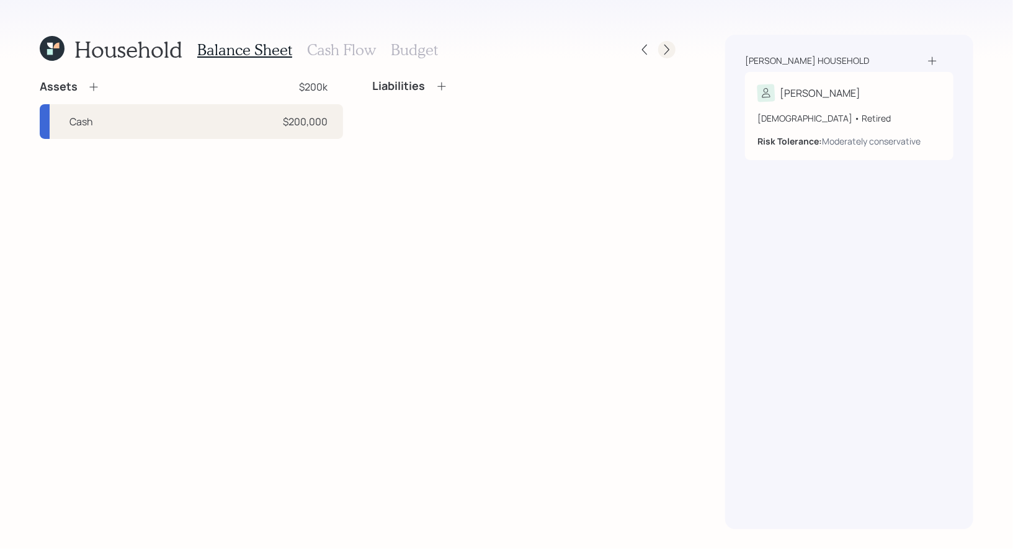
click at [670, 49] on icon at bounding box center [666, 49] width 12 height 12
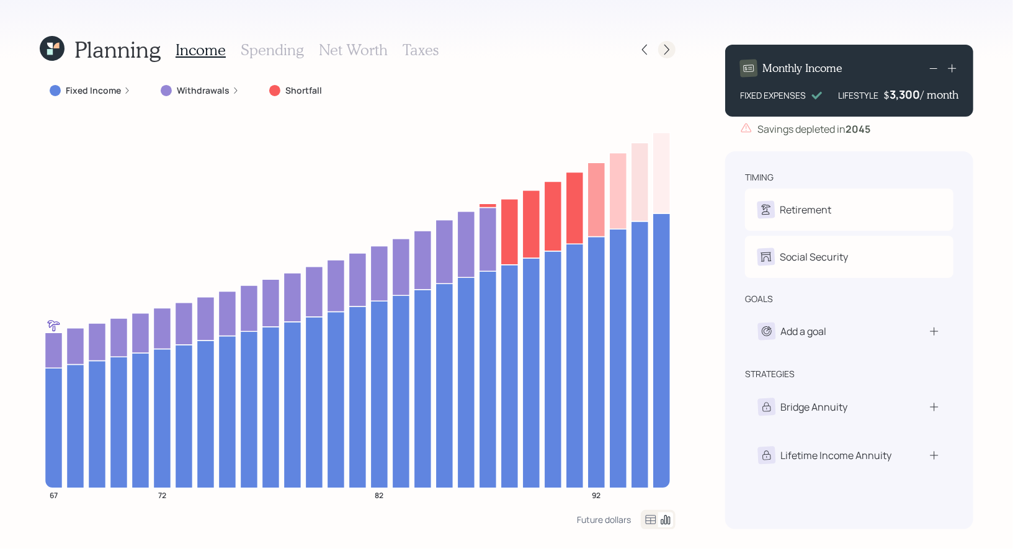
click at [670, 50] on icon at bounding box center [666, 49] width 12 height 12
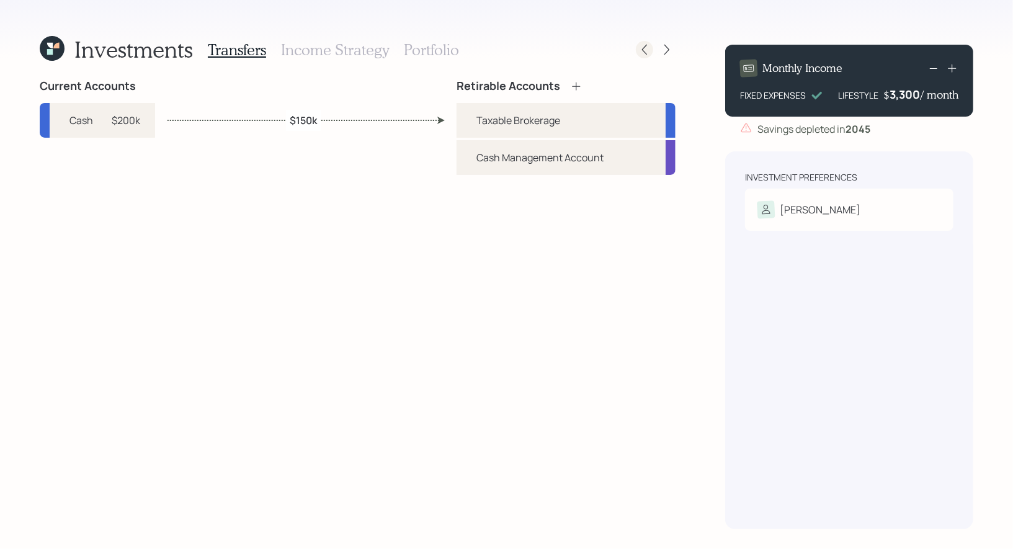
click at [647, 47] on icon at bounding box center [644, 49] width 12 height 12
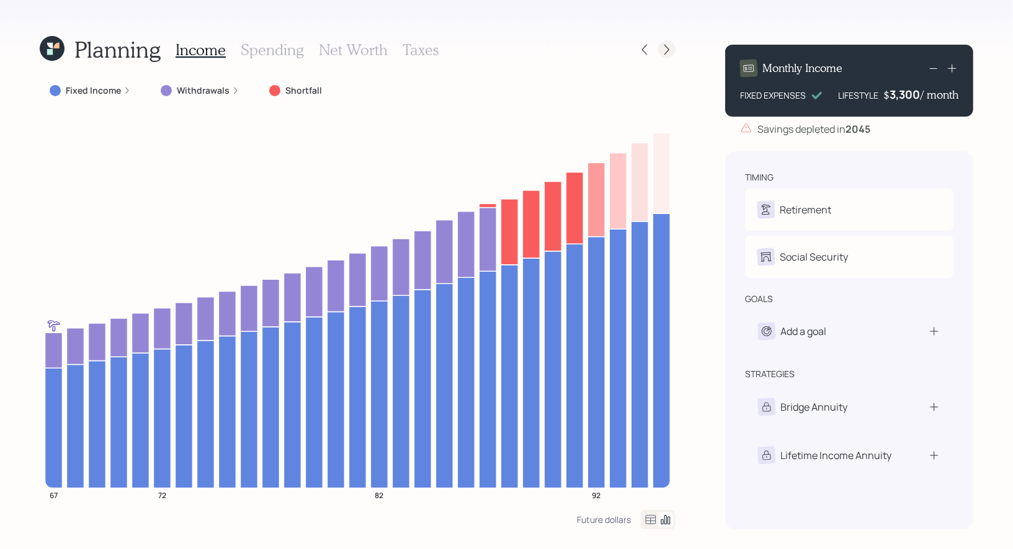
click at [668, 48] on icon at bounding box center [666, 50] width 5 height 11
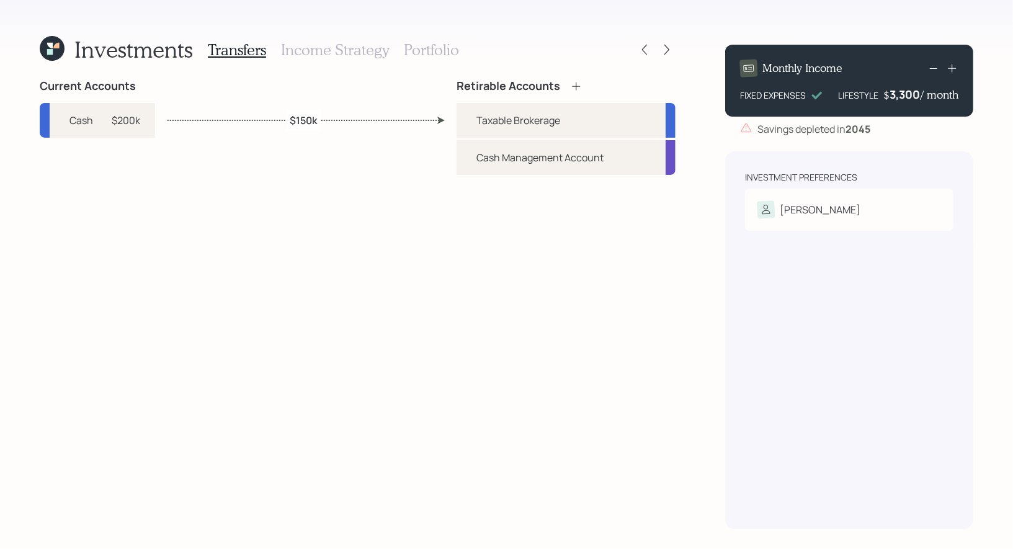
click at [334, 47] on h3 "Income Strategy" at bounding box center [335, 50] width 108 height 18
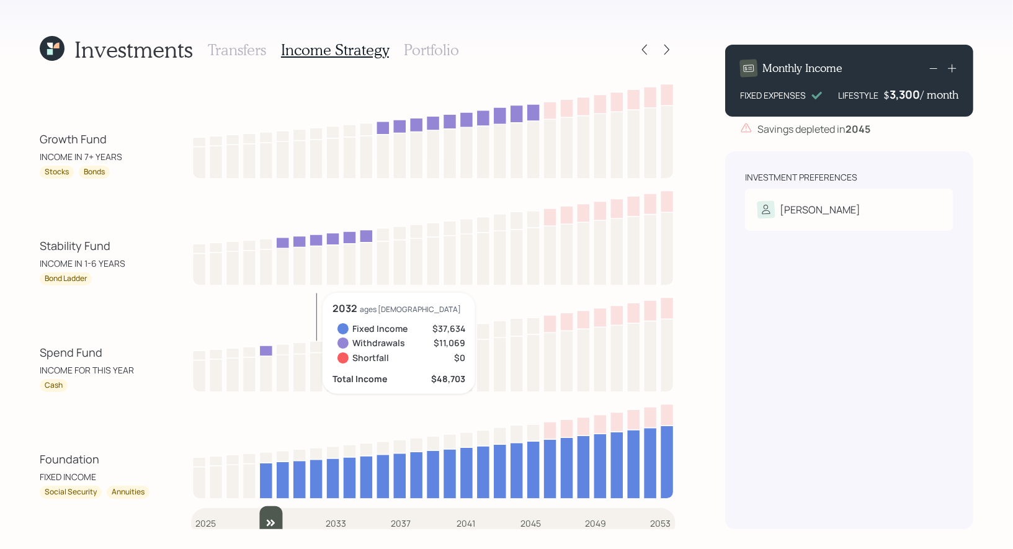
drag, startPoint x: 202, startPoint y: 517, endPoint x: 262, endPoint y: 511, distance: 60.5
click at [262, 511] on input "slider" at bounding box center [433, 522] width 484 height 33
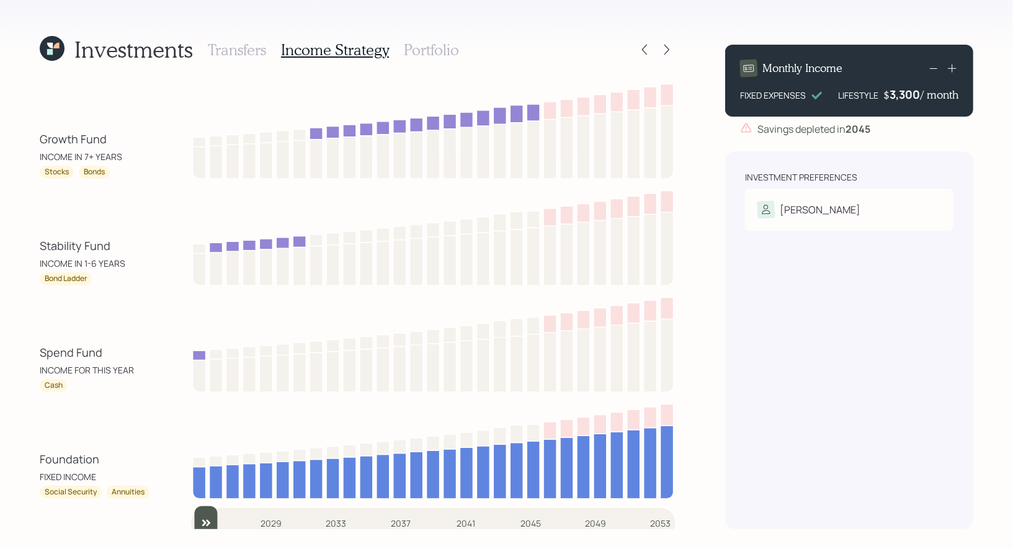
drag, startPoint x: 271, startPoint y: 517, endPoint x: 180, endPoint y: 518, distance: 90.6
type input "2025"
click at [191, 518] on input "slider" at bounding box center [433, 522] width 484 height 33
click at [409, 51] on h3 "Portfolio" at bounding box center [431, 50] width 55 height 18
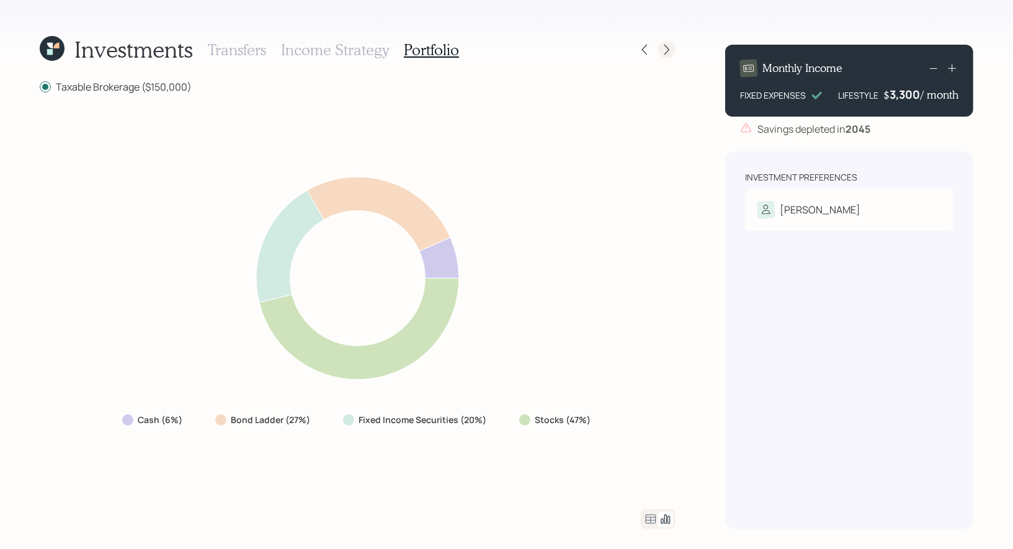
click at [670, 47] on icon at bounding box center [666, 49] width 12 height 12
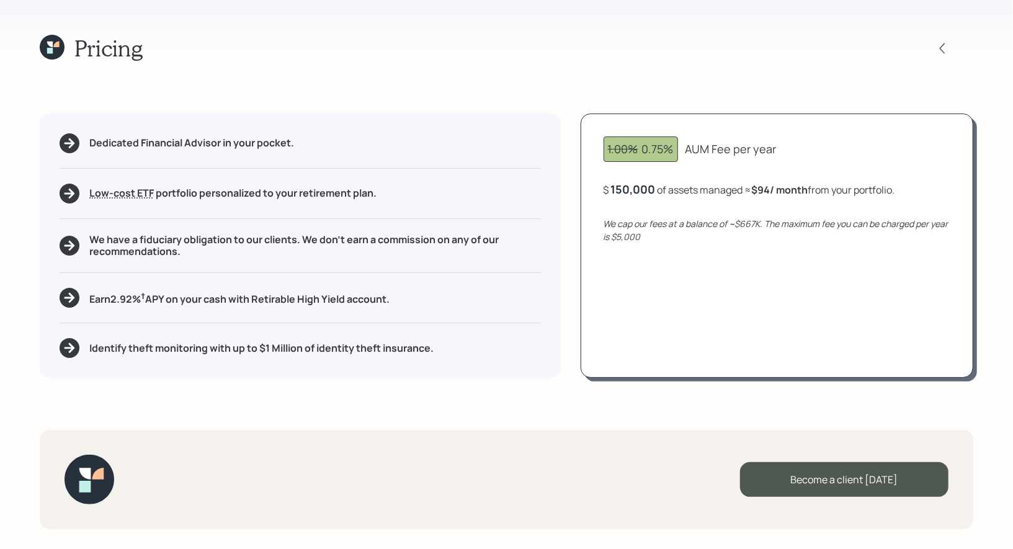
click at [55, 43] on icon at bounding box center [56, 45] width 6 height 6
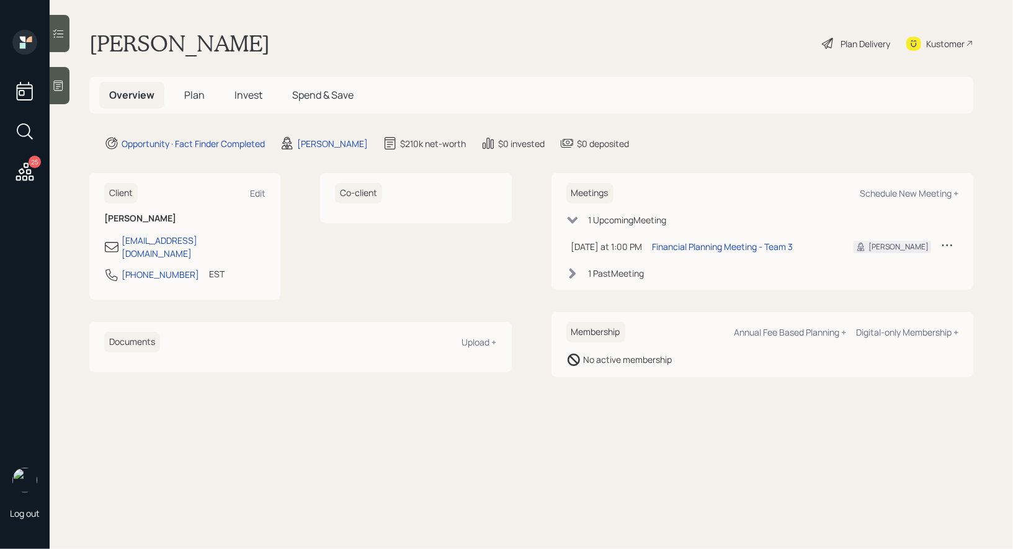
click at [197, 99] on span "Plan" at bounding box center [194, 95] width 20 height 14
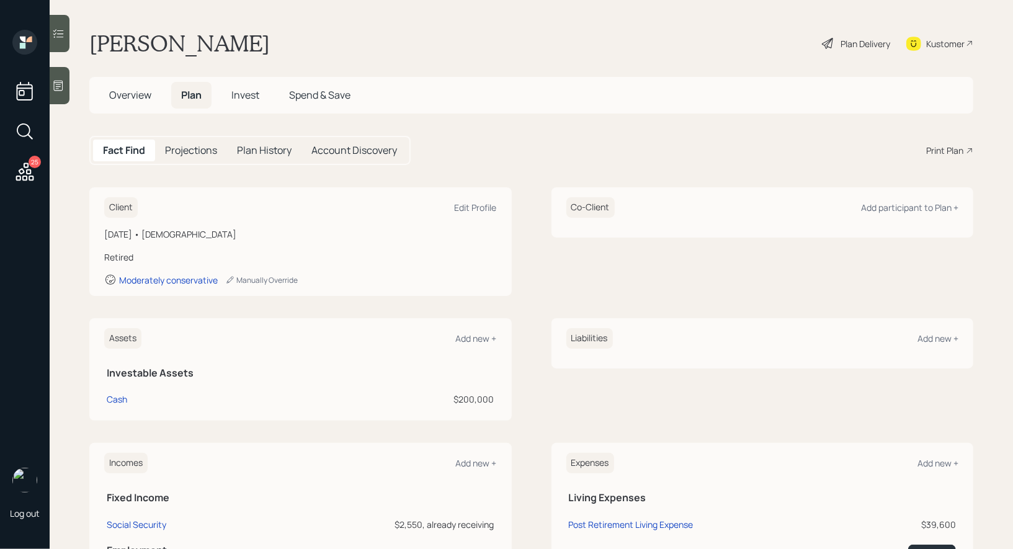
click at [115, 97] on span "Overview" at bounding box center [130, 95] width 42 height 14
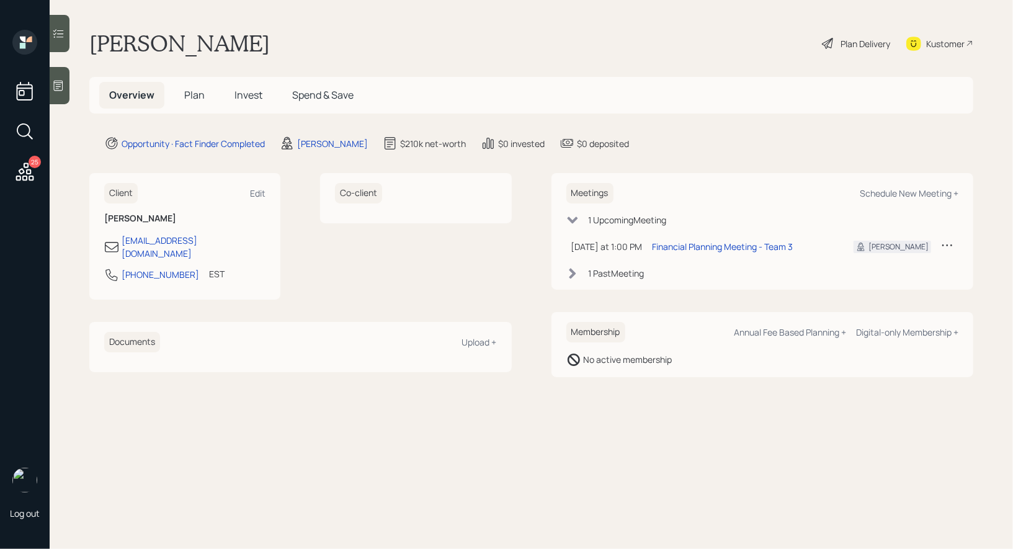
click at [192, 89] on span "Plan" at bounding box center [194, 95] width 20 height 14
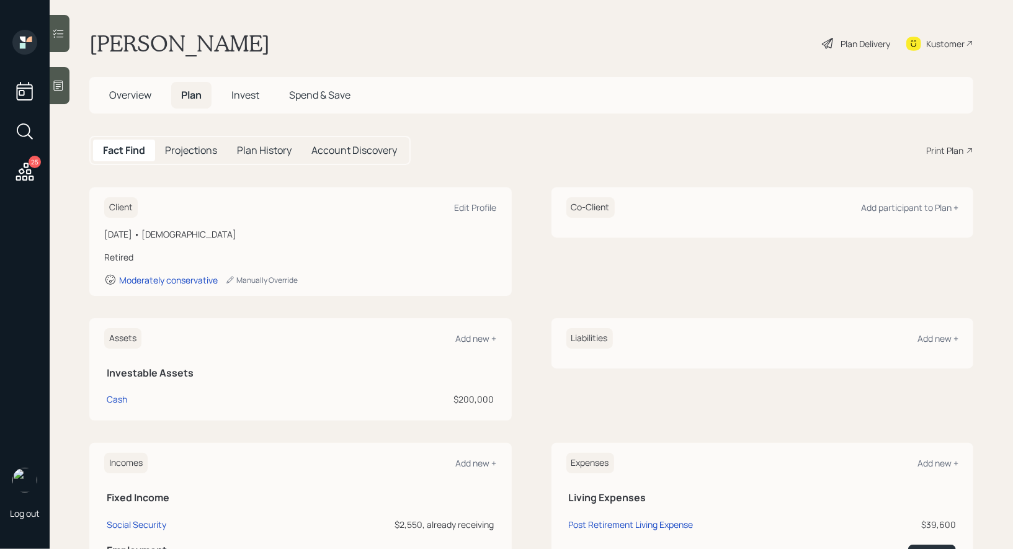
click at [948, 150] on div "Print Plan" at bounding box center [944, 150] width 37 height 13
